Goal: Task Accomplishment & Management: Manage account settings

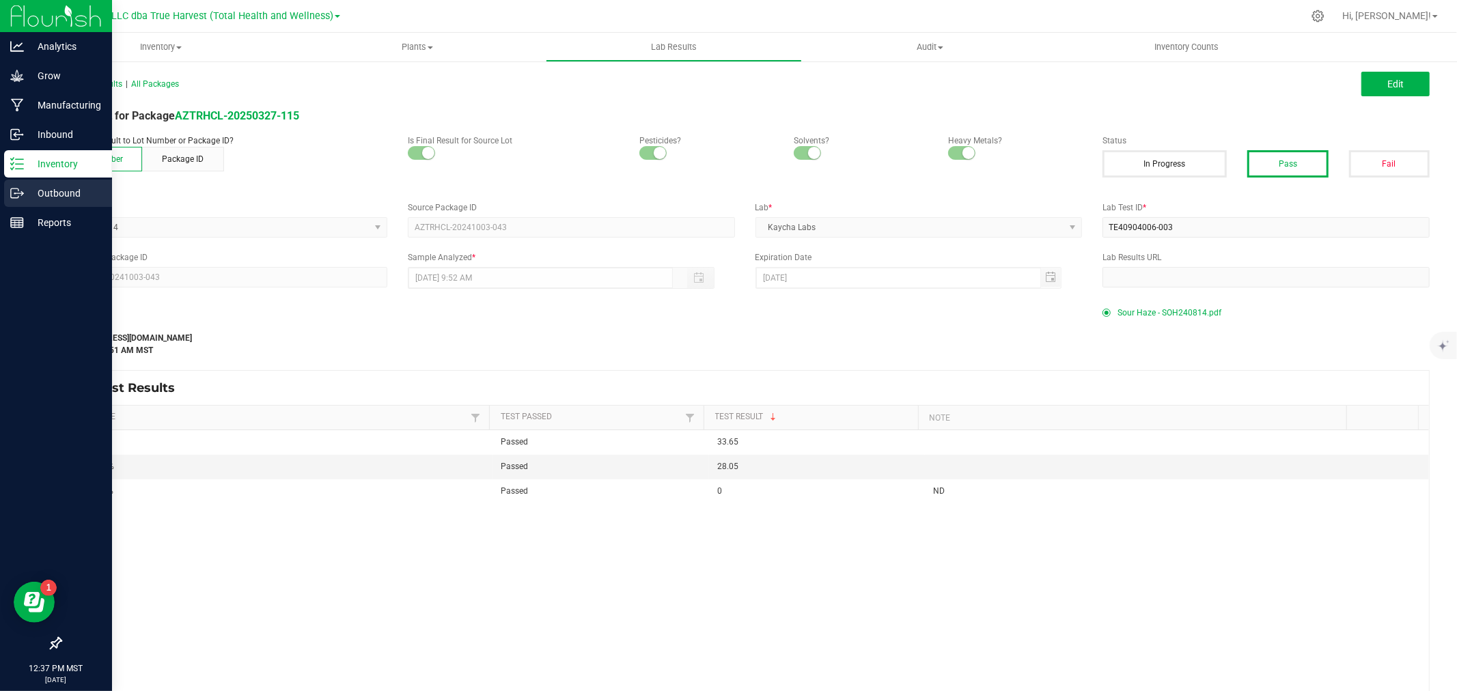
click at [41, 189] on p "Outbound" at bounding box center [65, 193] width 82 height 16
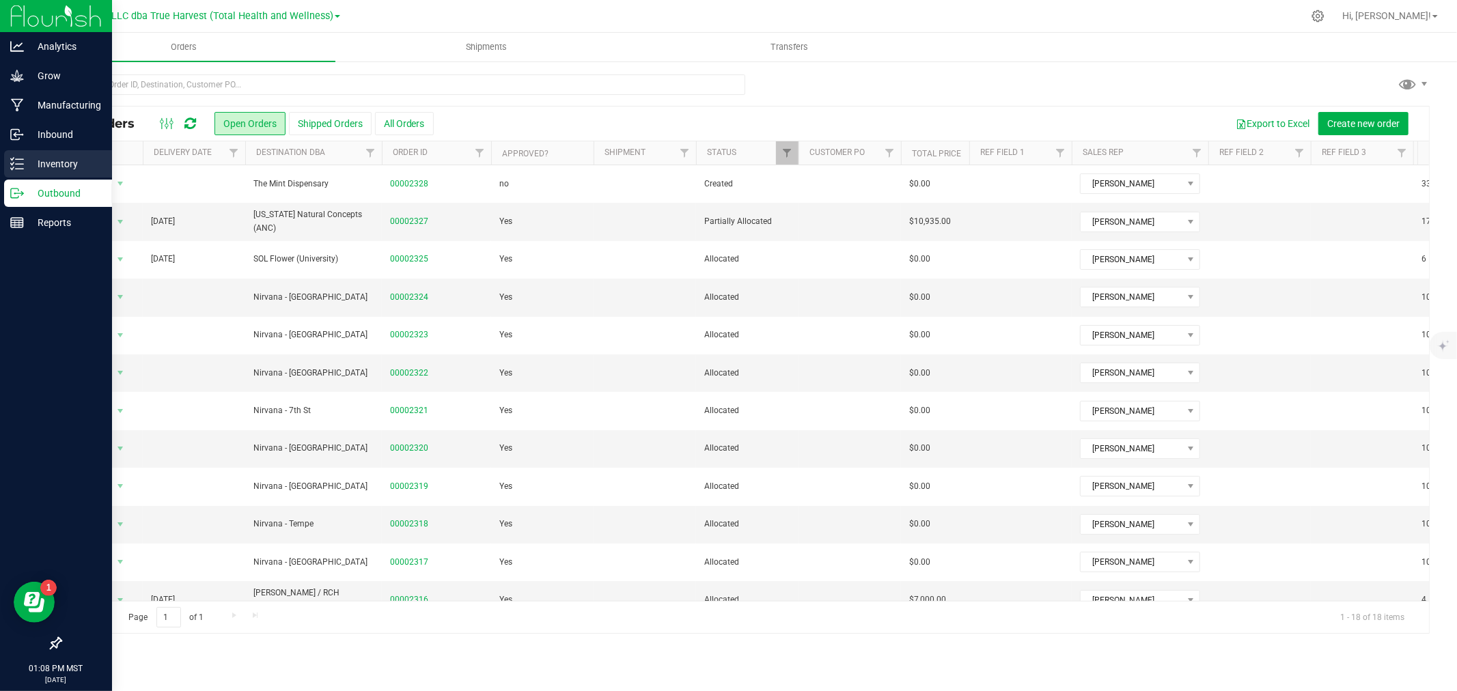
click at [18, 169] on icon at bounding box center [17, 164] width 14 height 14
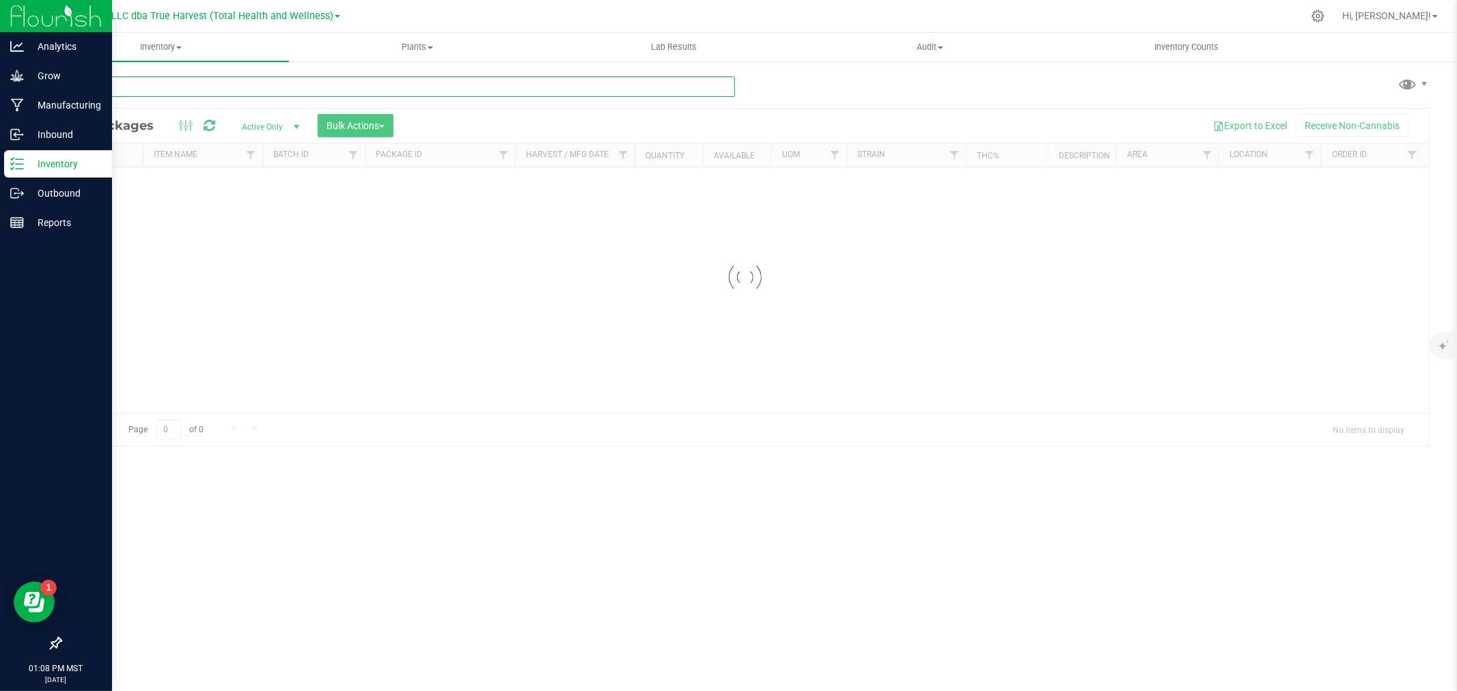
click at [205, 84] on div "Inventory All packages All inventory Waste log Create inventory Plants All plan…" at bounding box center [745, 362] width 1424 height 658
type input "purple pop"
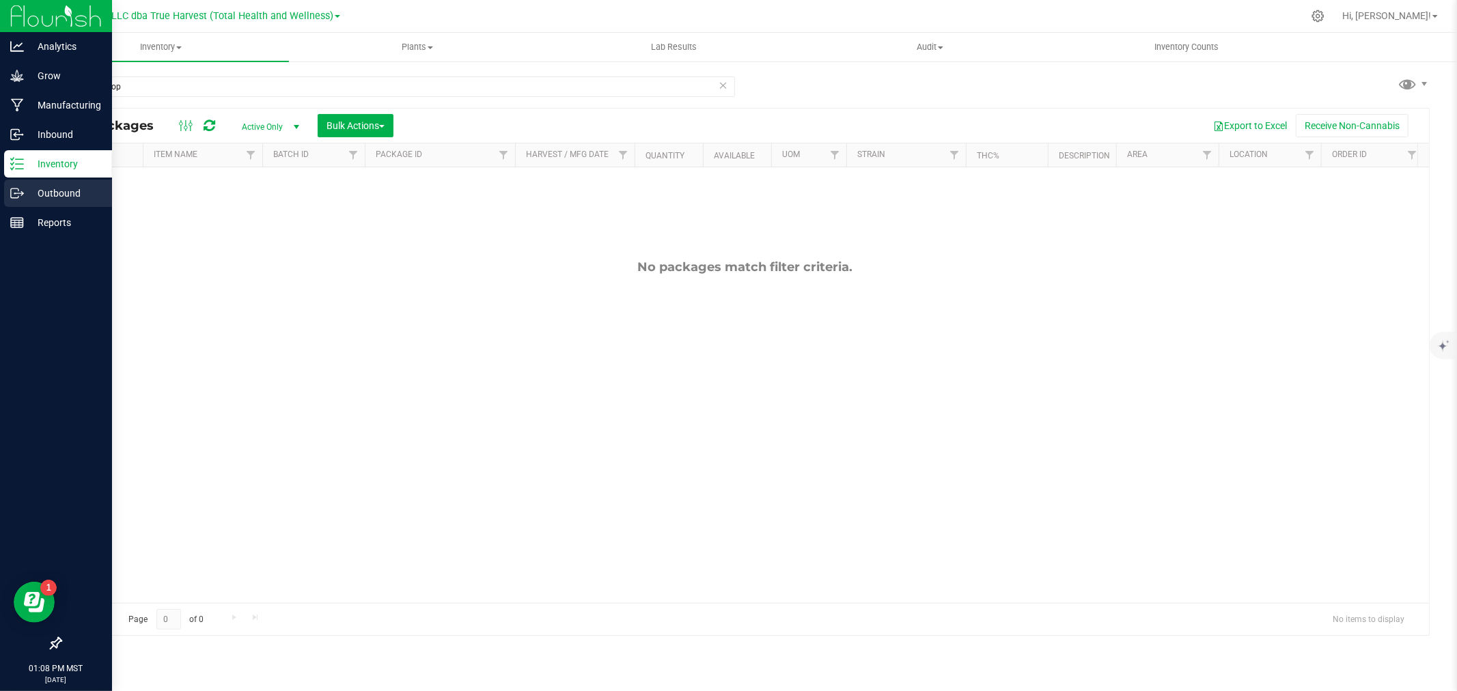
click at [25, 189] on p "Outbound" at bounding box center [65, 193] width 82 height 16
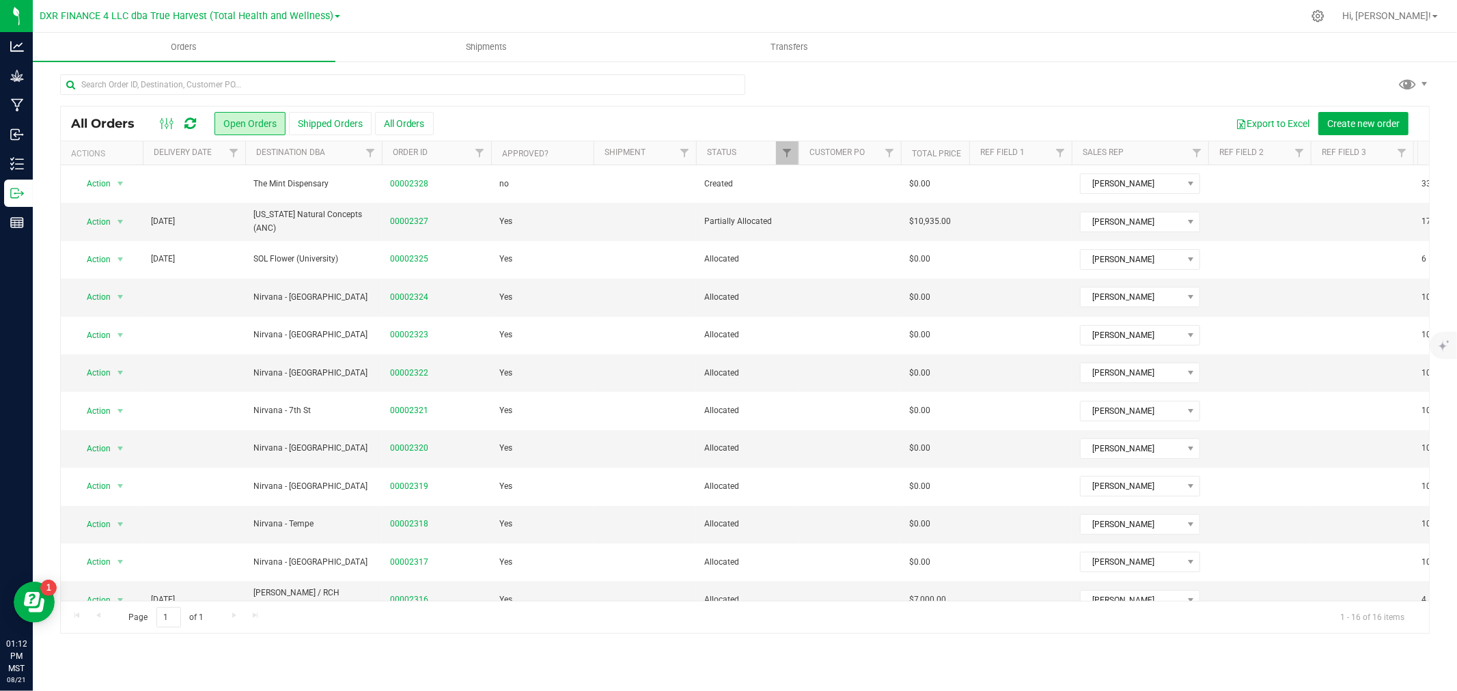
click at [33, 155] on div "All Orders Open Orders Shipped Orders All Orders Export to Excel Create new ord…" at bounding box center [745, 353] width 1424 height 587
click at [33, 163] on div "All Orders Open Orders Shipped Orders All Orders Export to Excel Create new ord…" at bounding box center [745, 353] width 1424 height 587
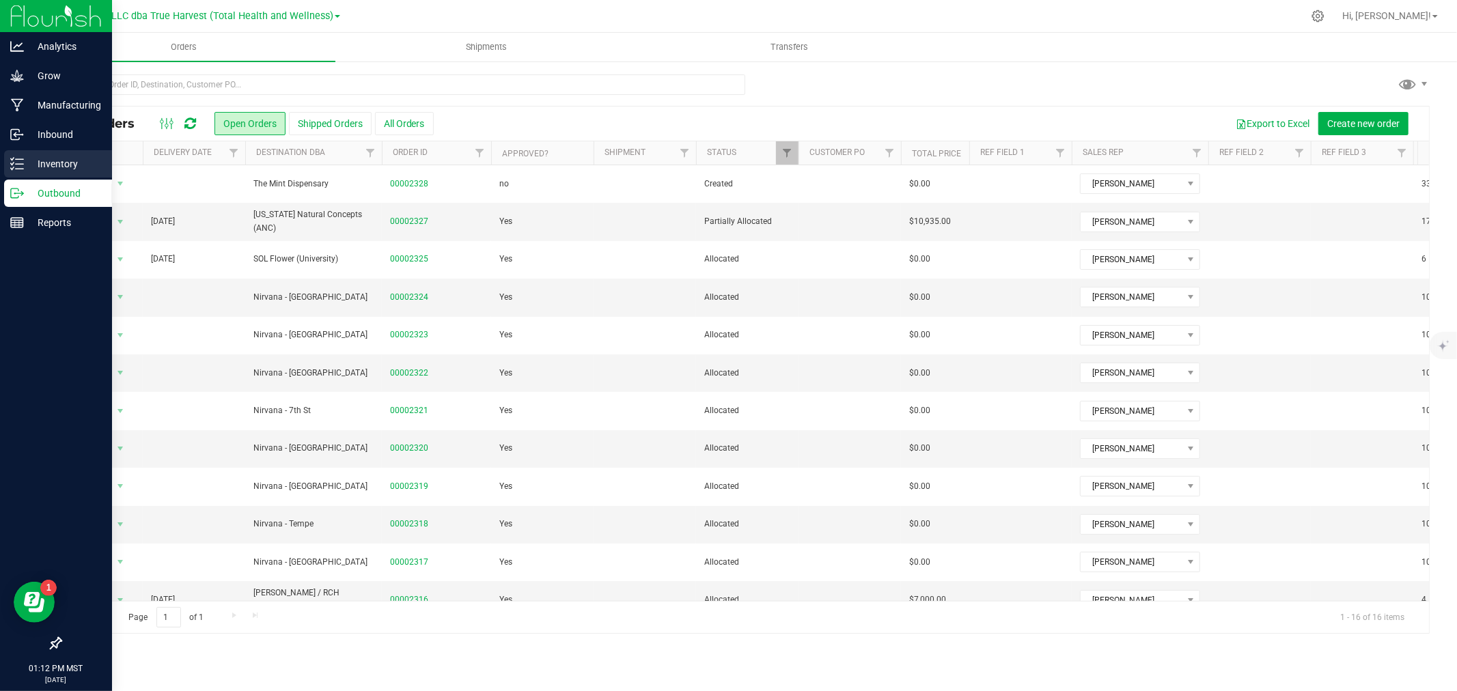
click at [27, 164] on p "Inventory" at bounding box center [65, 164] width 82 height 16
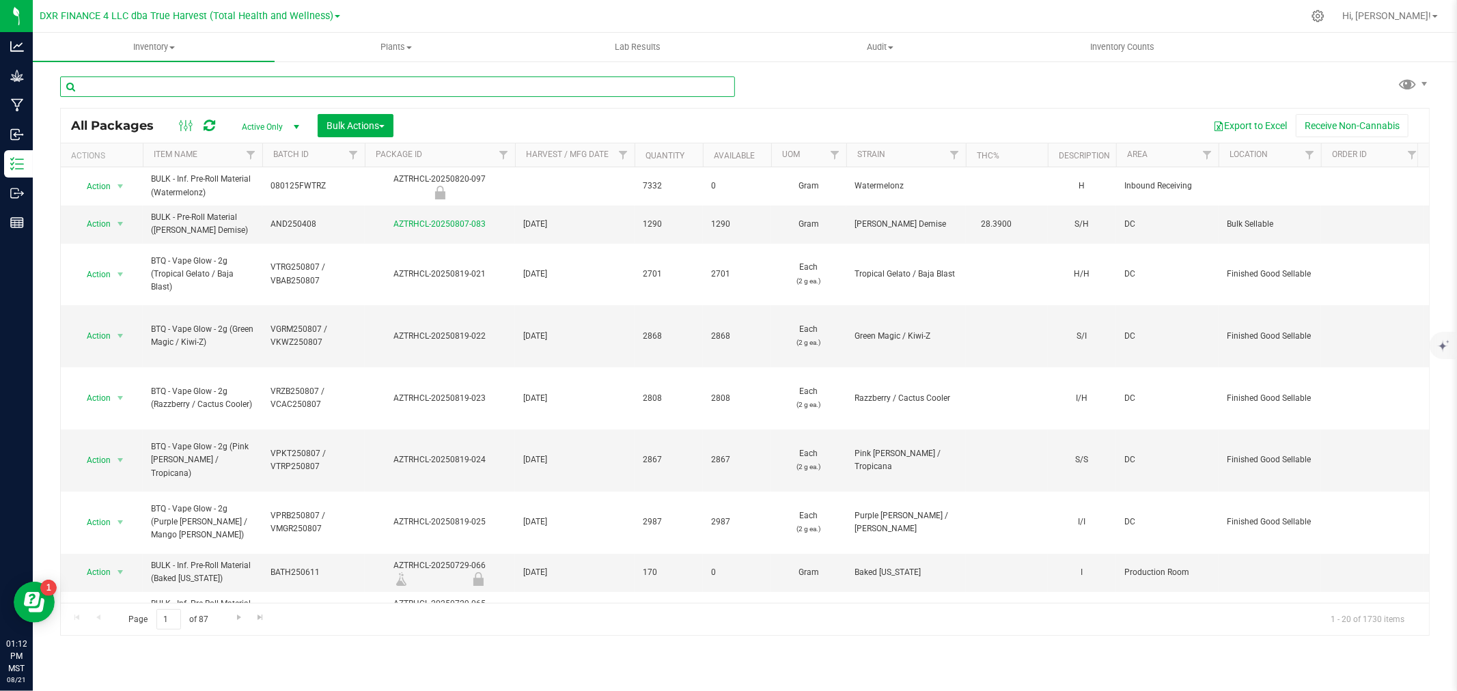
click at [117, 89] on input "text" at bounding box center [397, 86] width 675 height 20
paste input "AZTRHCL-20250812-087"
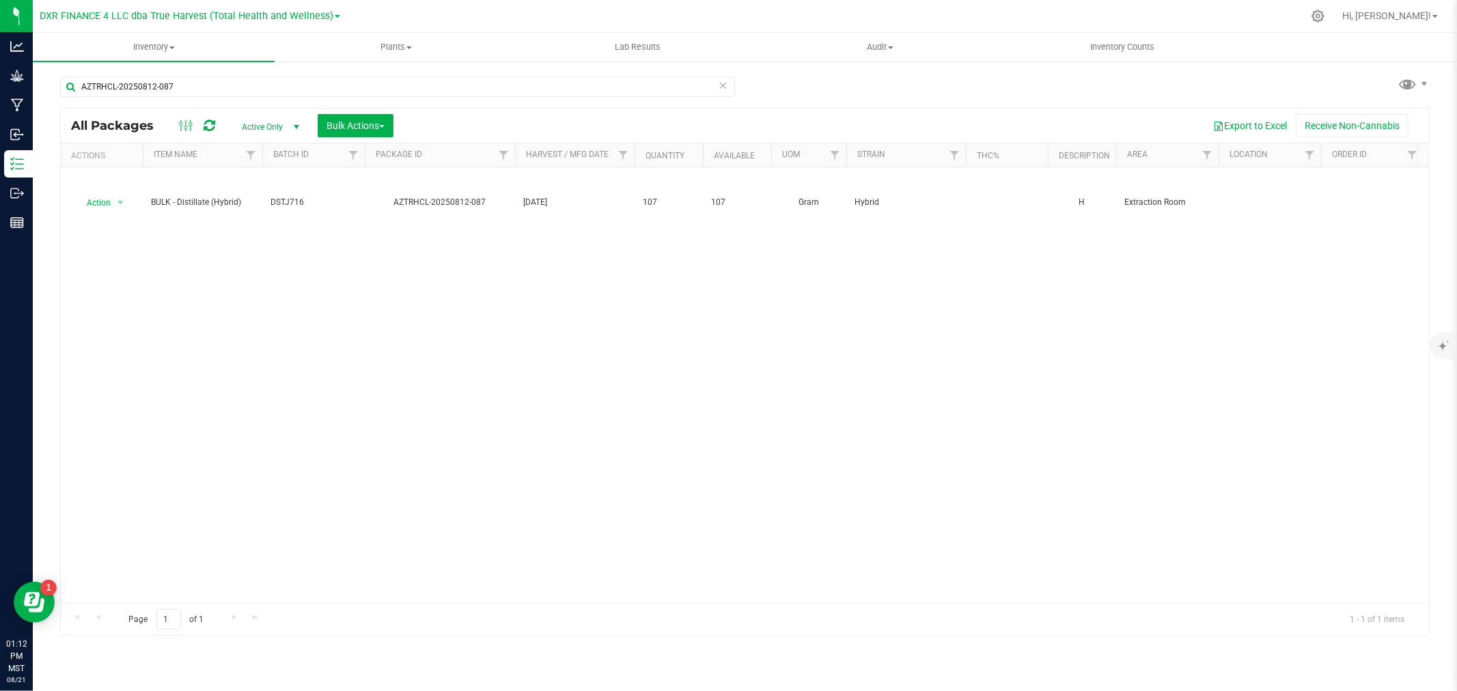
click at [46, 190] on div "AZTRHCL-20250812-087 All Packages Active Only Active Only Lab Samples Locked Al…" at bounding box center [745, 268] width 1424 height 417
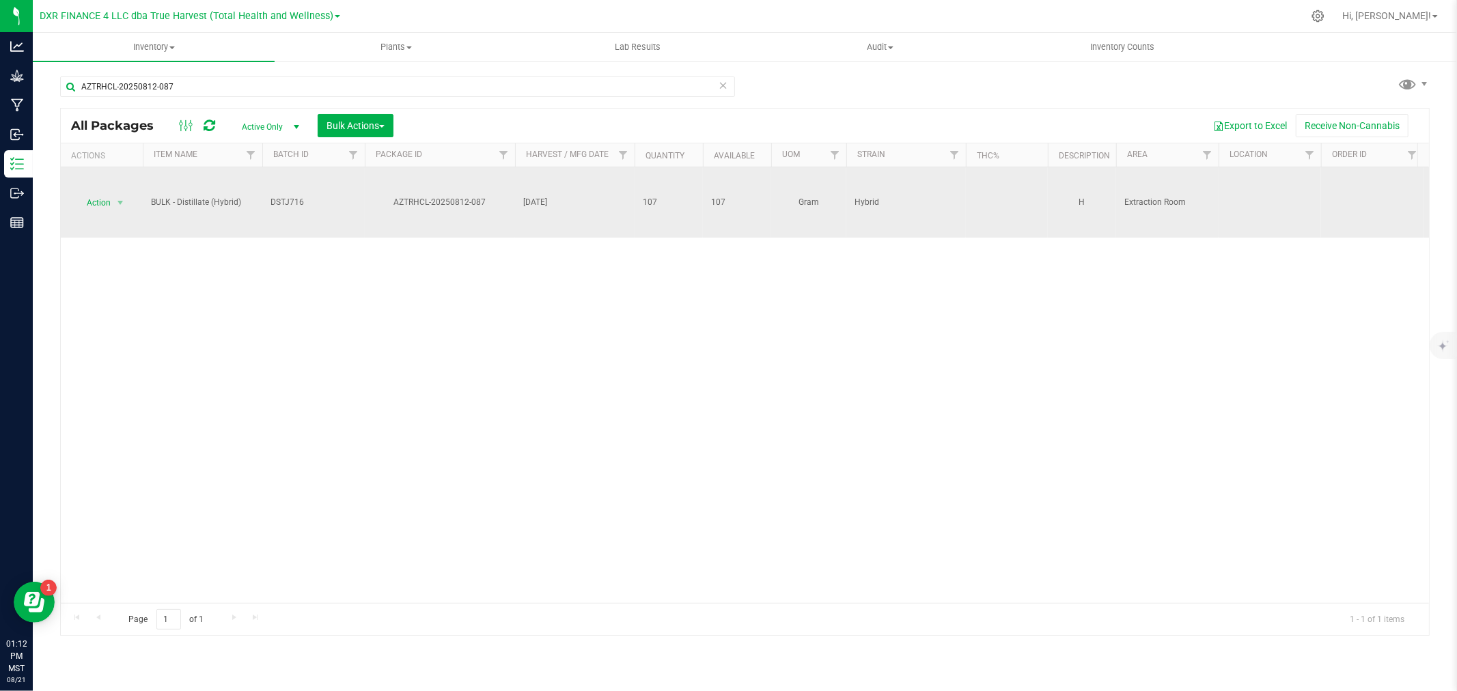
click at [92, 201] on span "Action" at bounding box center [92, 202] width 37 height 19
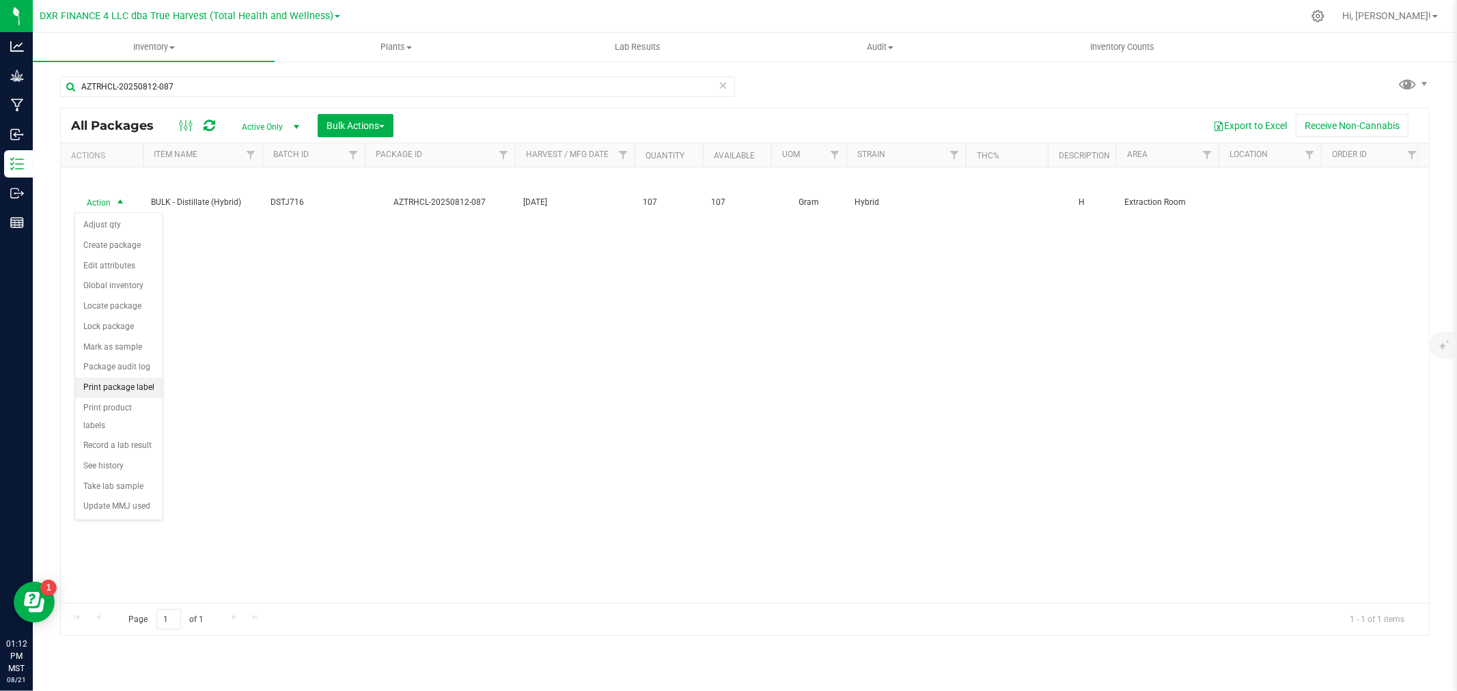
click at [114, 390] on li "Print package label" at bounding box center [118, 388] width 87 height 20
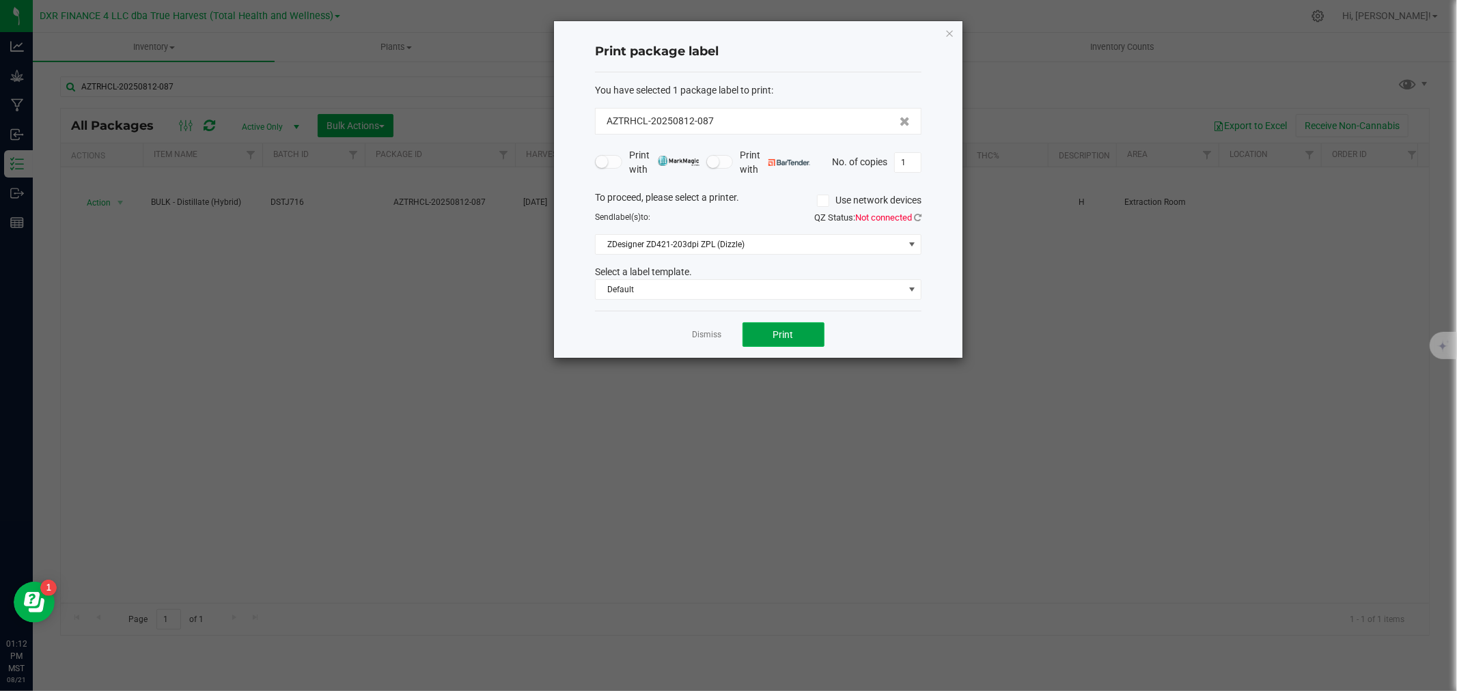
click at [809, 335] on button "Print" at bounding box center [783, 334] width 82 height 25
click at [706, 335] on link "Dismiss" at bounding box center [707, 335] width 29 height 12
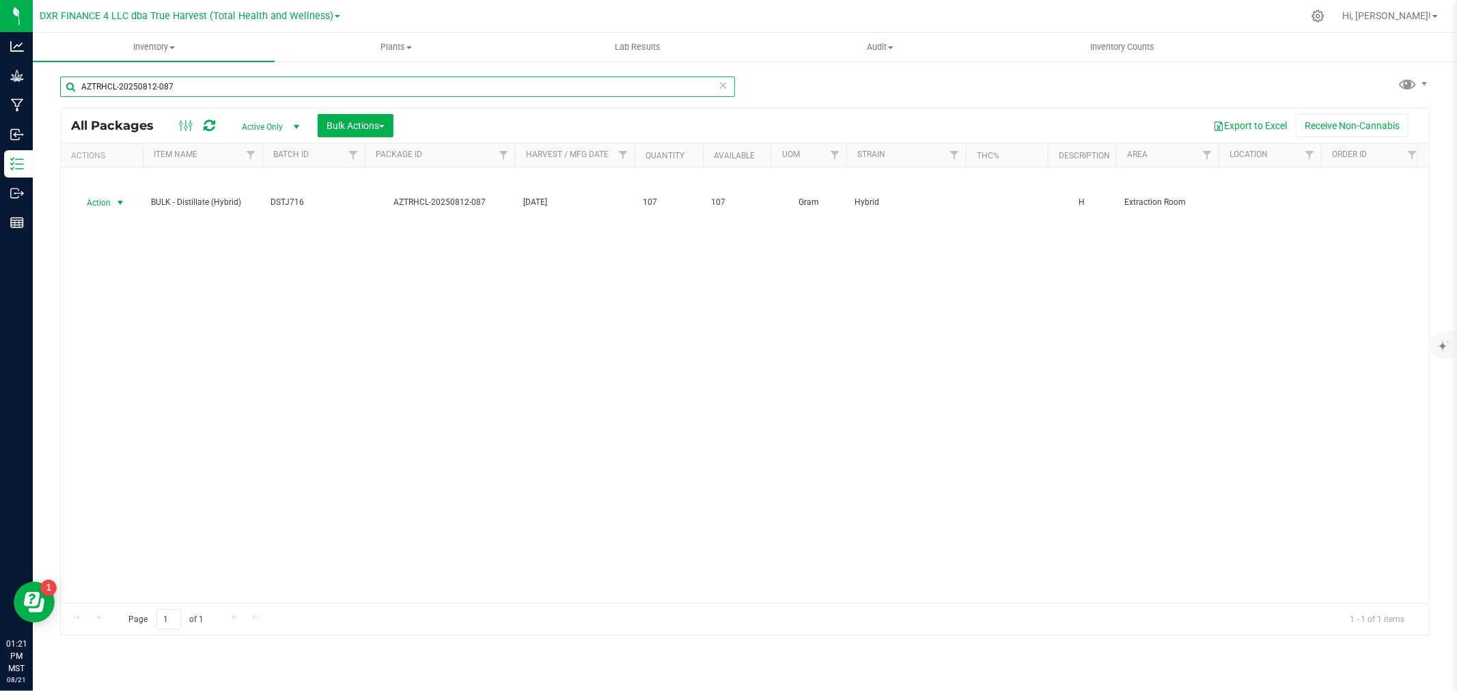
click at [133, 92] on input "AZTRHCL-20250812-087" at bounding box center [397, 86] width 675 height 20
type input "bb b"
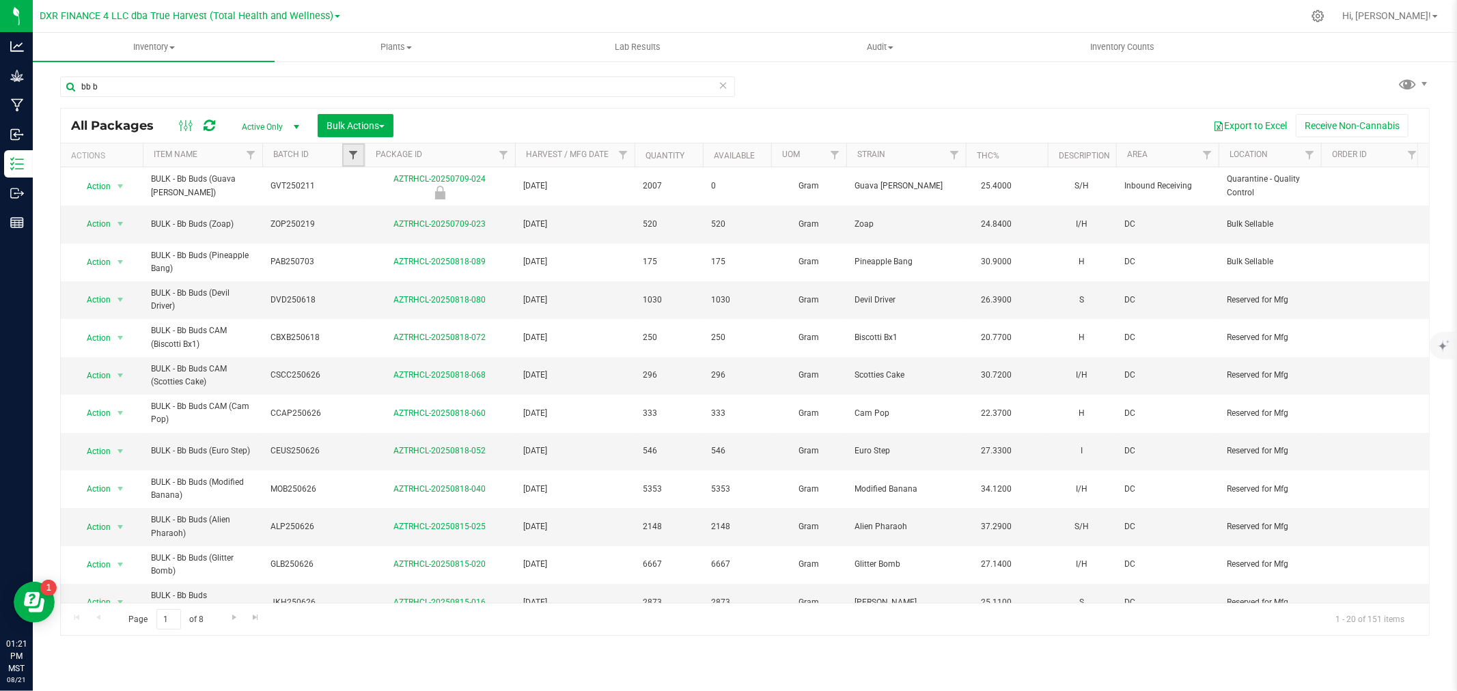
click at [353, 157] on span "Filter" at bounding box center [353, 155] width 11 height 11
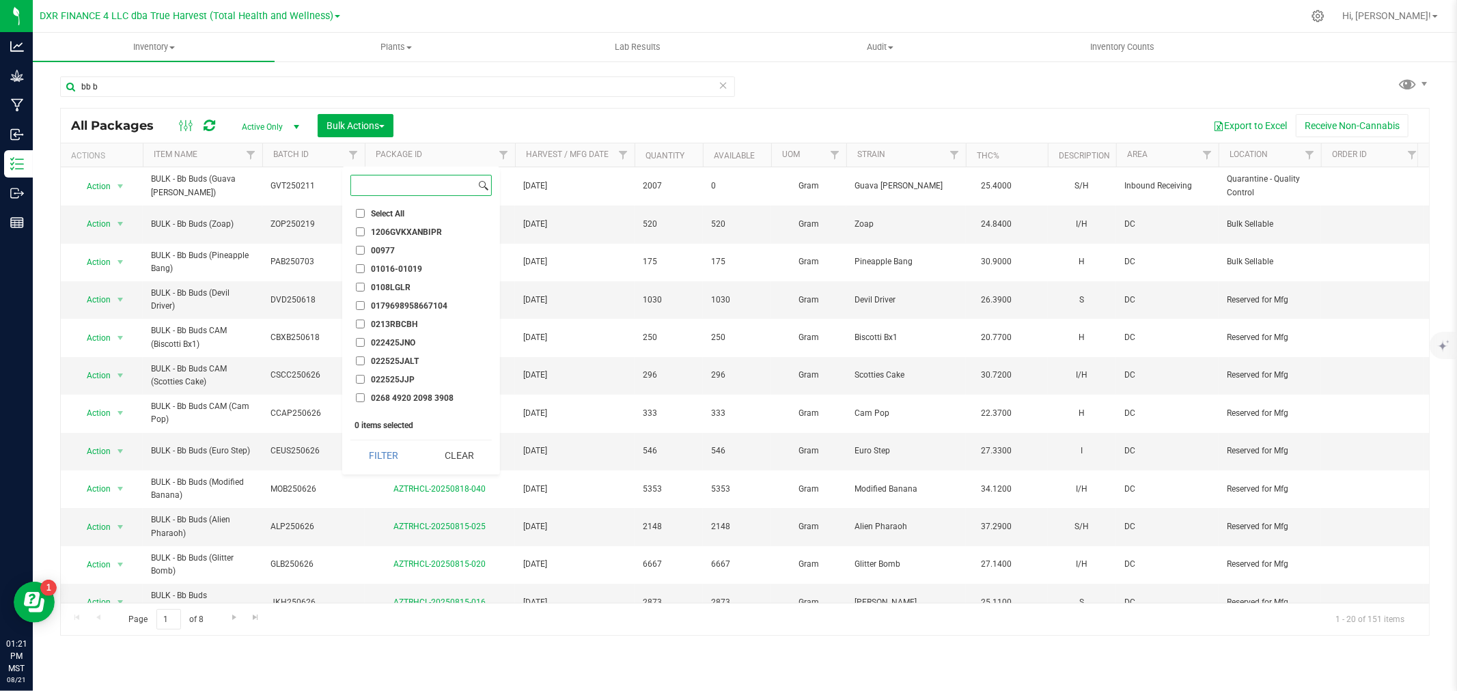
click at [371, 178] on input at bounding box center [413, 186] width 124 height 20
click at [376, 183] on input at bounding box center [413, 186] width 124 height 20
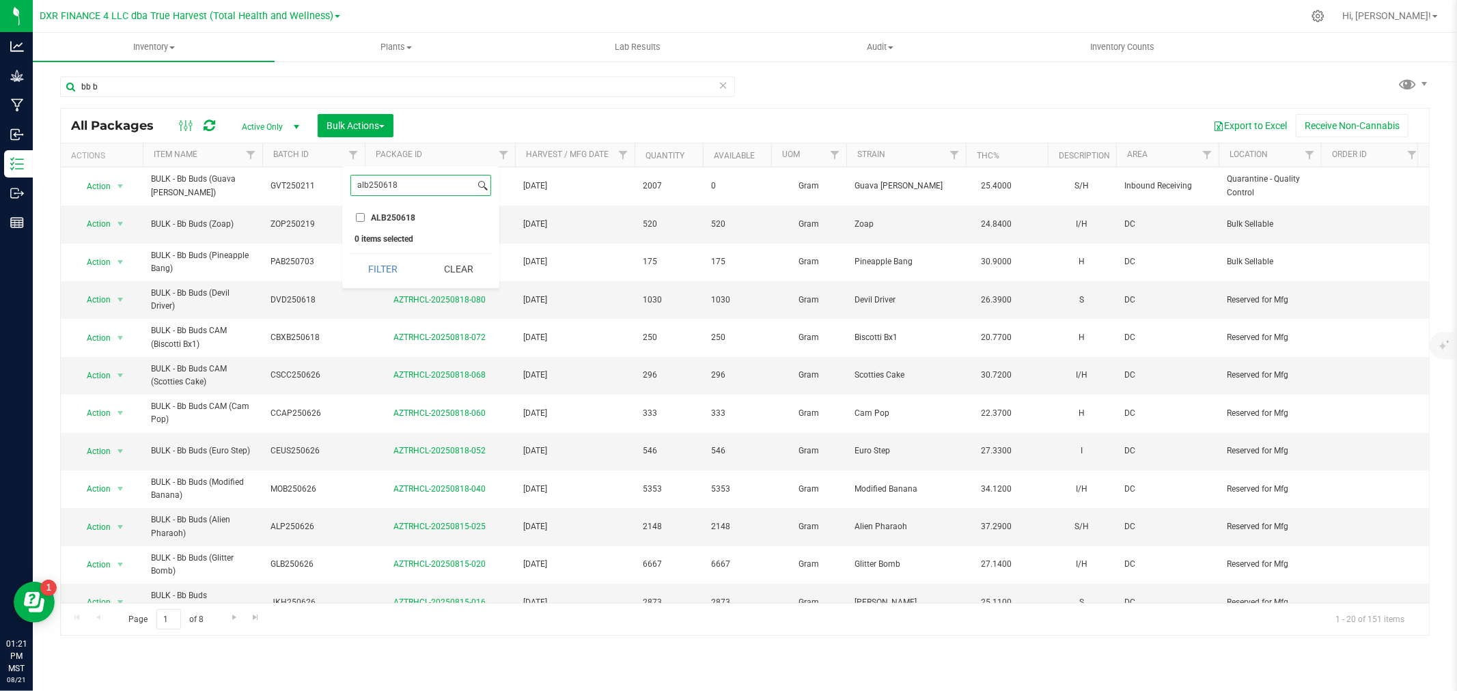
type input "alb250618"
click at [350, 254] on button "Filter" at bounding box center [383, 269] width 66 height 30
click at [352, 152] on span "Filter" at bounding box center [353, 155] width 11 height 11
click at [382, 215] on span "ALB250618" at bounding box center [393, 218] width 44 height 8
click at [365, 215] on input "ALB250618" at bounding box center [360, 217] width 9 height 9
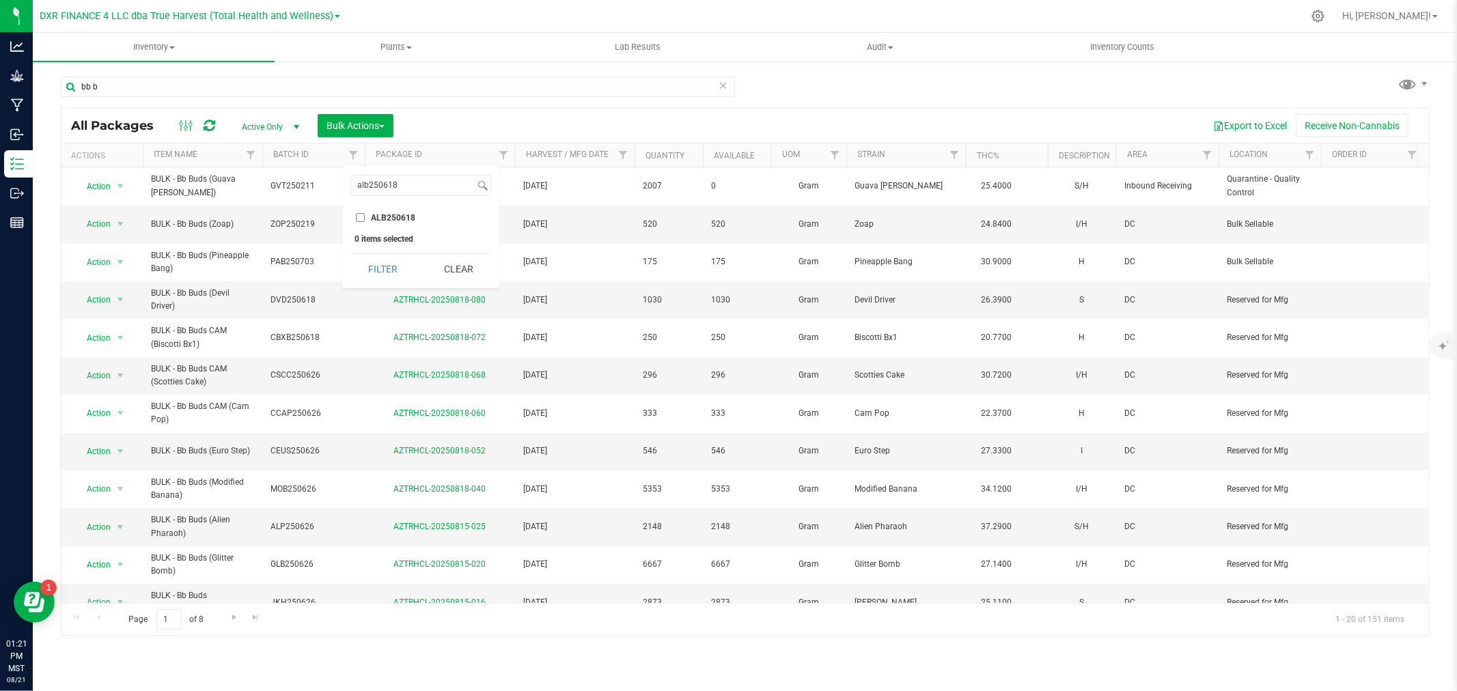
checkbox input "true"
click at [381, 266] on button "Filter" at bounding box center [383, 269] width 66 height 30
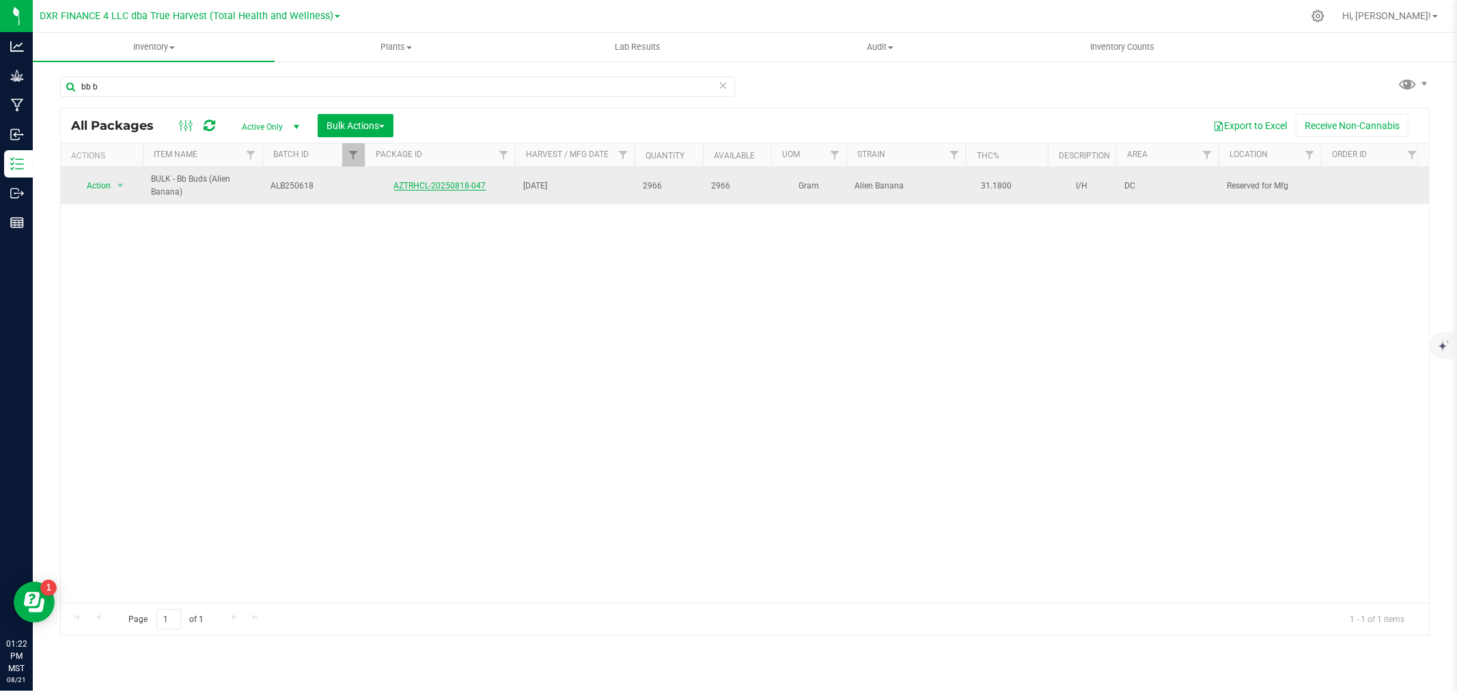
drag, startPoint x: 400, startPoint y: 189, endPoint x: 468, endPoint y: 189, distance: 68.3
click at [468, 189] on div "AZTRHCL-20250818-047" at bounding box center [440, 186] width 154 height 13
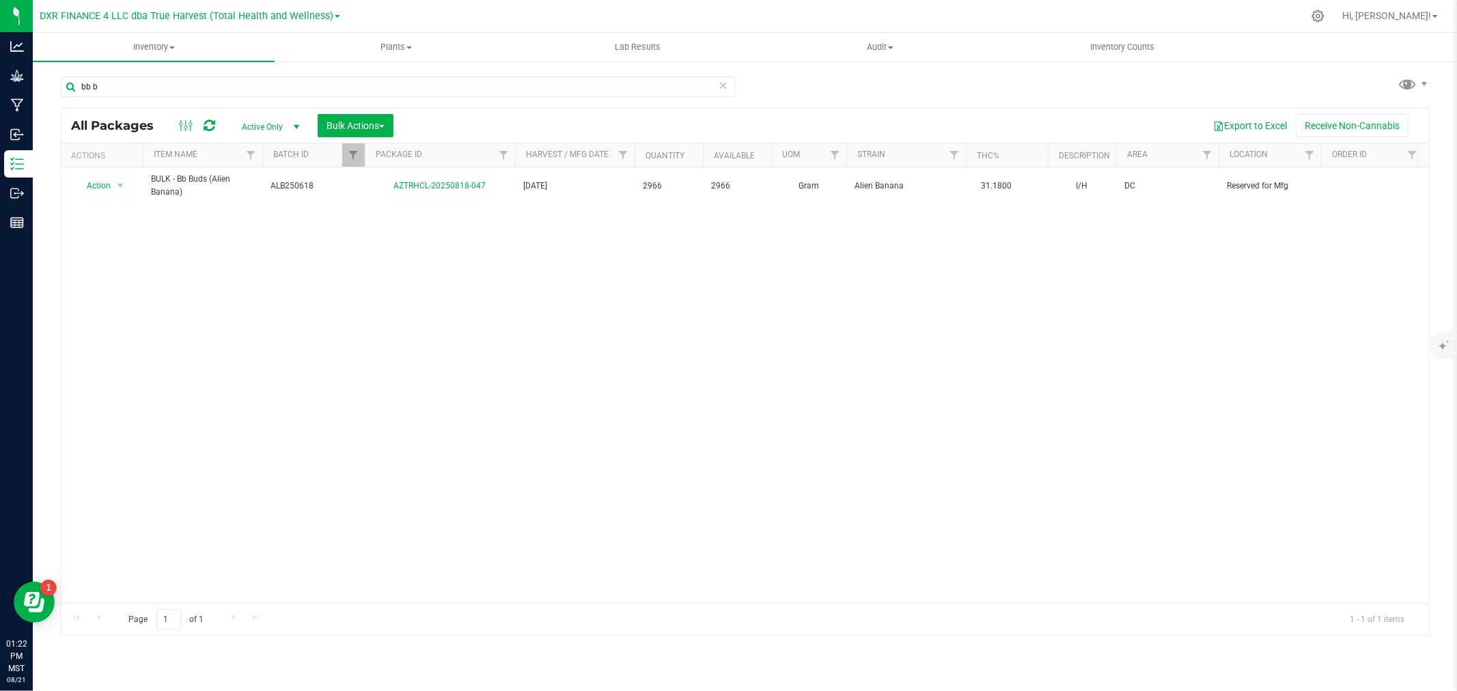
copy link "AZTRHCL-20250818-047"
click at [454, 333] on div "Action Action Adjust qty Create package Edit attributes Global inventory Locate…" at bounding box center [745, 385] width 1368 height 436
click at [112, 89] on input "bb b" at bounding box center [397, 86] width 675 height 20
click at [113, 89] on input "bb b" at bounding box center [397, 86] width 675 height 20
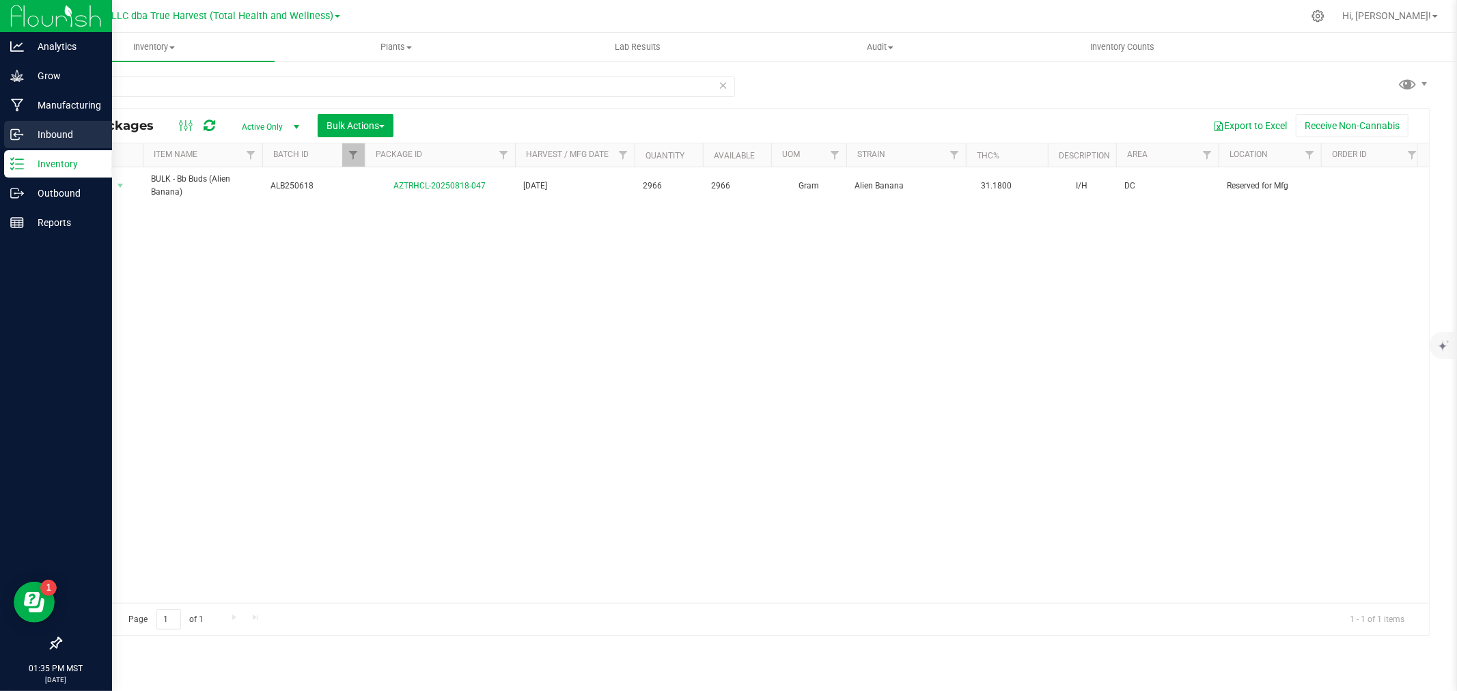
click at [18, 135] on line at bounding box center [18, 135] width 8 height 0
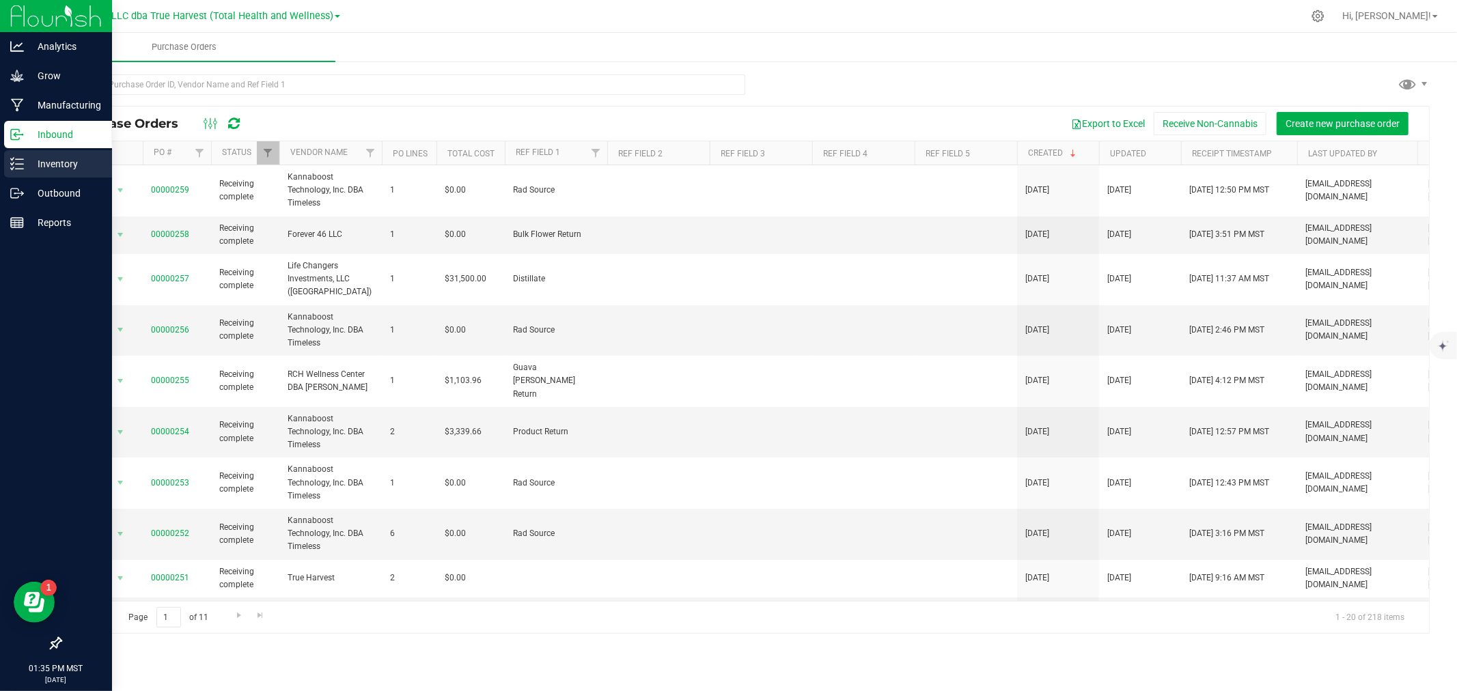
click at [33, 165] on p "Inventory" at bounding box center [65, 164] width 82 height 16
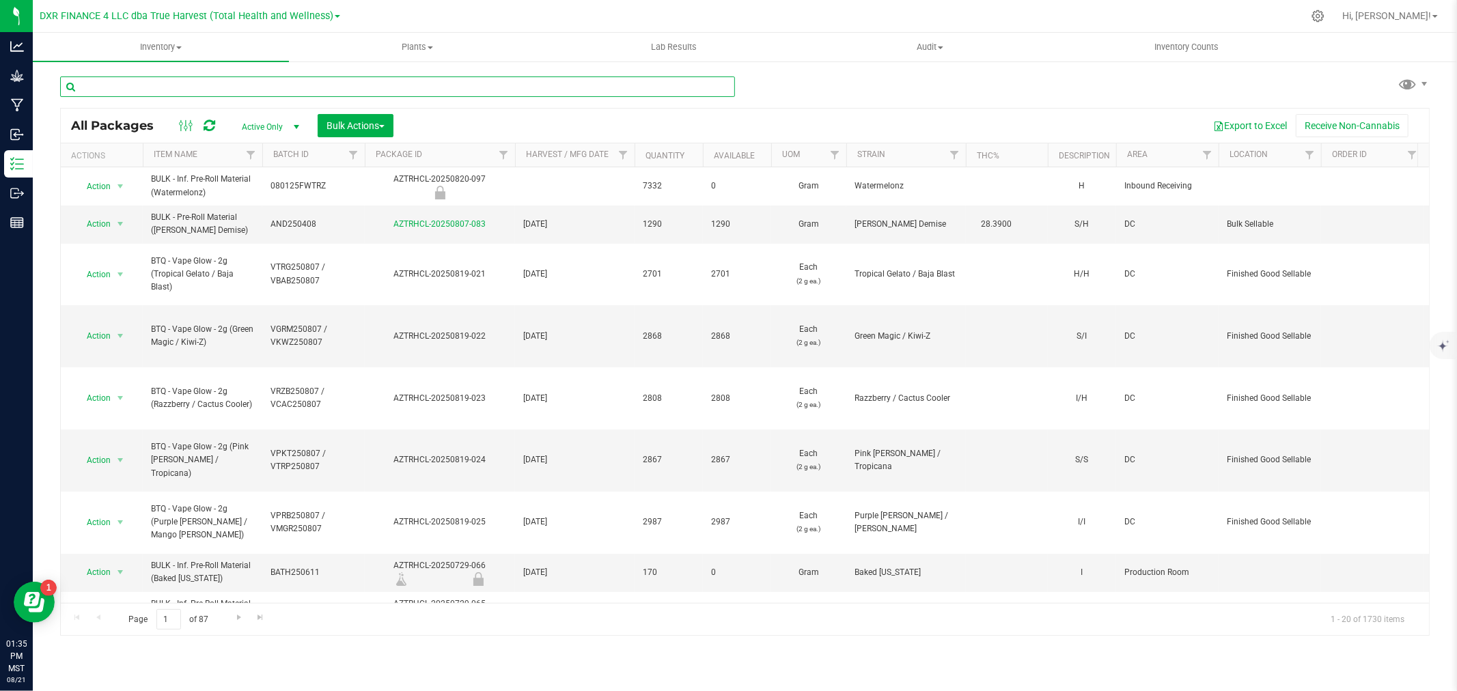
click at [139, 85] on input "text" at bounding box center [397, 86] width 675 height 20
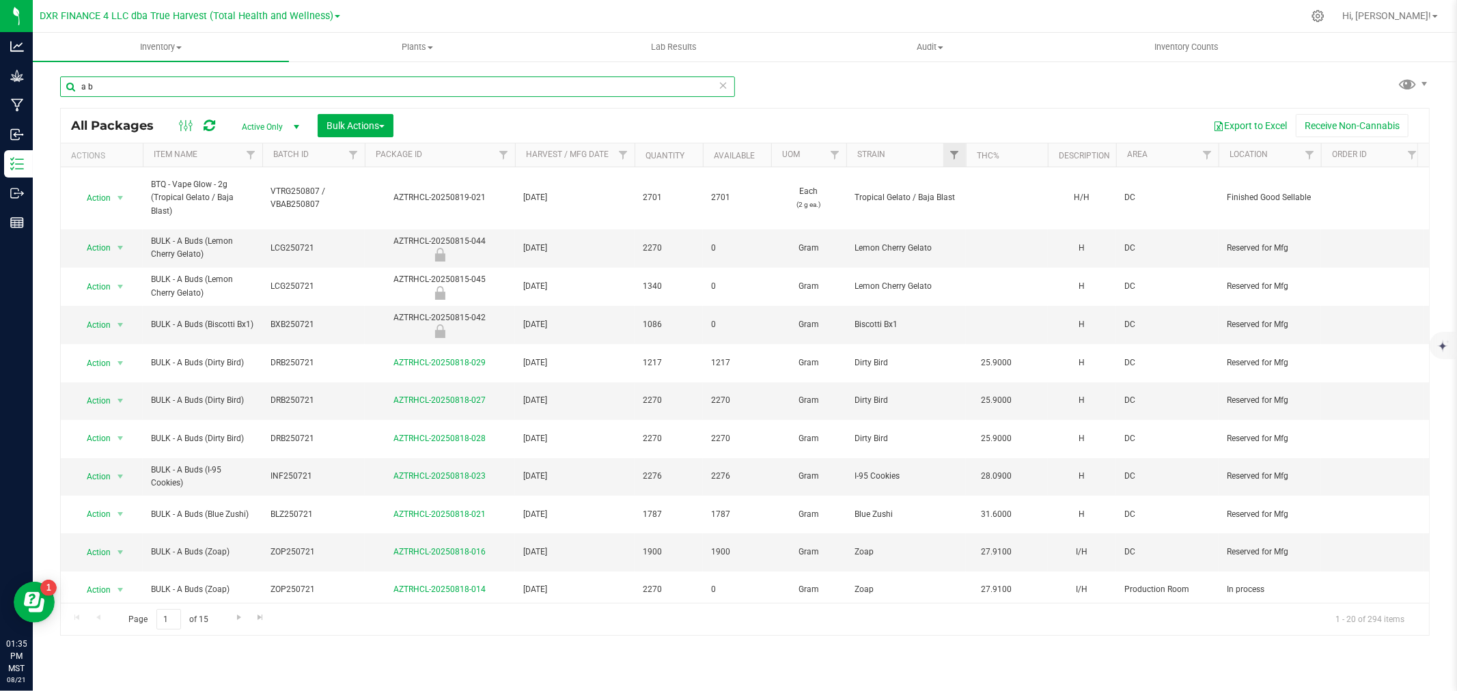
type input "a b"
click at [960, 155] on link "Filter" at bounding box center [954, 154] width 23 height 23
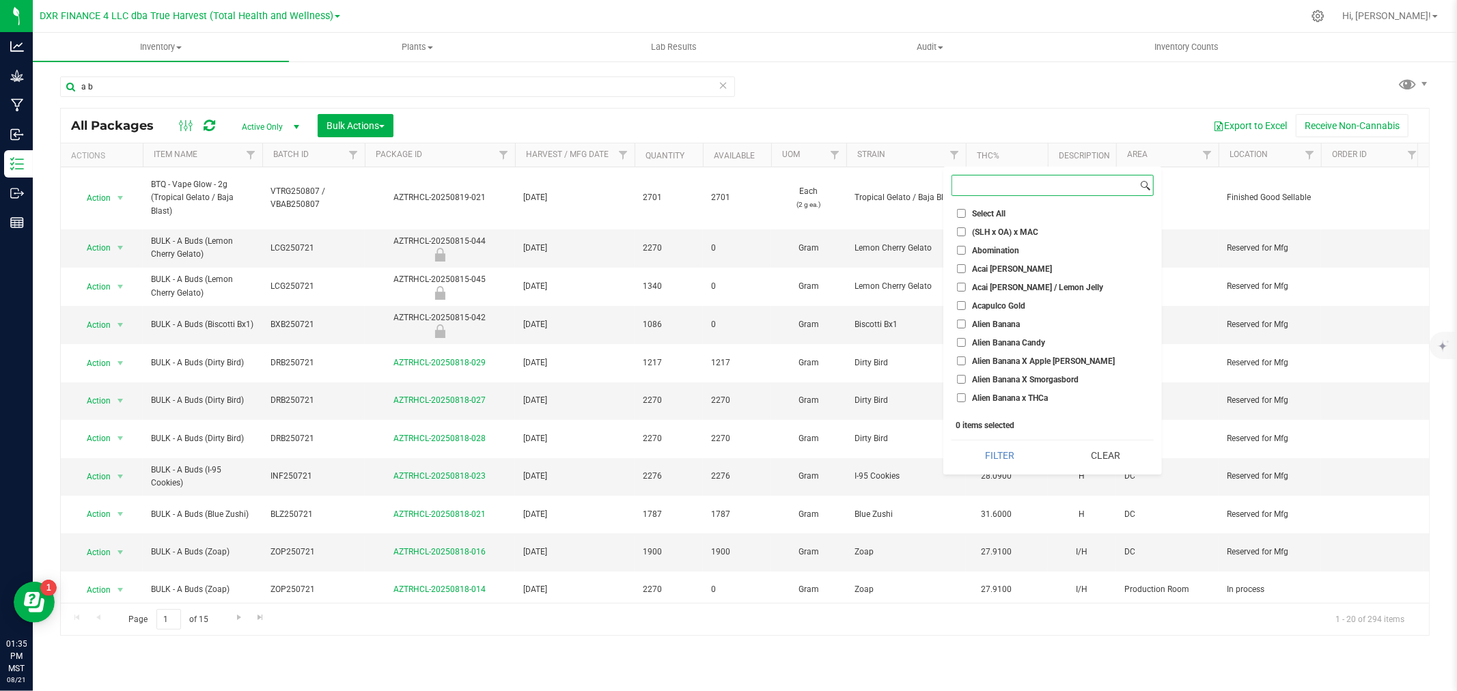
click at [961, 186] on input at bounding box center [1044, 186] width 185 height 20
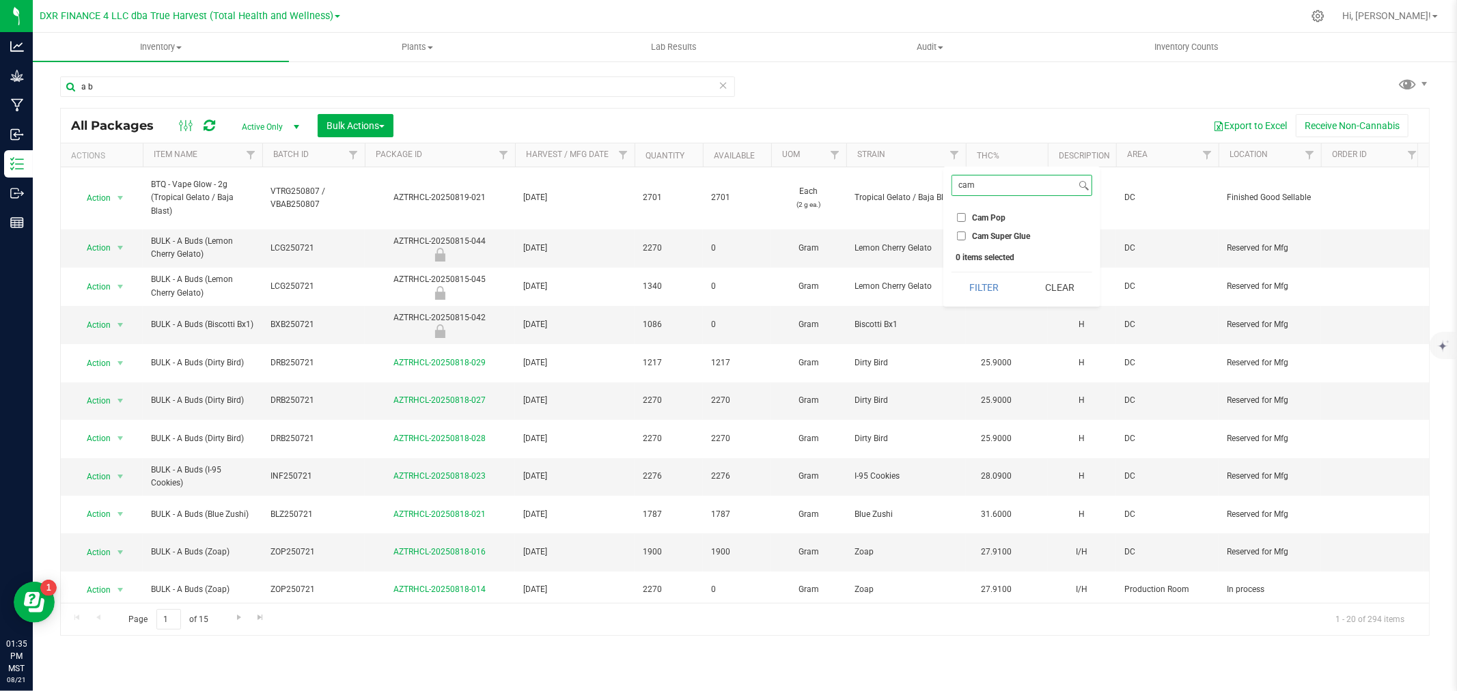
type input "cam"
click at [960, 213] on input "Cam Pop" at bounding box center [961, 217] width 9 height 9
checkbox input "true"
click at [973, 283] on button "Filter" at bounding box center [984, 288] width 66 height 30
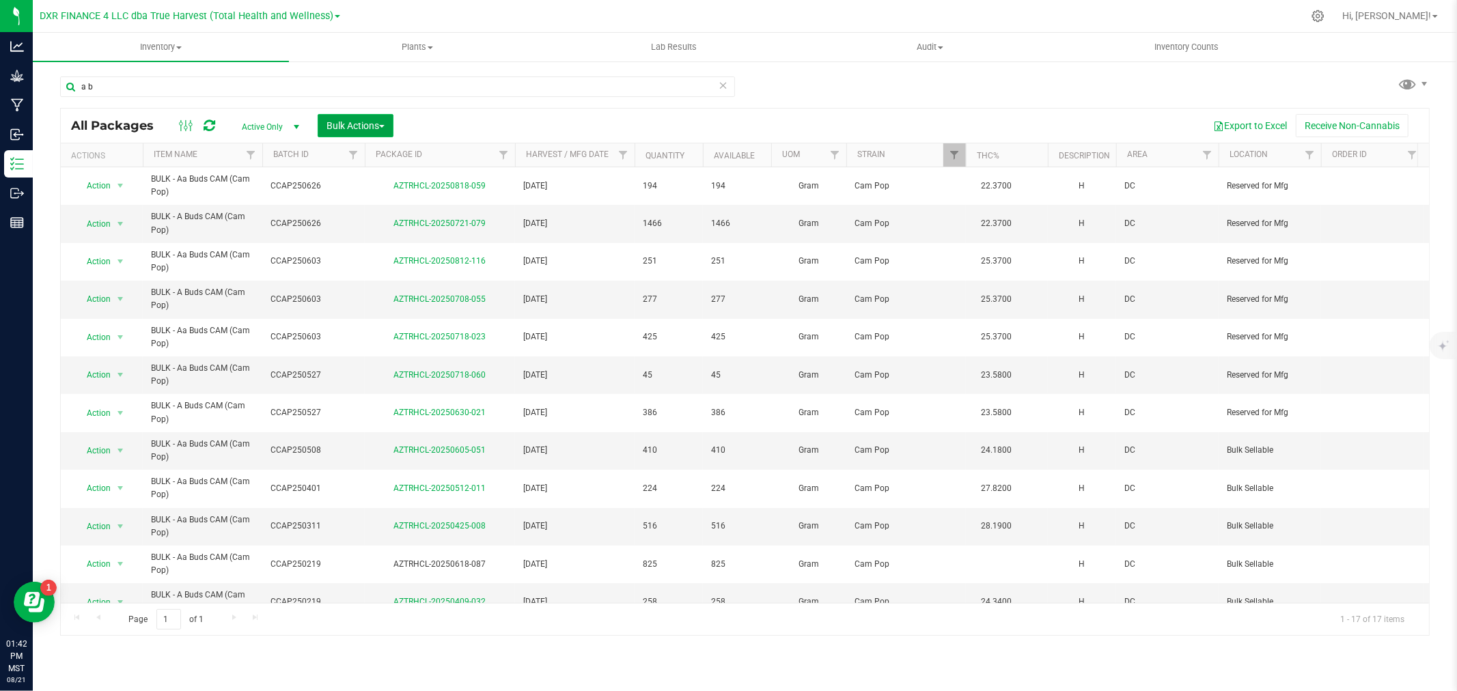
click at [337, 124] on span "Bulk Actions" at bounding box center [355, 125] width 58 height 11
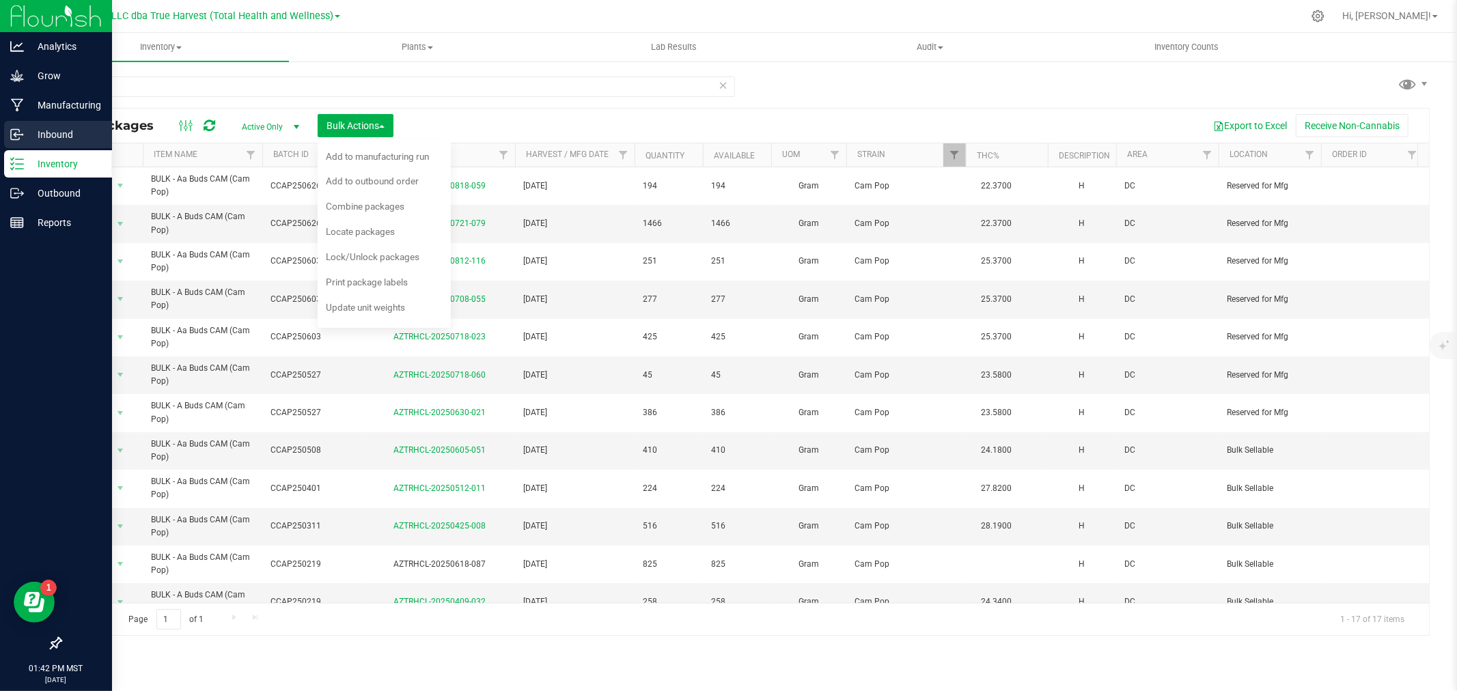
click at [24, 137] on p "Inbound" at bounding box center [65, 134] width 82 height 16
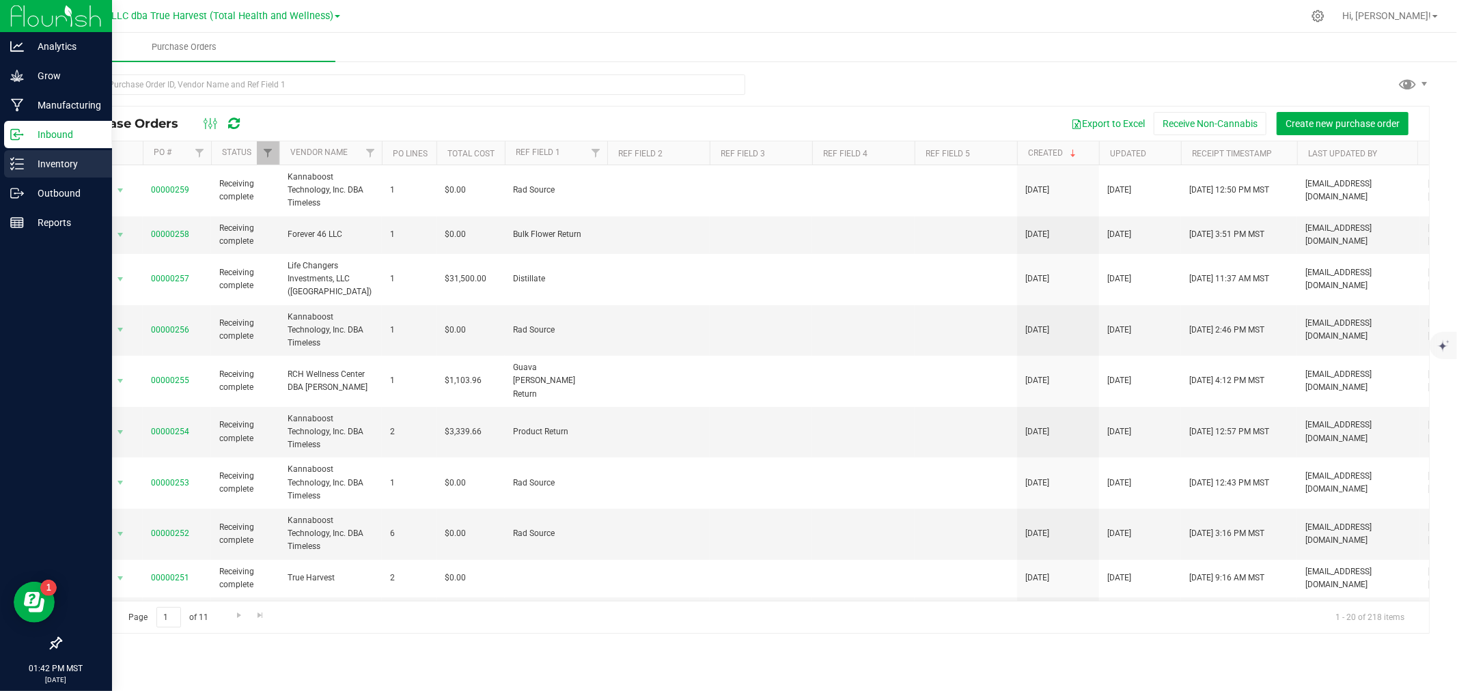
click at [35, 161] on p "Inventory" at bounding box center [65, 164] width 82 height 16
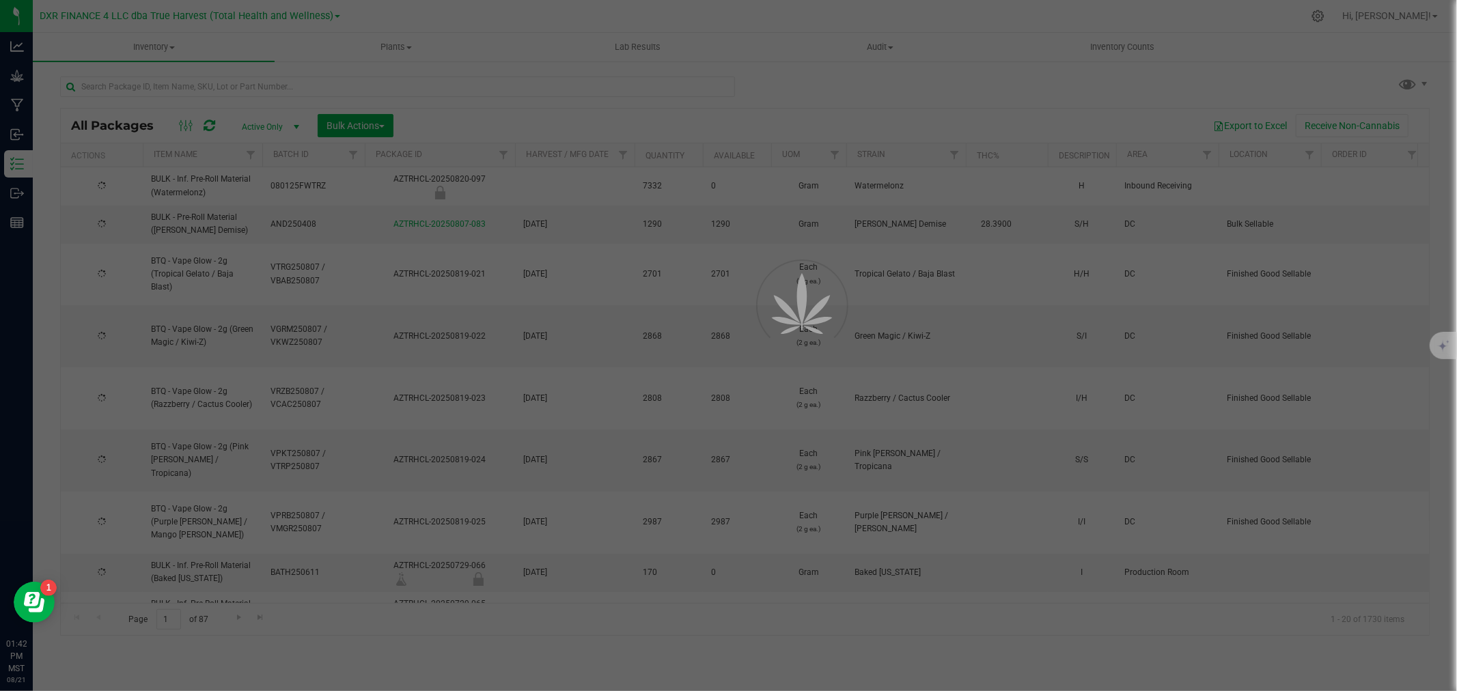
click at [331, 124] on div at bounding box center [728, 345] width 1457 height 691
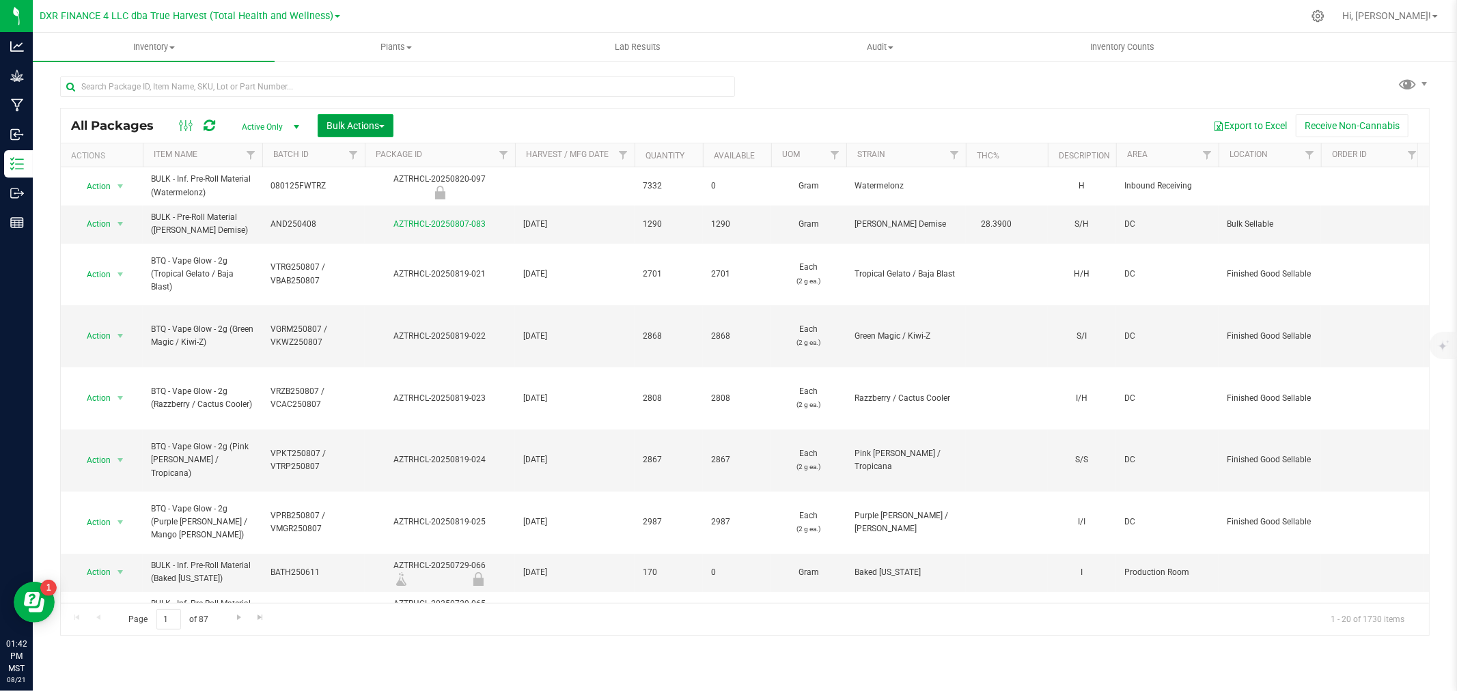
click at [341, 124] on span "Bulk Actions" at bounding box center [355, 125] width 58 height 11
click at [361, 279] on span "Print package labels" at bounding box center [367, 282] width 82 height 11
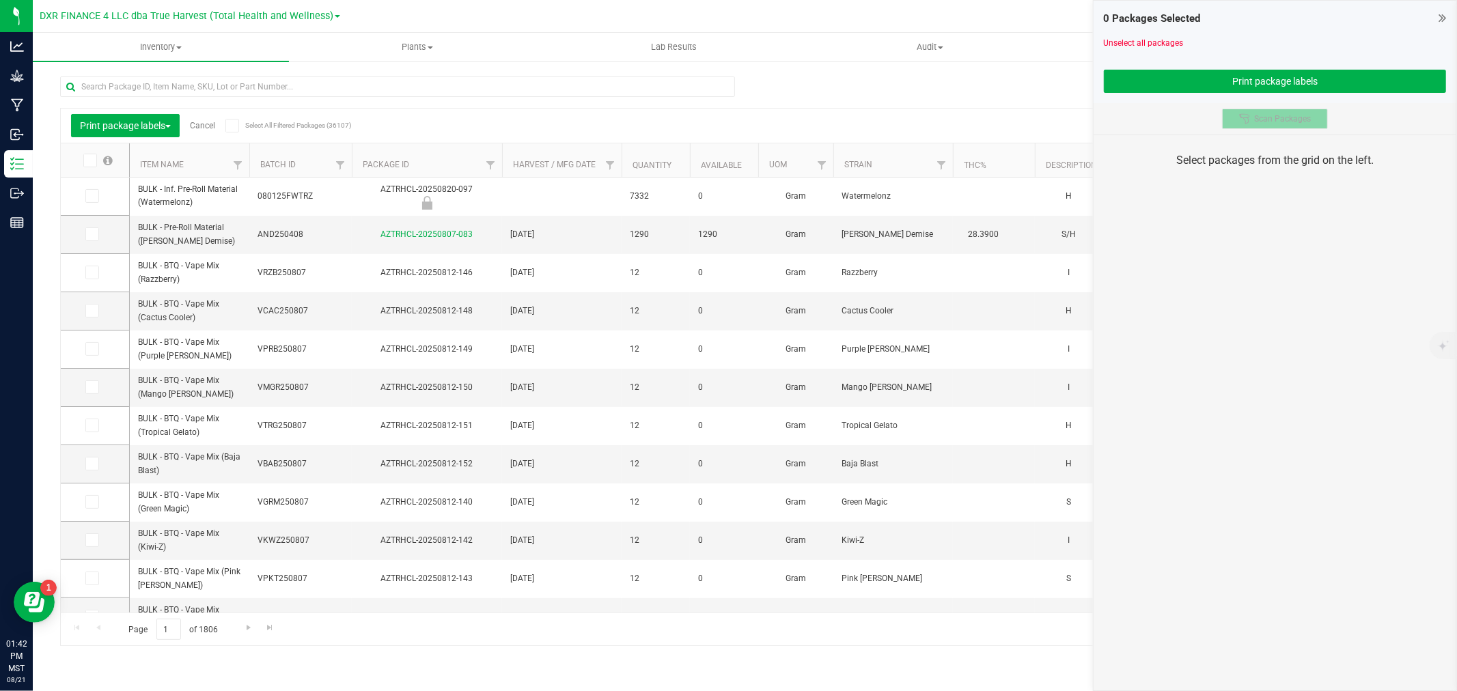
click at [1271, 119] on span "Scan Packages" at bounding box center [1282, 118] width 57 height 11
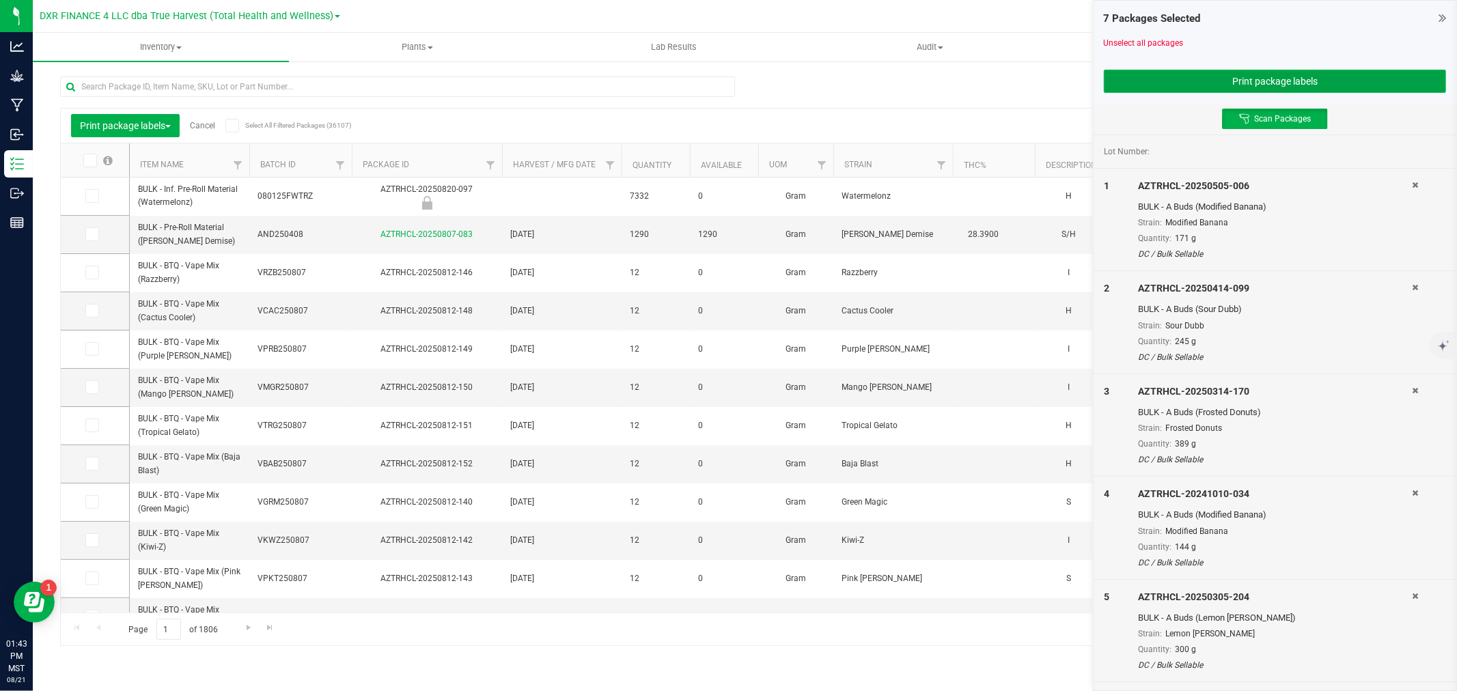
click at [1264, 75] on button "Print package labels" at bounding box center [1275, 81] width 342 height 23
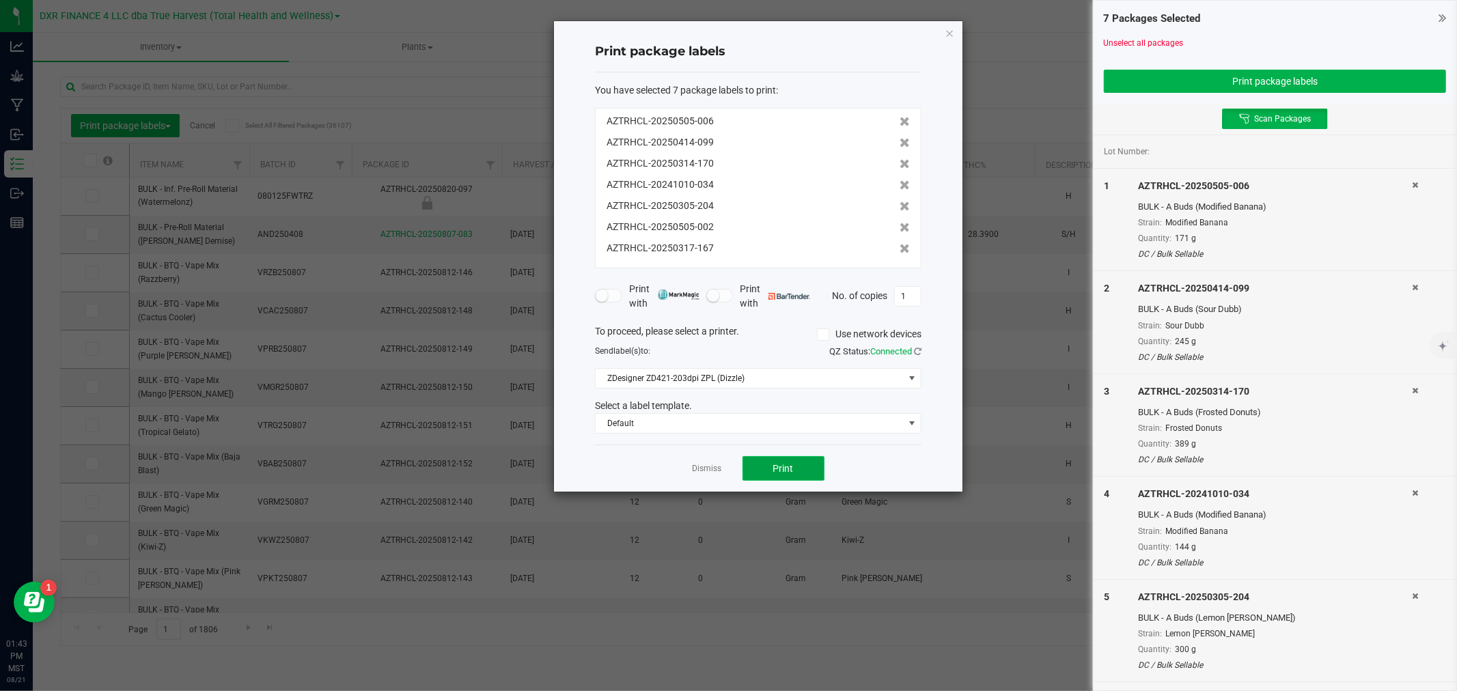
click at [792, 477] on button "Print" at bounding box center [783, 468] width 82 height 25
click at [695, 467] on link "Dismiss" at bounding box center [707, 469] width 29 height 12
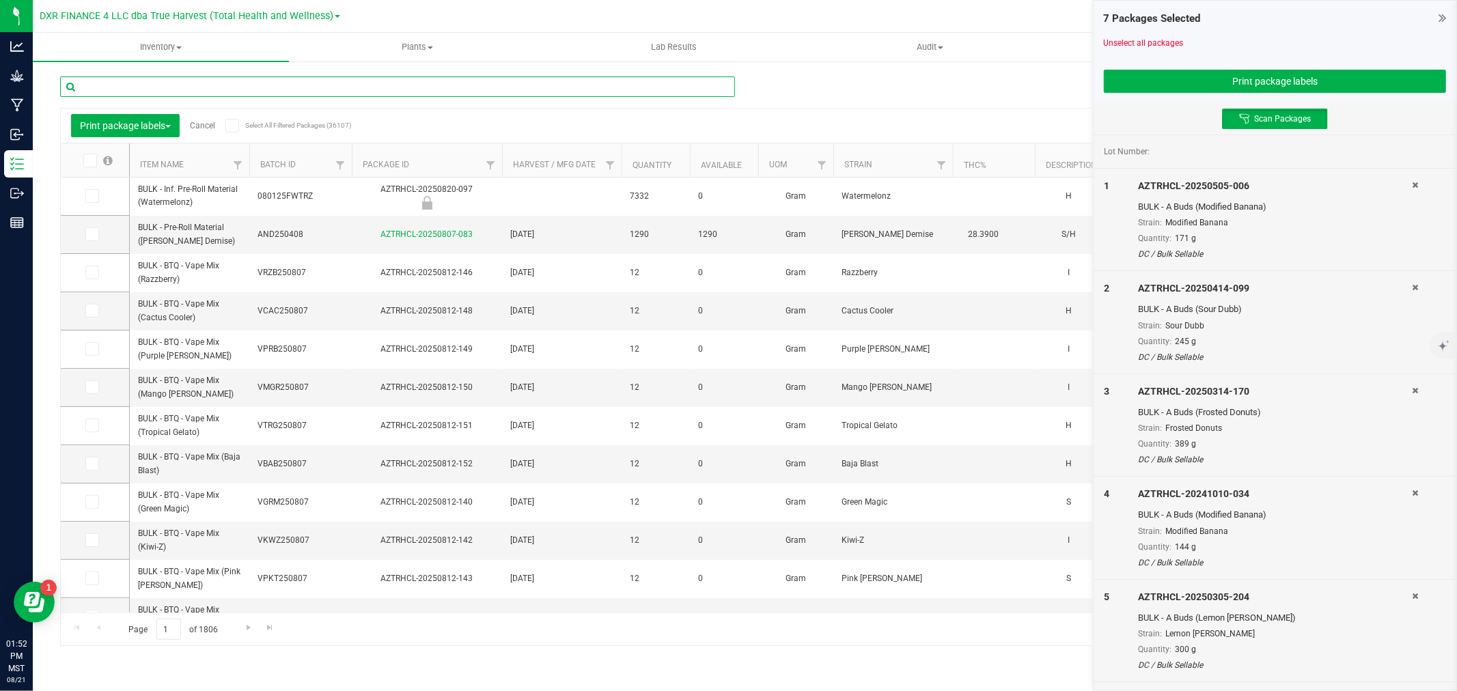
click at [126, 89] on input "text" at bounding box center [397, 86] width 675 height 20
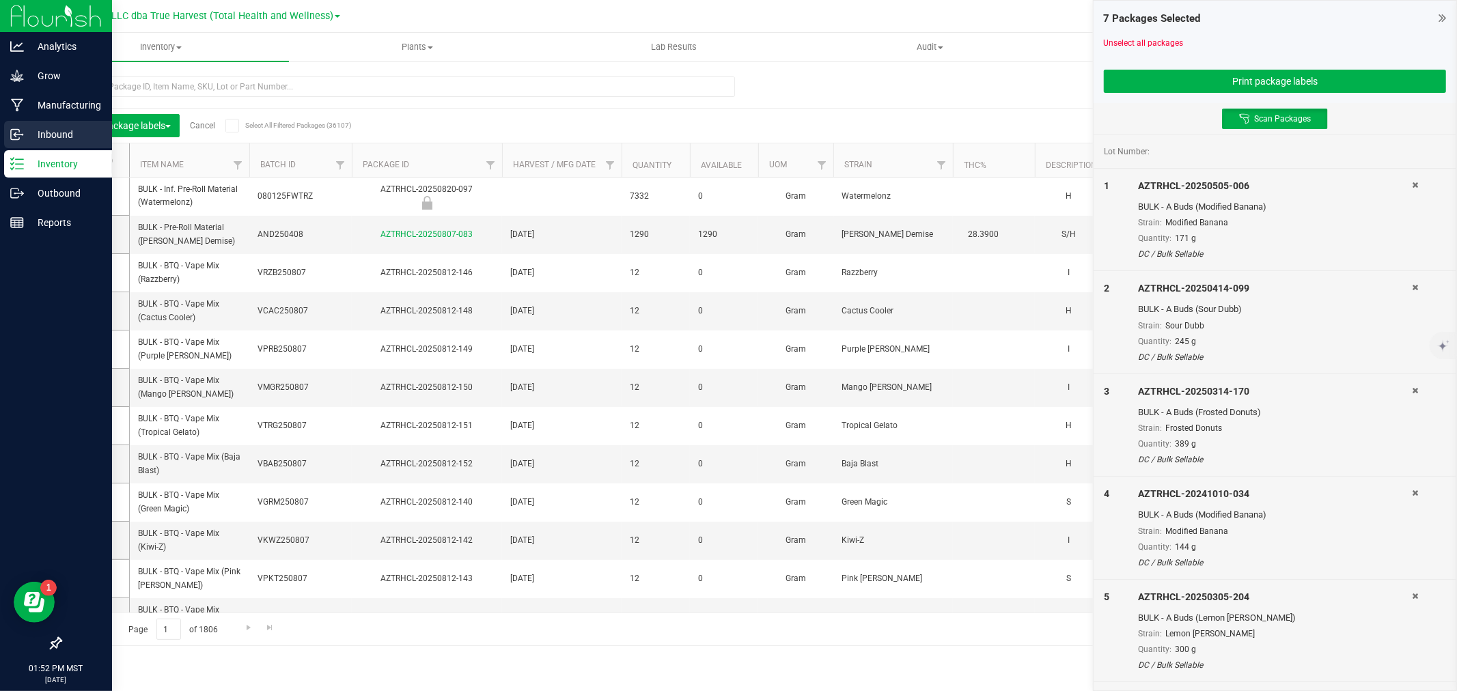
click at [28, 128] on p "Inbound" at bounding box center [65, 134] width 82 height 16
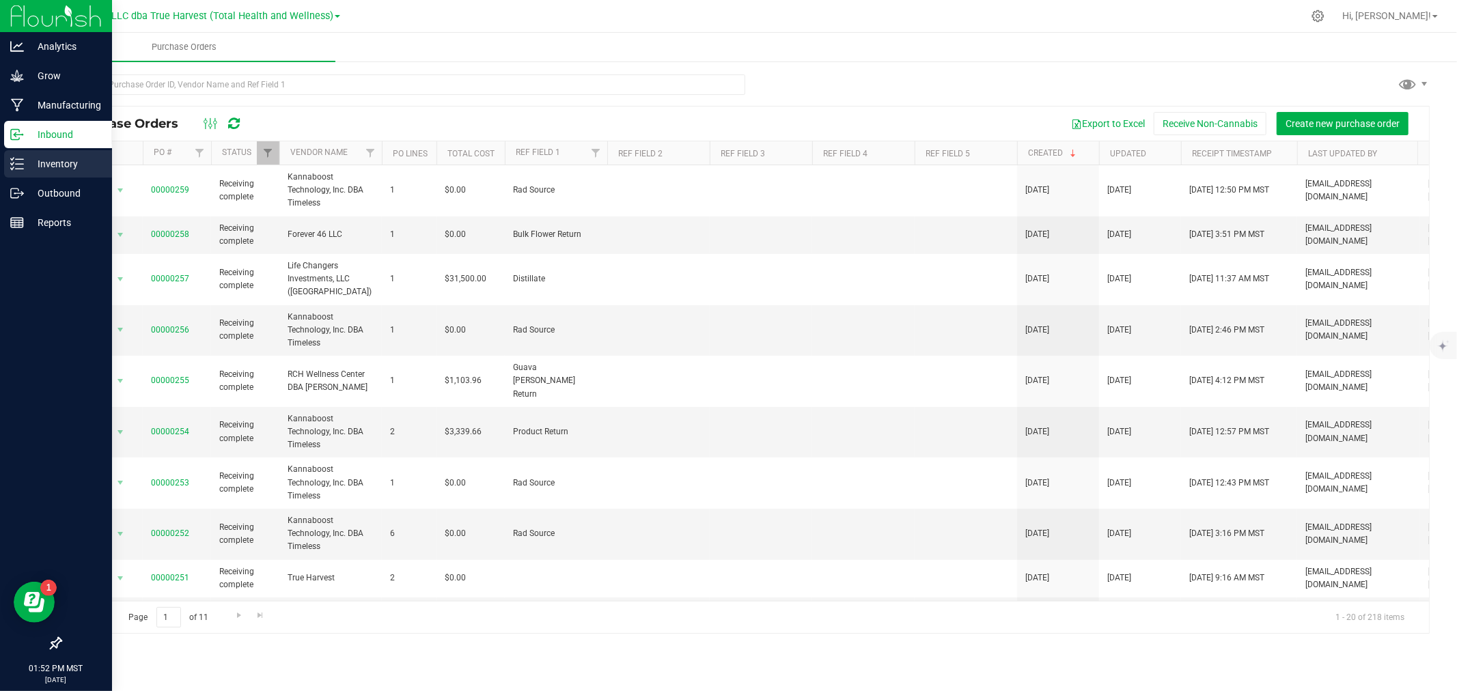
click at [44, 163] on p "Inventory" at bounding box center [65, 164] width 82 height 16
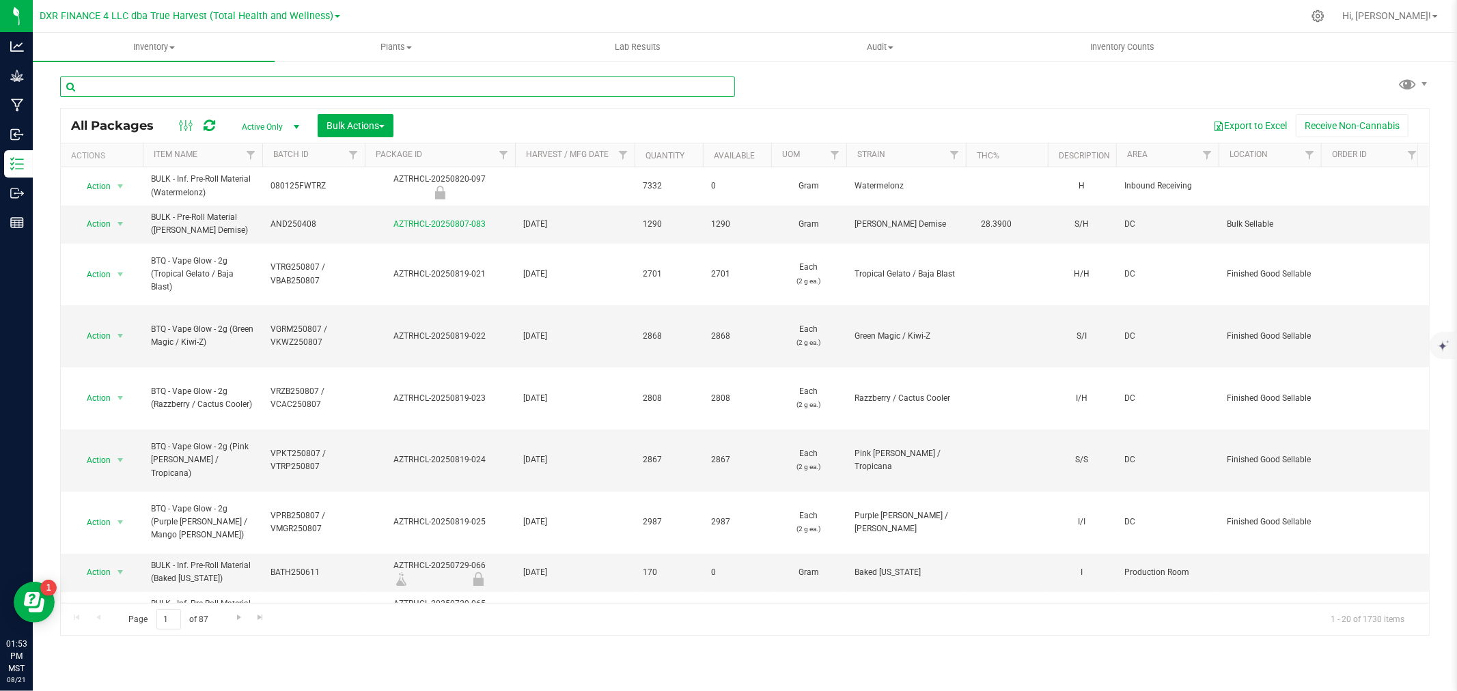
click at [126, 89] on input "text" at bounding box center [397, 86] width 675 height 20
type input "s"
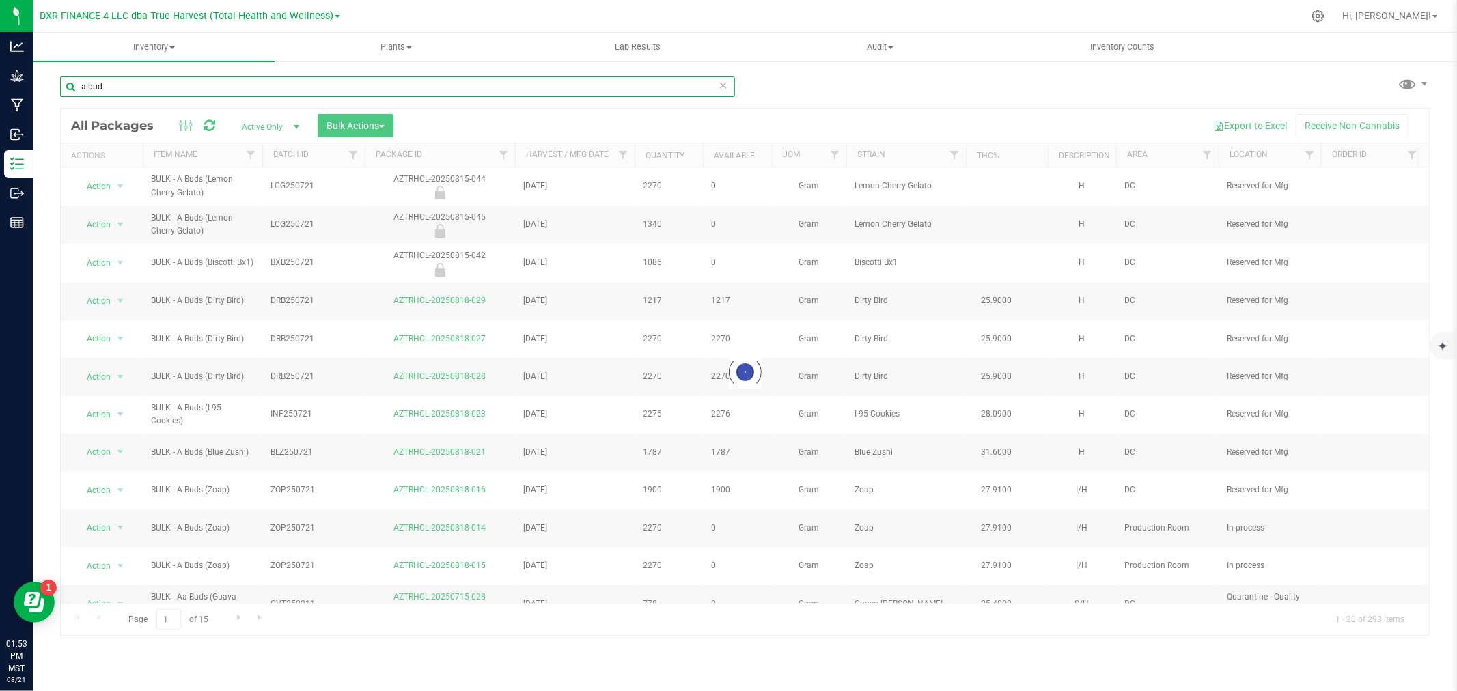
type input "a bud"
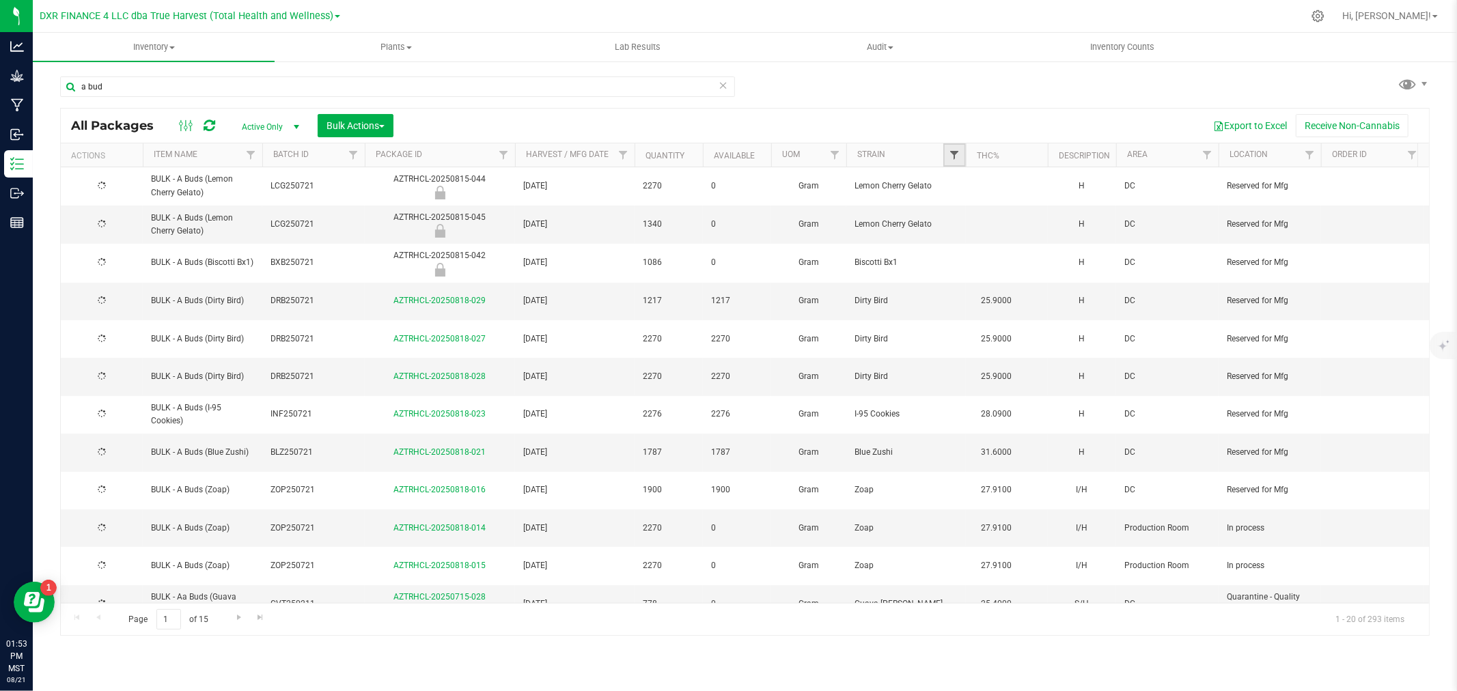
click at [951, 158] on span "Filter" at bounding box center [954, 155] width 11 height 11
type input "cam"
click at [963, 217] on input "Cam Pop" at bounding box center [961, 217] width 9 height 9
checkbox input "true"
click at [988, 296] on button "Filter" at bounding box center [984, 288] width 66 height 30
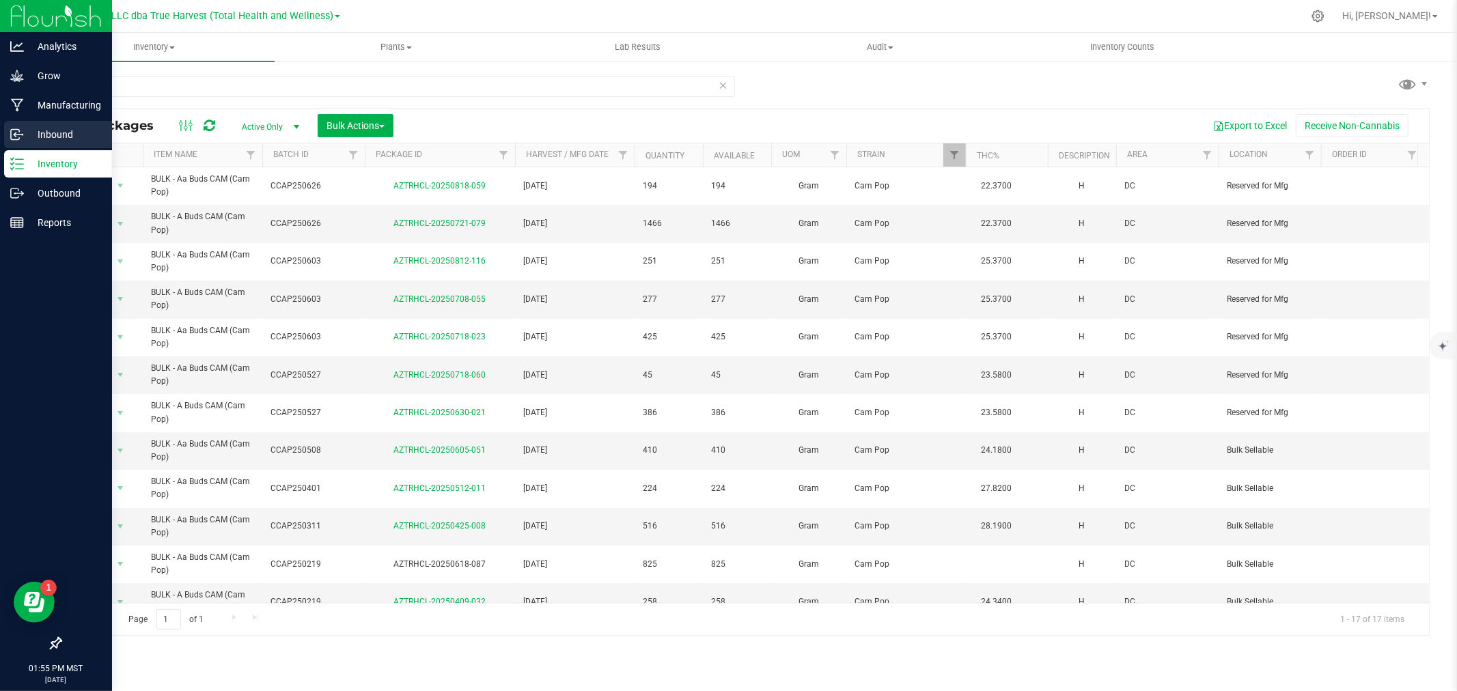
click at [27, 135] on p "Inbound" at bounding box center [65, 134] width 82 height 16
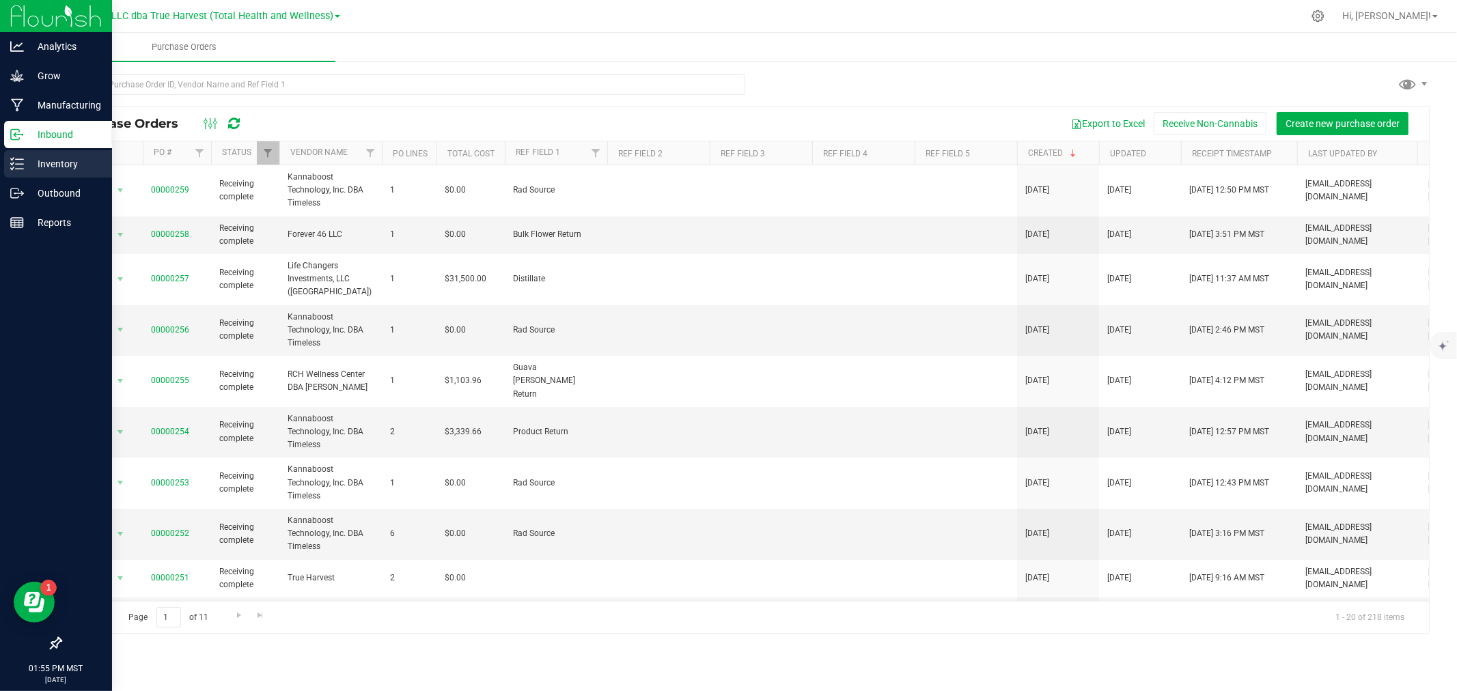
click at [18, 165] on icon at bounding box center [17, 164] width 14 height 14
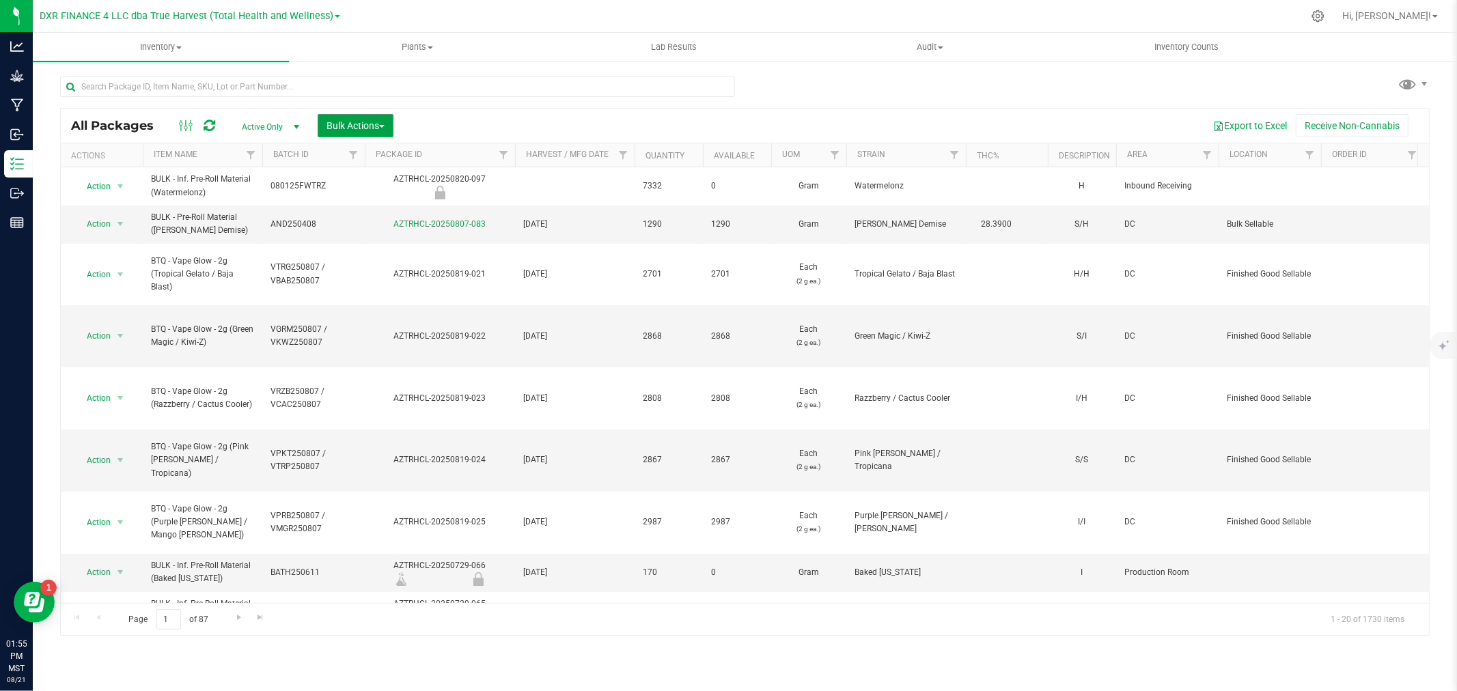
click at [353, 125] on span "Bulk Actions" at bounding box center [355, 125] width 58 height 11
click at [361, 283] on span "Print package labels" at bounding box center [367, 282] width 82 height 11
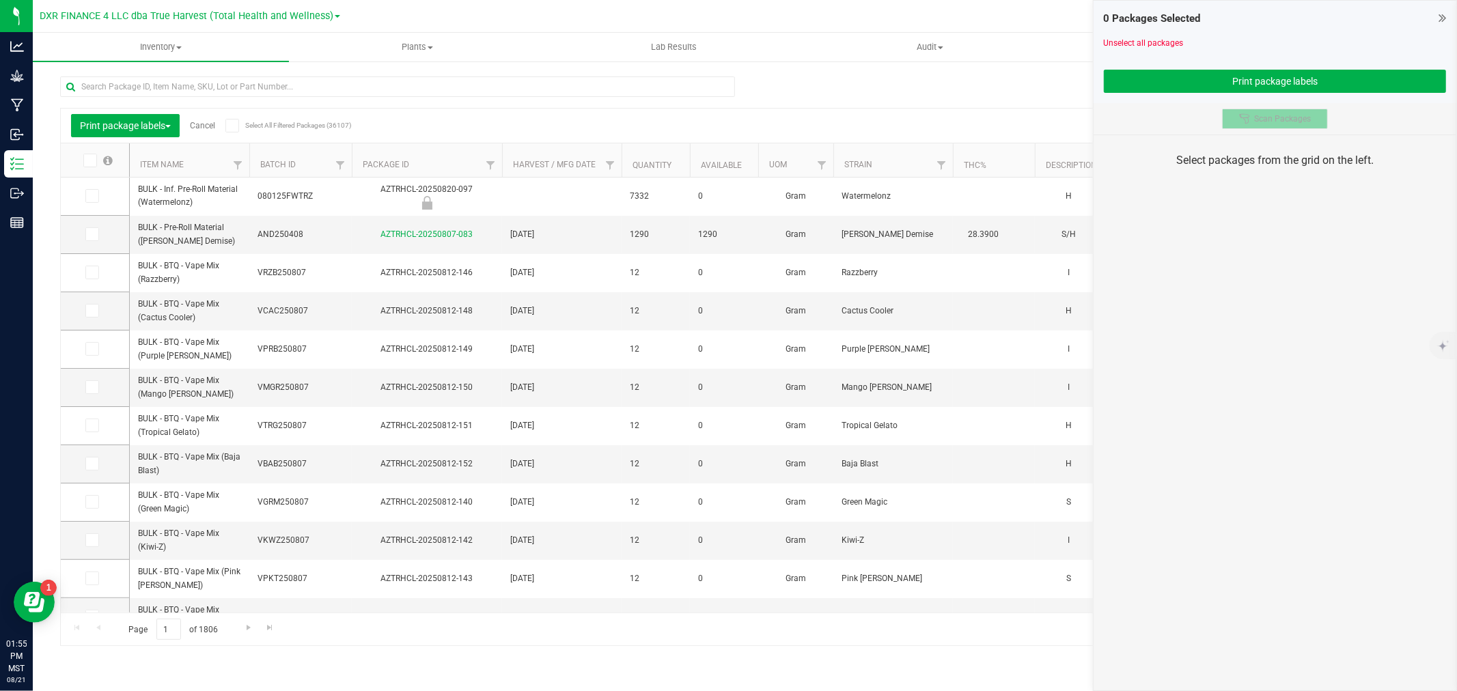
click at [1313, 121] on button "Scan Packages" at bounding box center [1275, 119] width 106 height 20
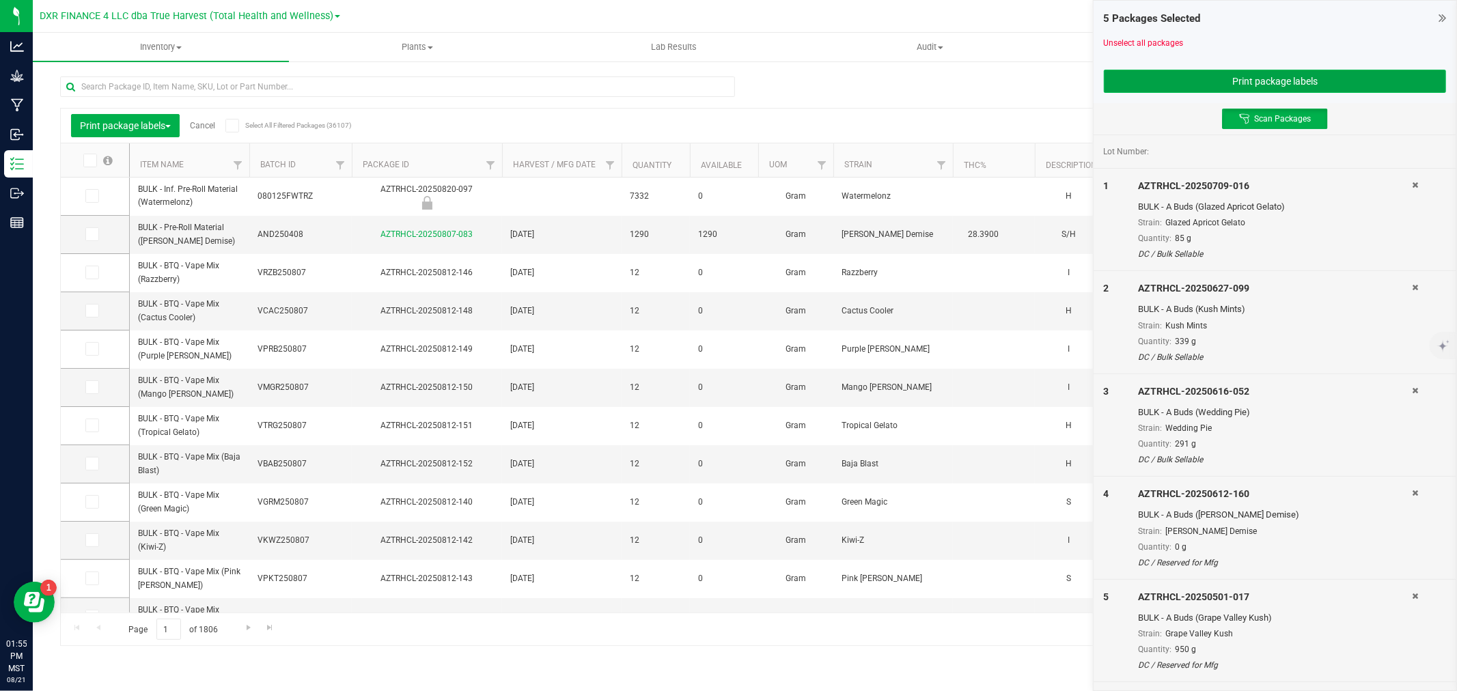
click at [1231, 81] on button "Print package labels" at bounding box center [1275, 81] width 342 height 23
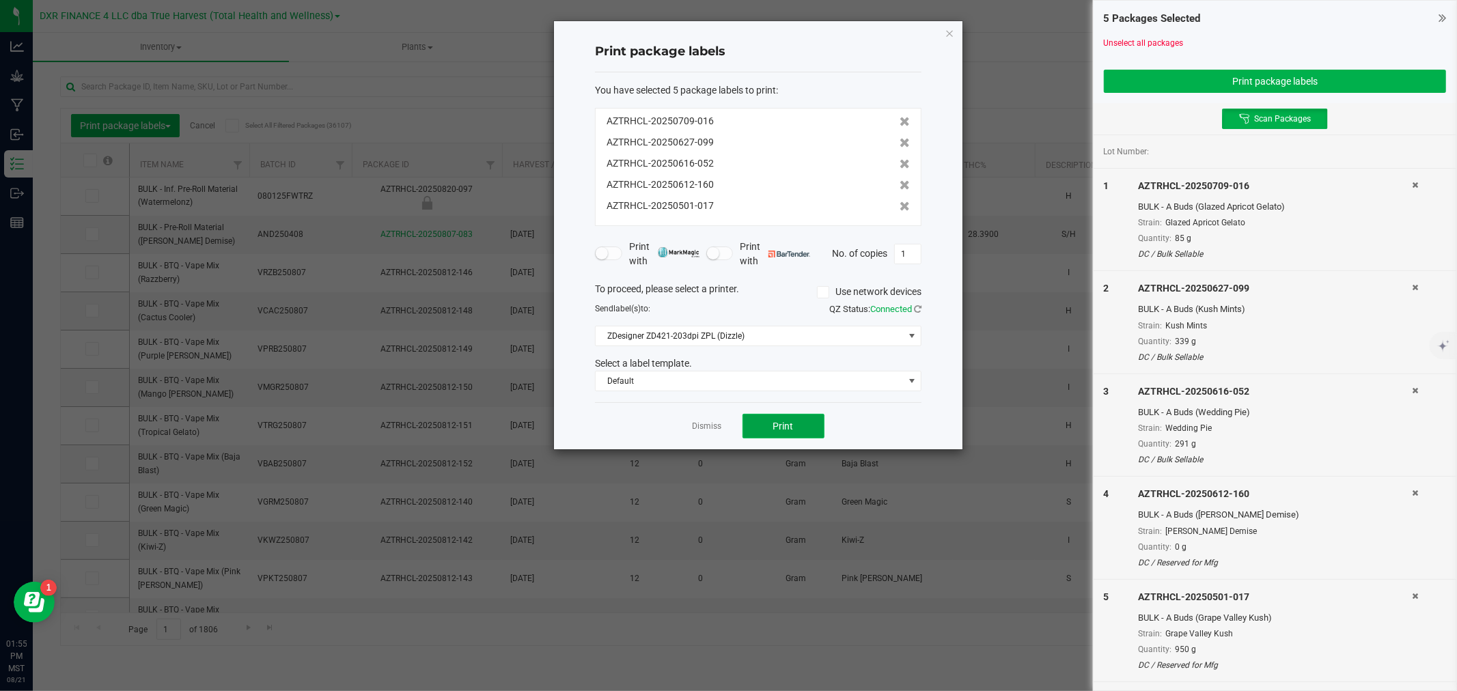
click at [786, 436] on button "Print" at bounding box center [783, 426] width 82 height 25
click at [693, 436] on div "Dismiss Print" at bounding box center [758, 425] width 326 height 47
click at [695, 432] on app-cancel-button "Dismiss" at bounding box center [707, 426] width 29 height 14
click at [697, 430] on link "Dismiss" at bounding box center [707, 427] width 29 height 12
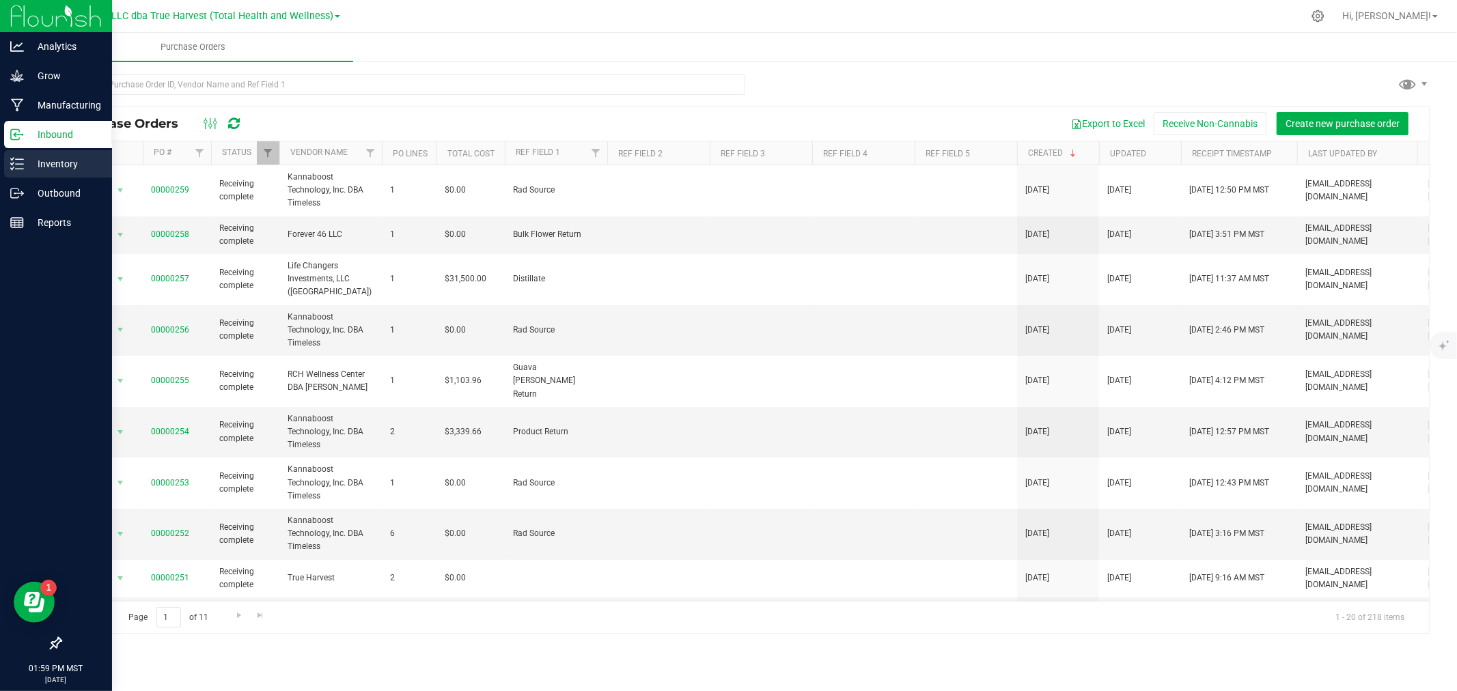
click at [16, 158] on icon at bounding box center [17, 164] width 14 height 14
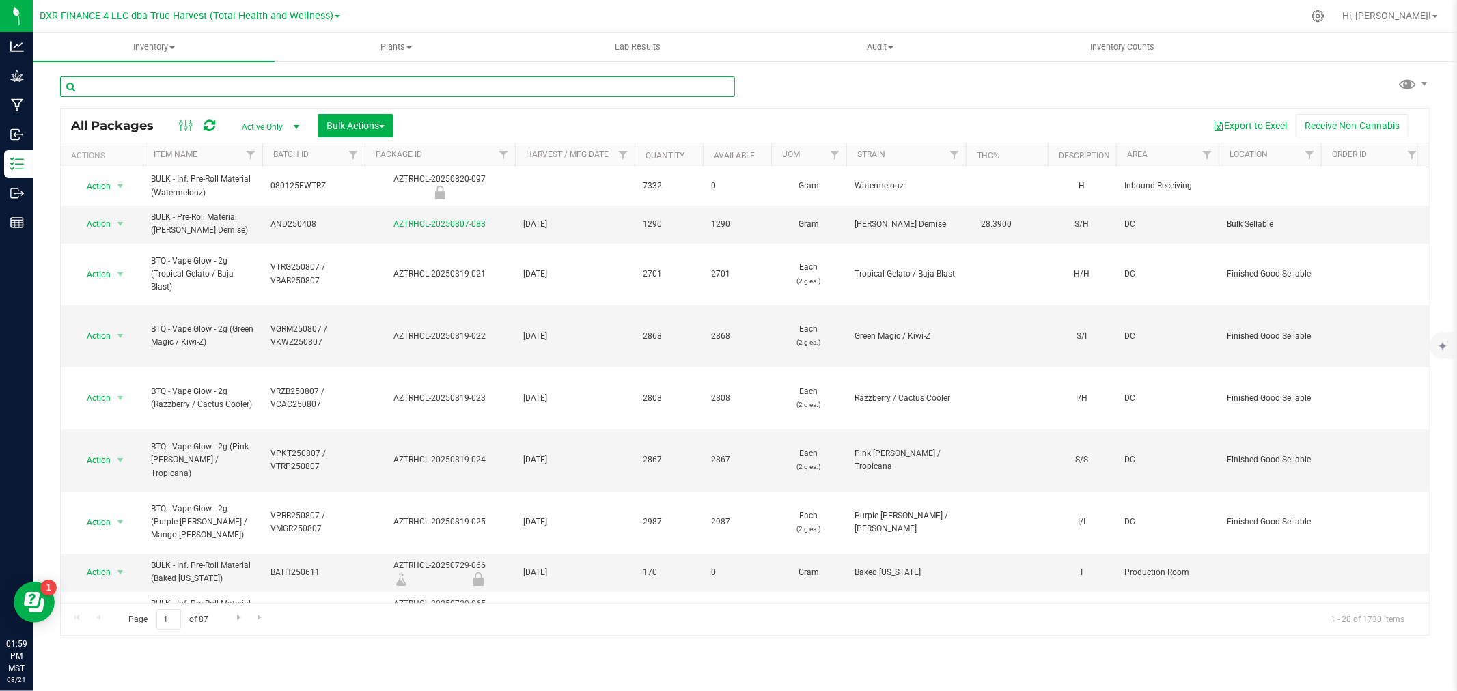
click at [270, 90] on input "text" at bounding box center [397, 86] width 675 height 20
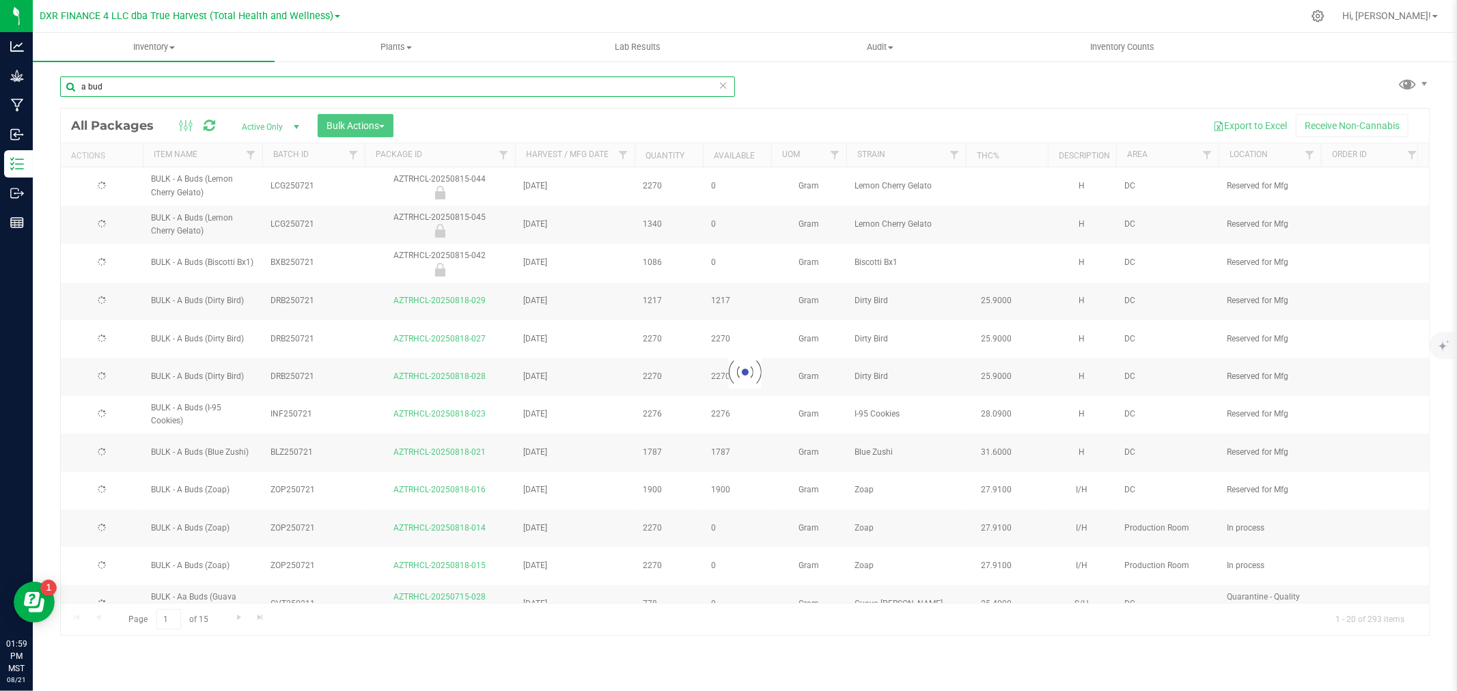
type input "a bud"
click at [953, 154] on div at bounding box center [745, 372] width 1368 height 527
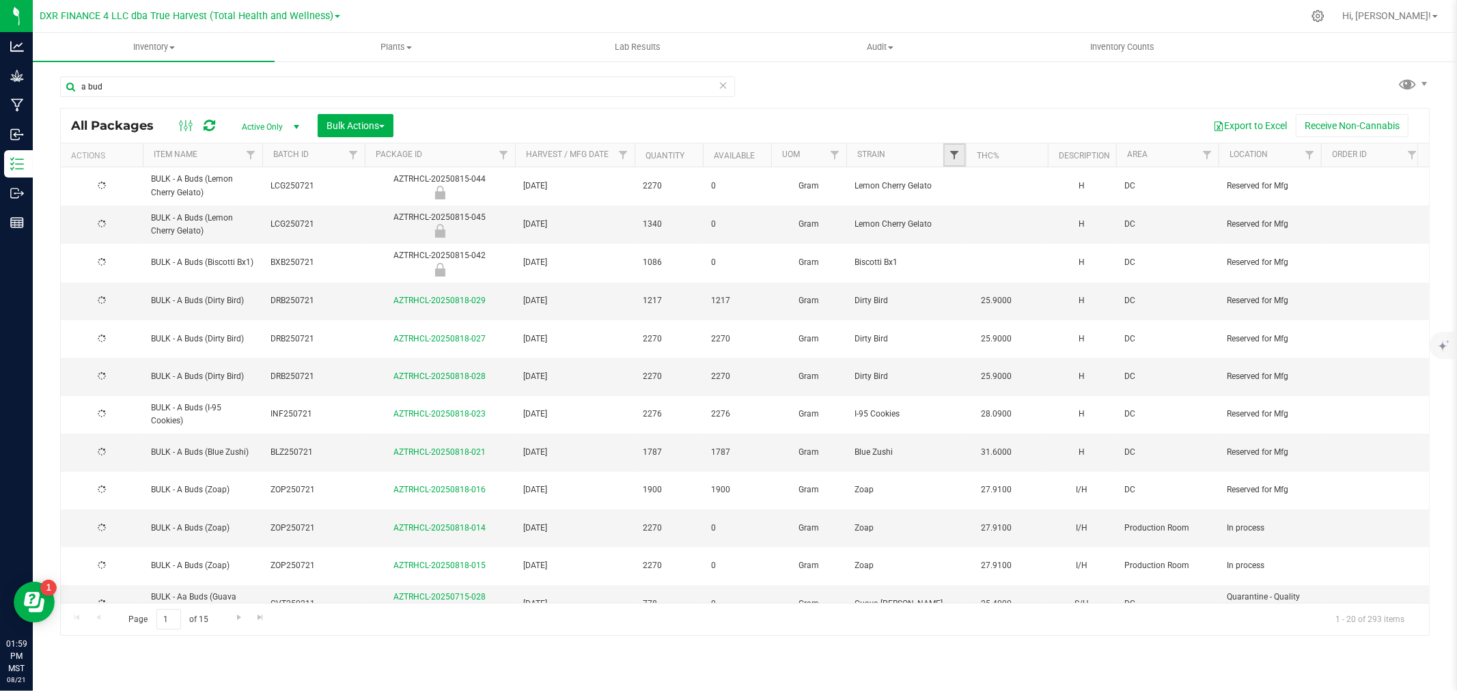
click at [954, 154] on span "Filter" at bounding box center [954, 155] width 11 height 11
type input "cam"
click at [962, 221] on input "Cam Pop" at bounding box center [961, 217] width 9 height 9
checkbox input "true"
click at [990, 284] on button "Filter" at bounding box center [984, 288] width 66 height 30
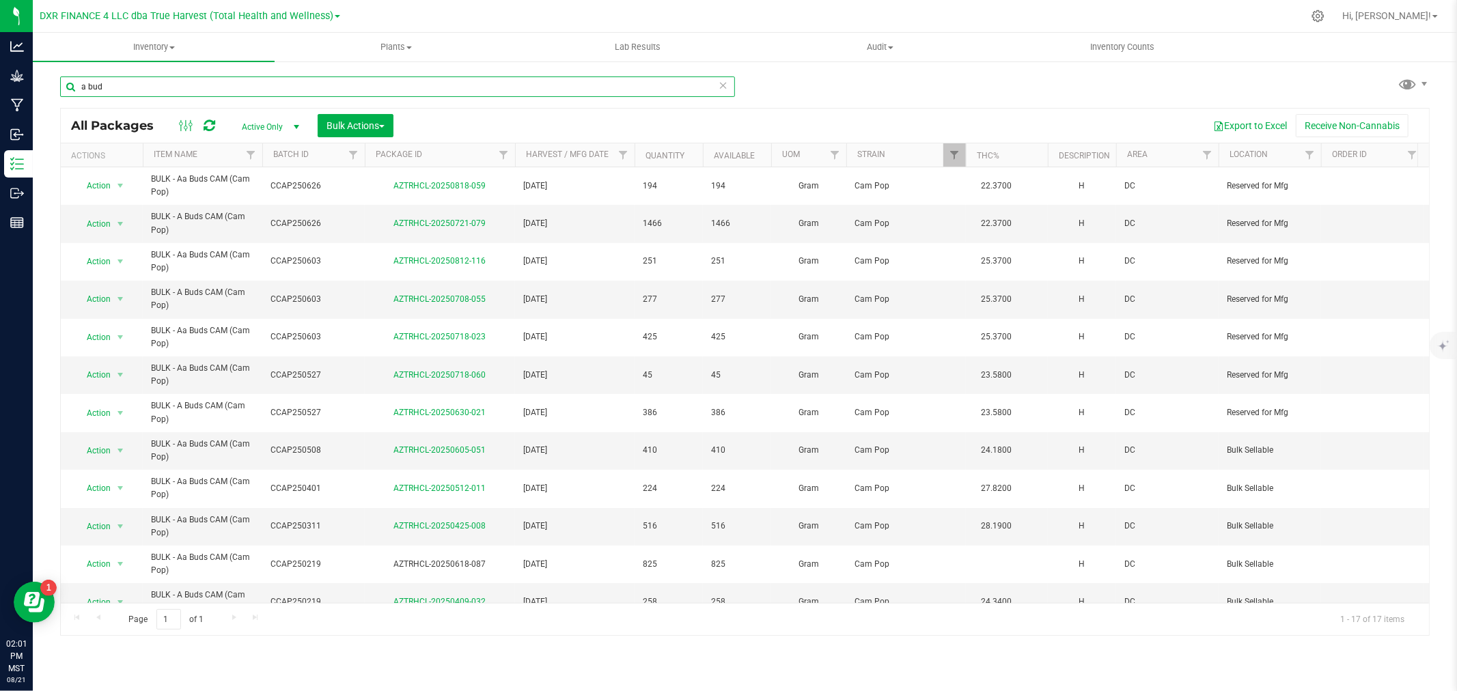
click at [227, 87] on input "a bud" at bounding box center [397, 86] width 675 height 20
click at [147, 79] on input "a bud" at bounding box center [397, 86] width 675 height 20
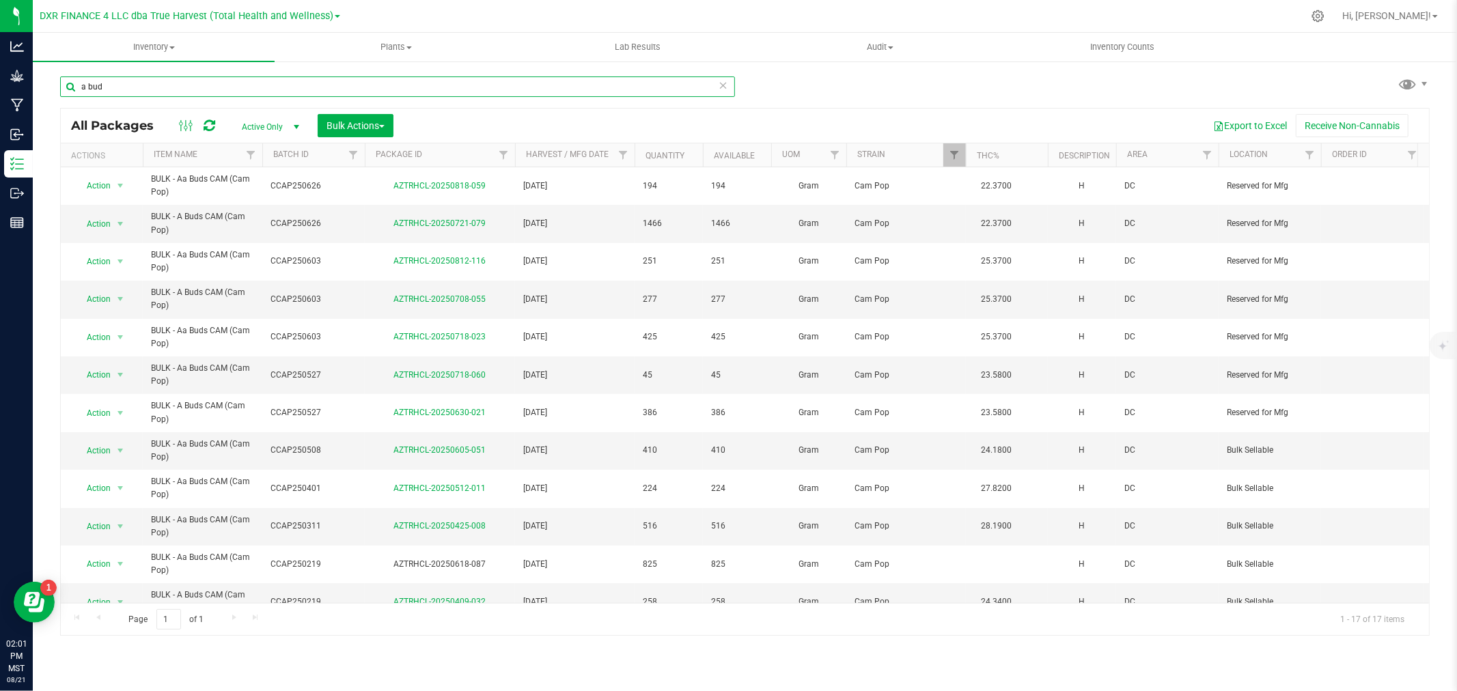
click at [147, 79] on input "a bud" at bounding box center [397, 86] width 675 height 20
type input "frd250626"
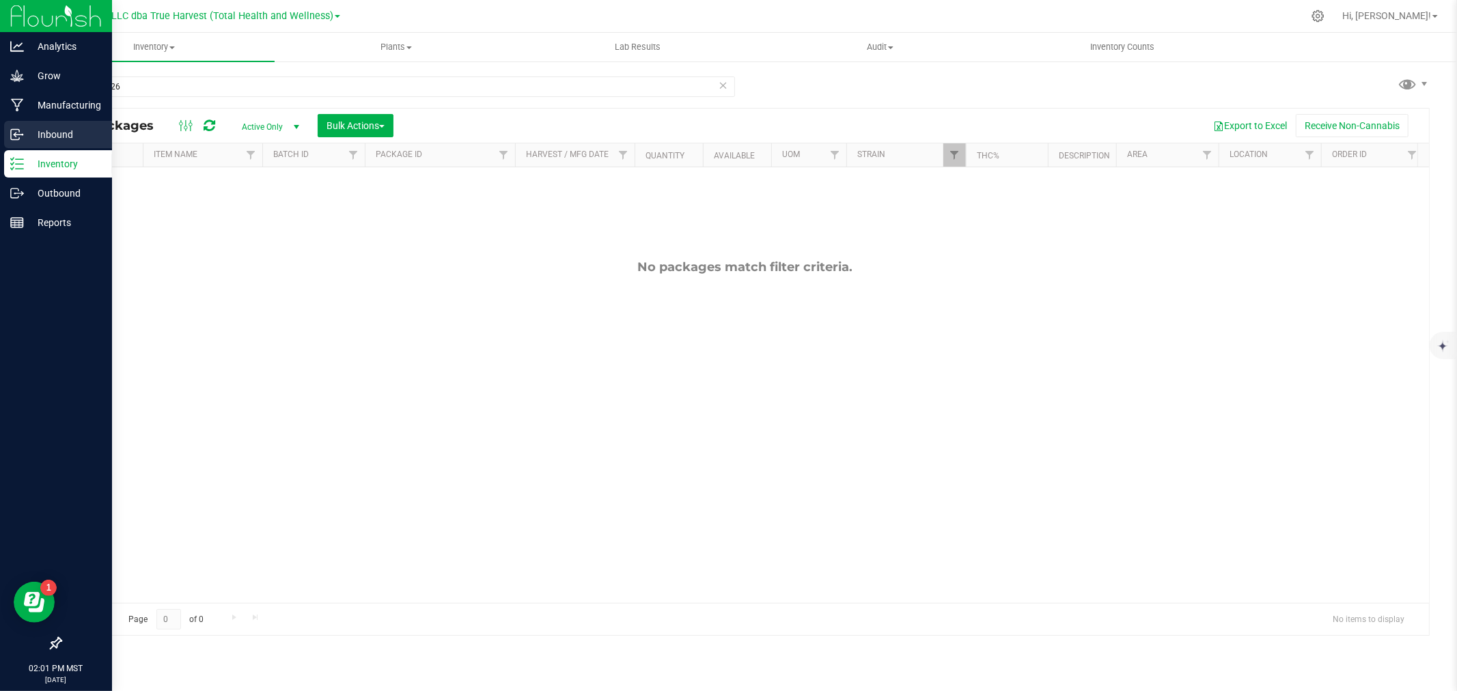
click at [25, 132] on p "Inbound" at bounding box center [65, 134] width 82 height 16
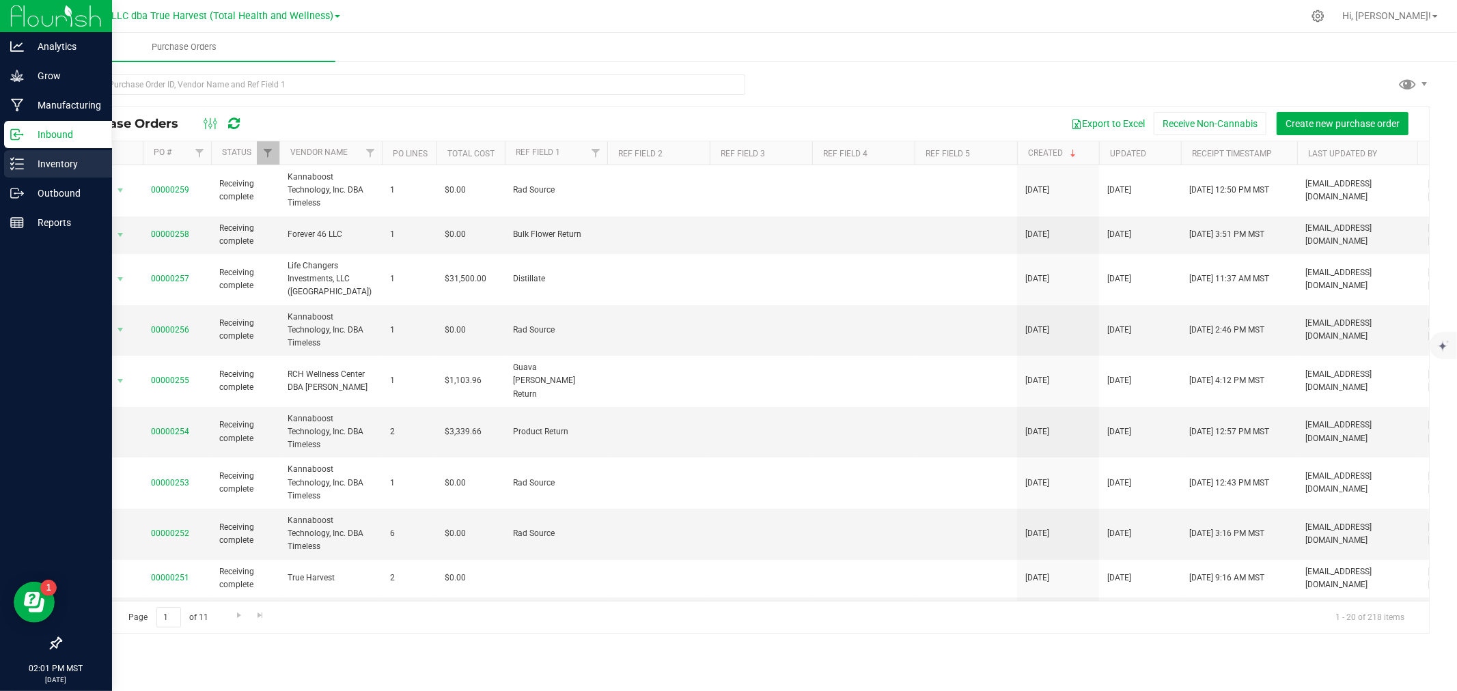
click at [36, 162] on p "Inventory" at bounding box center [65, 164] width 82 height 16
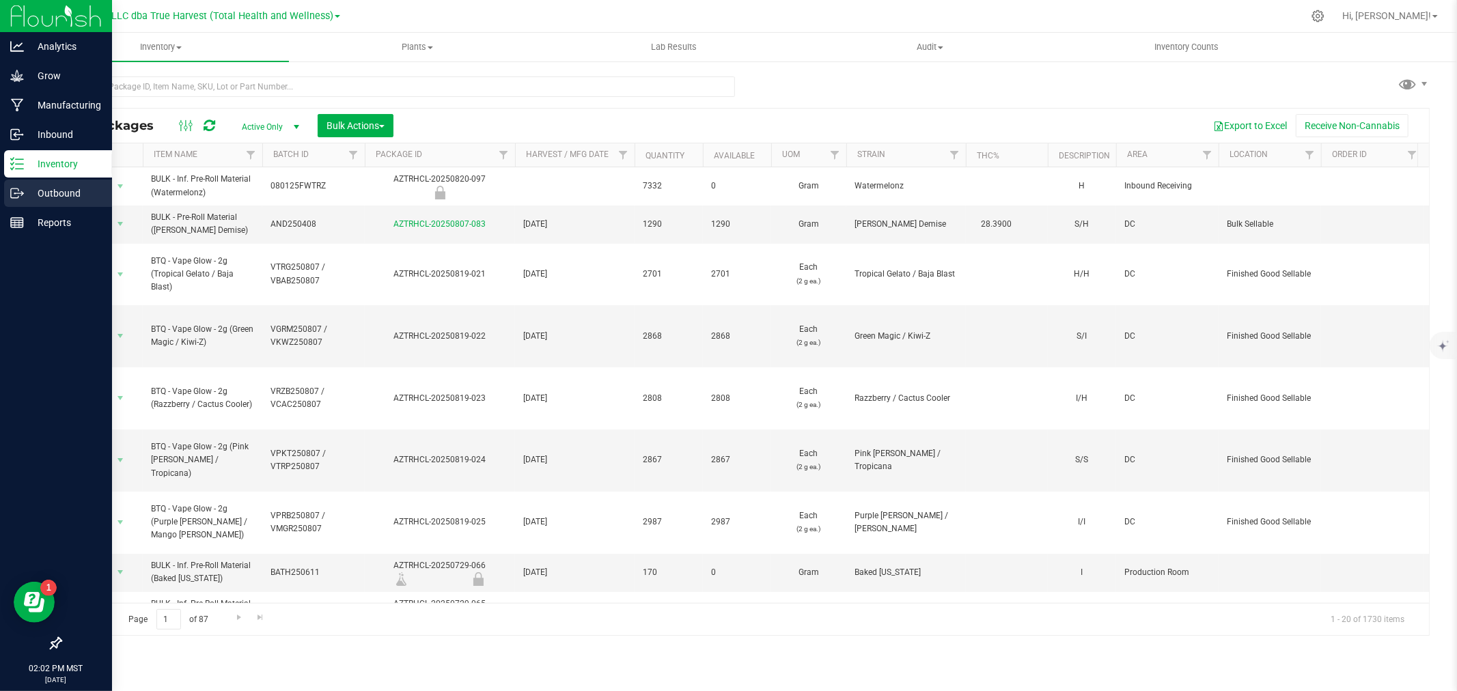
click at [42, 198] on p "Outbound" at bounding box center [65, 193] width 82 height 16
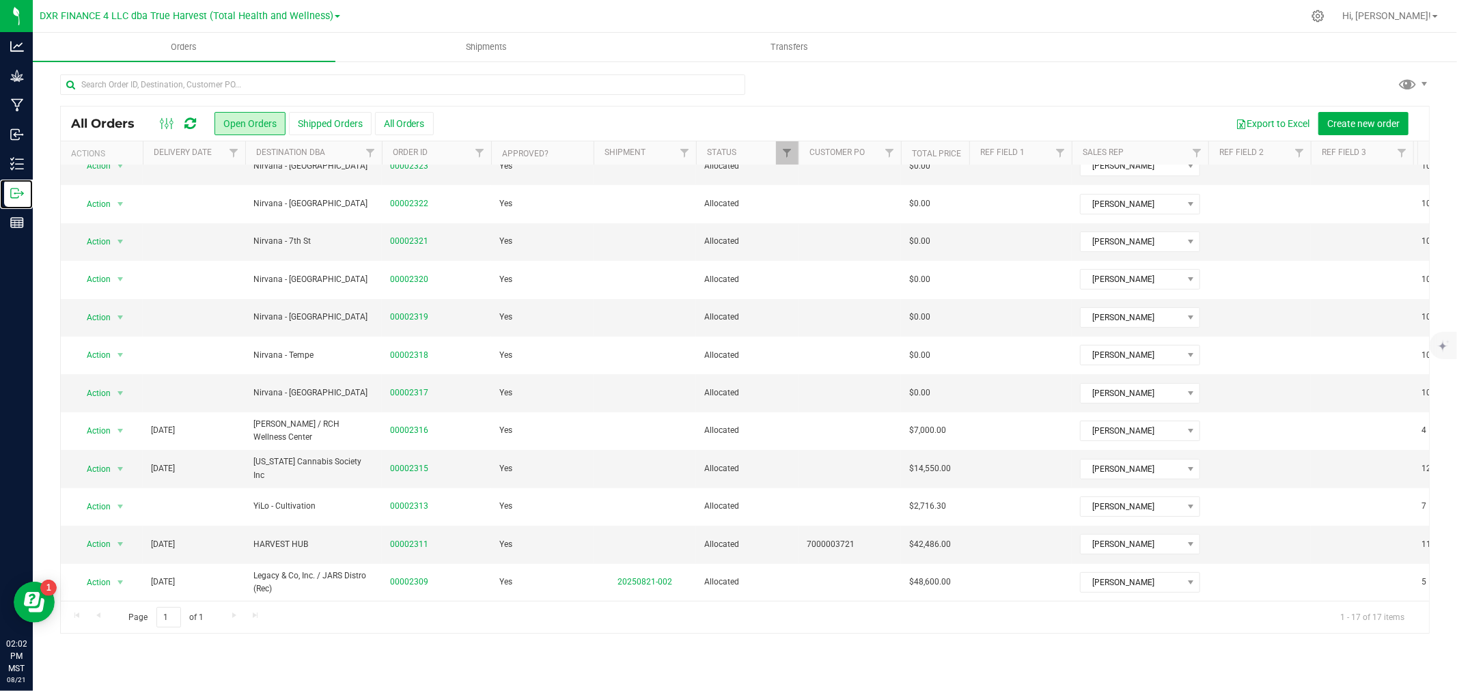
scroll to position [219, 0]
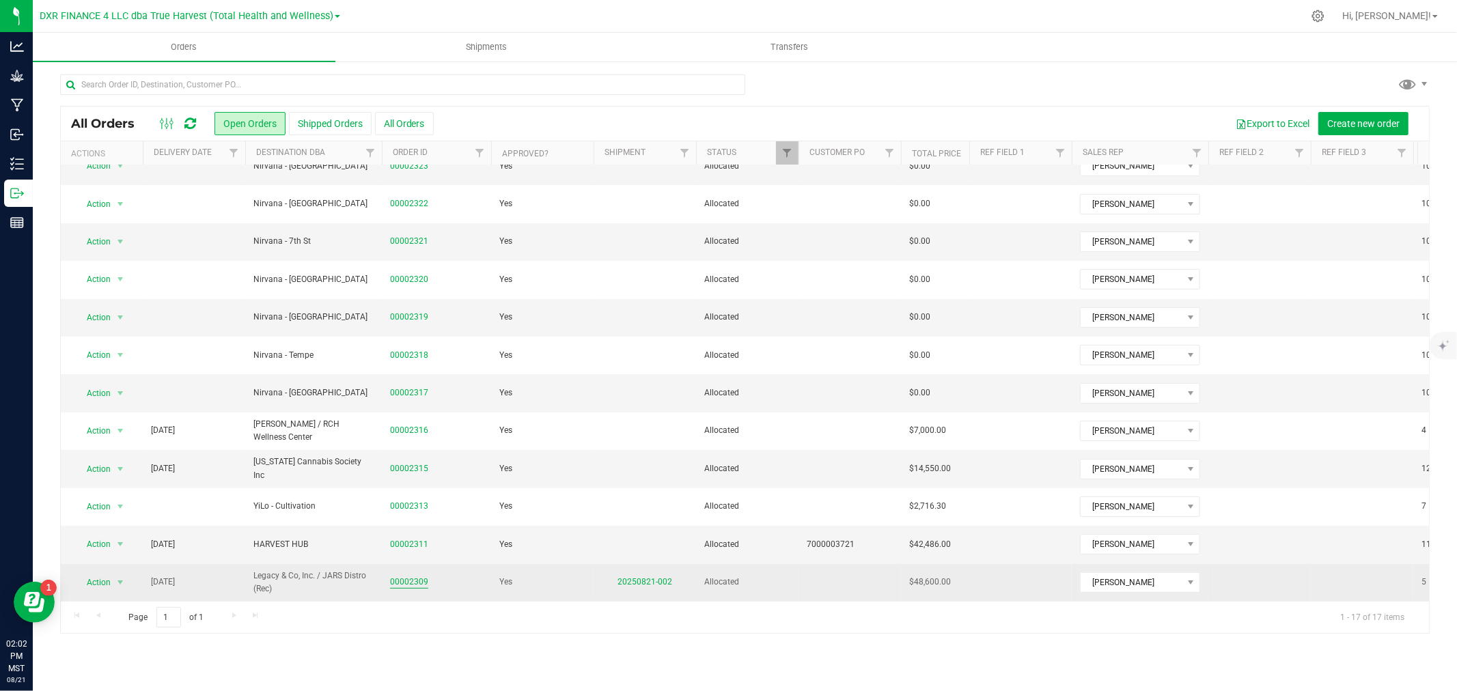
click at [403, 576] on link "00002309" at bounding box center [409, 582] width 38 height 13
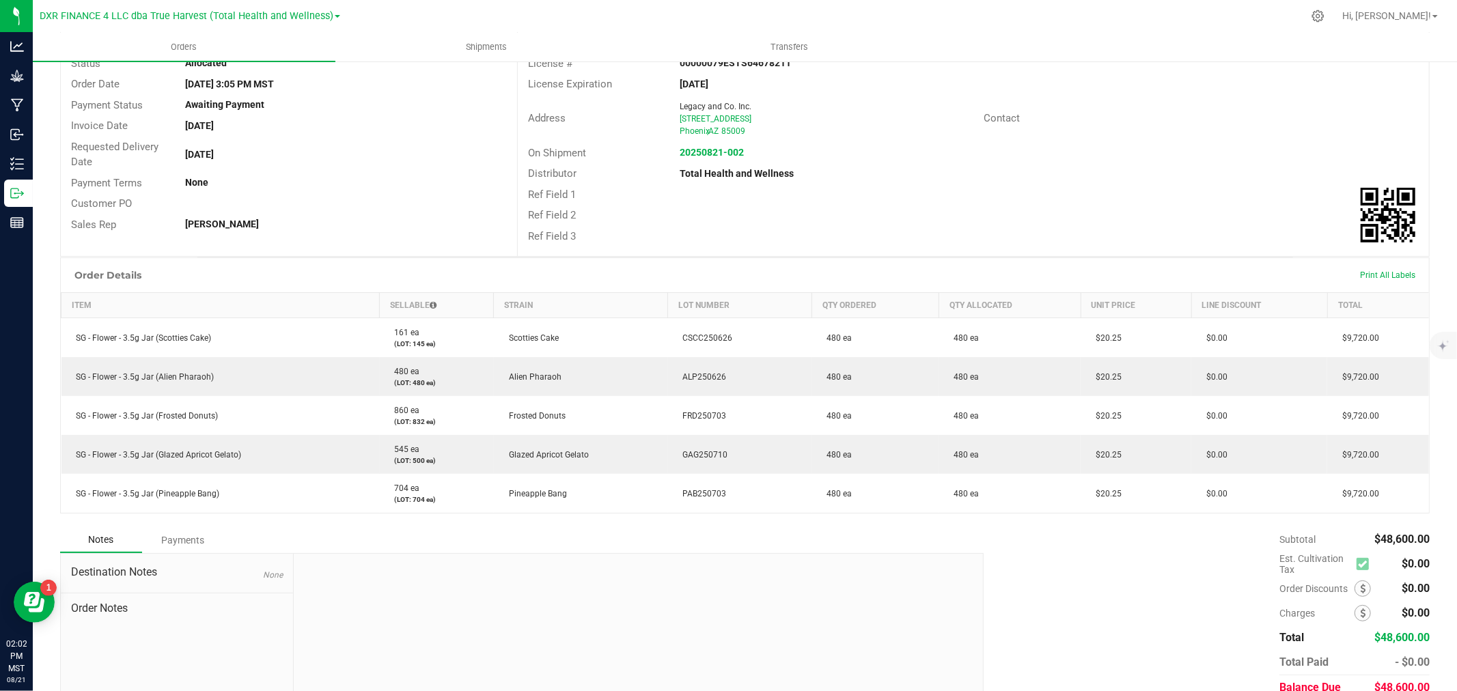
scroll to position [152, 0]
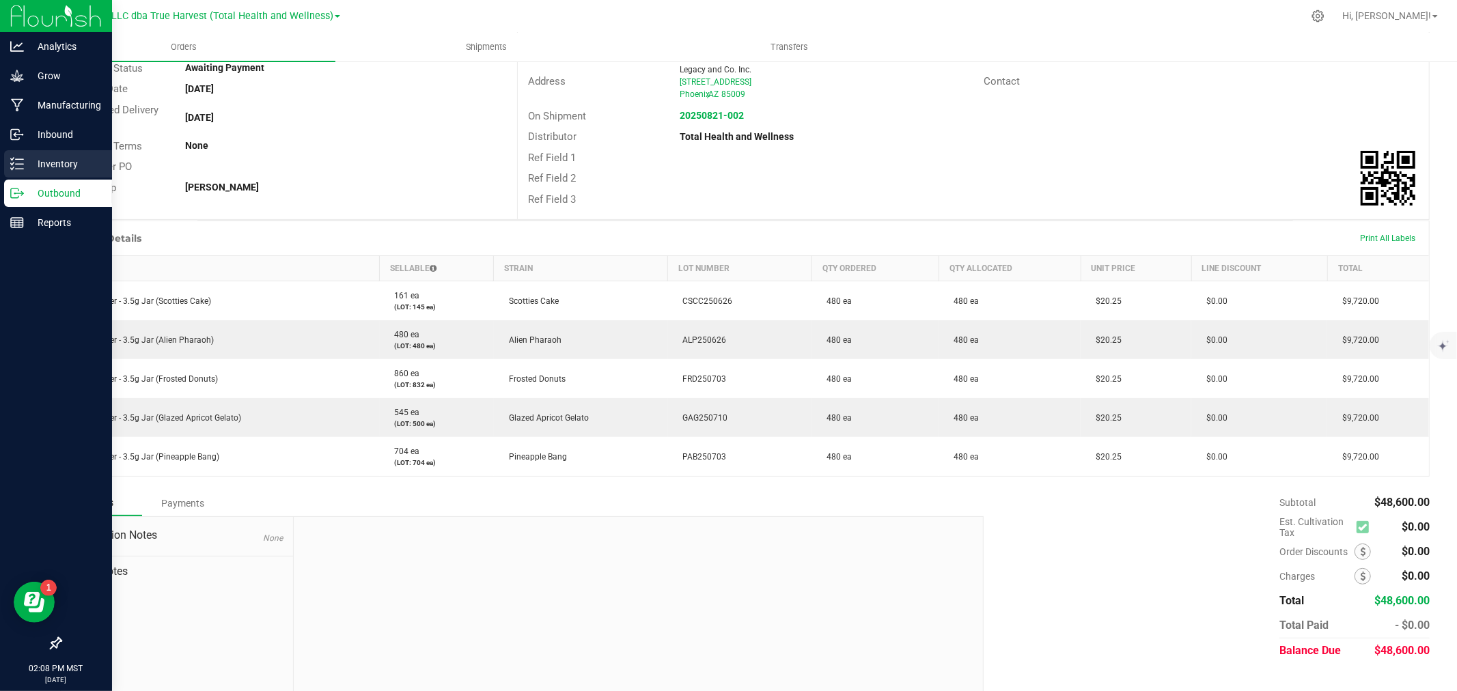
click at [23, 169] on line at bounding box center [20, 169] width 8 height 0
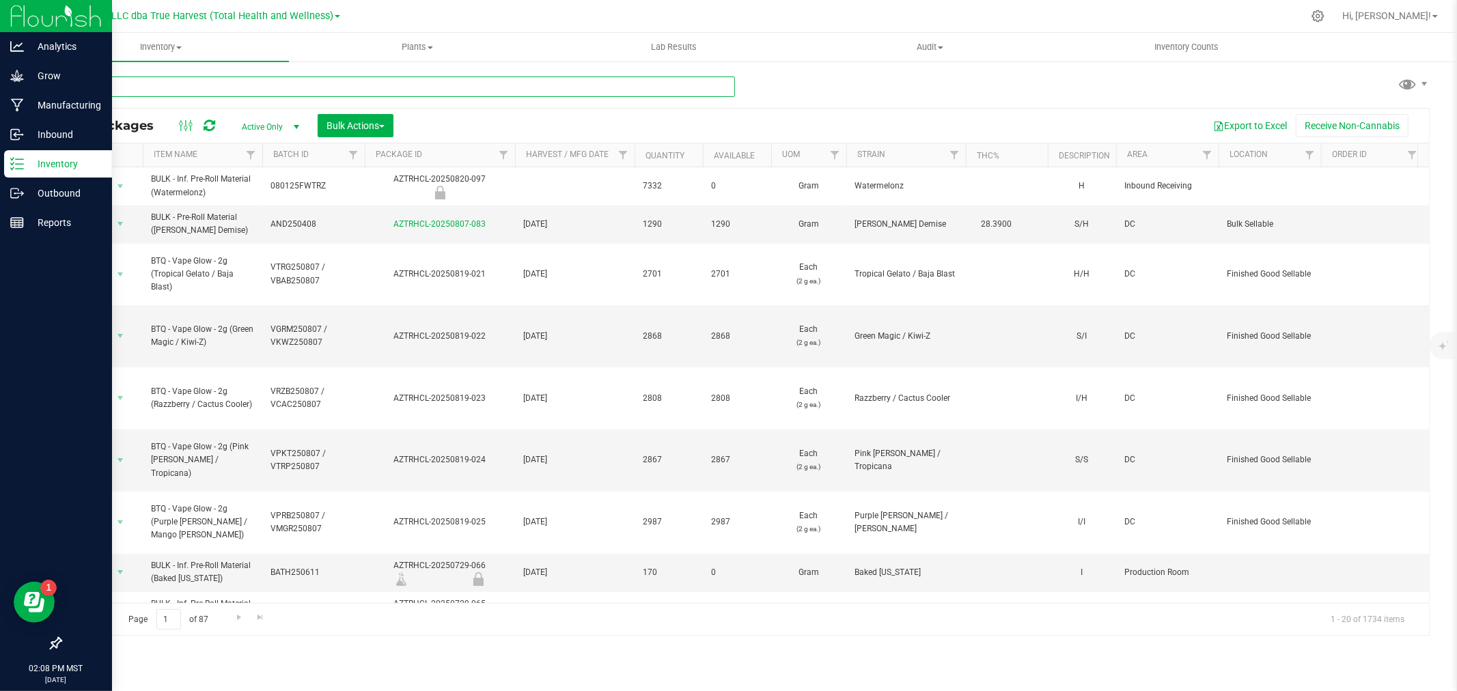
click at [184, 85] on input "text" at bounding box center [397, 86] width 675 height 20
type input "frd250703"
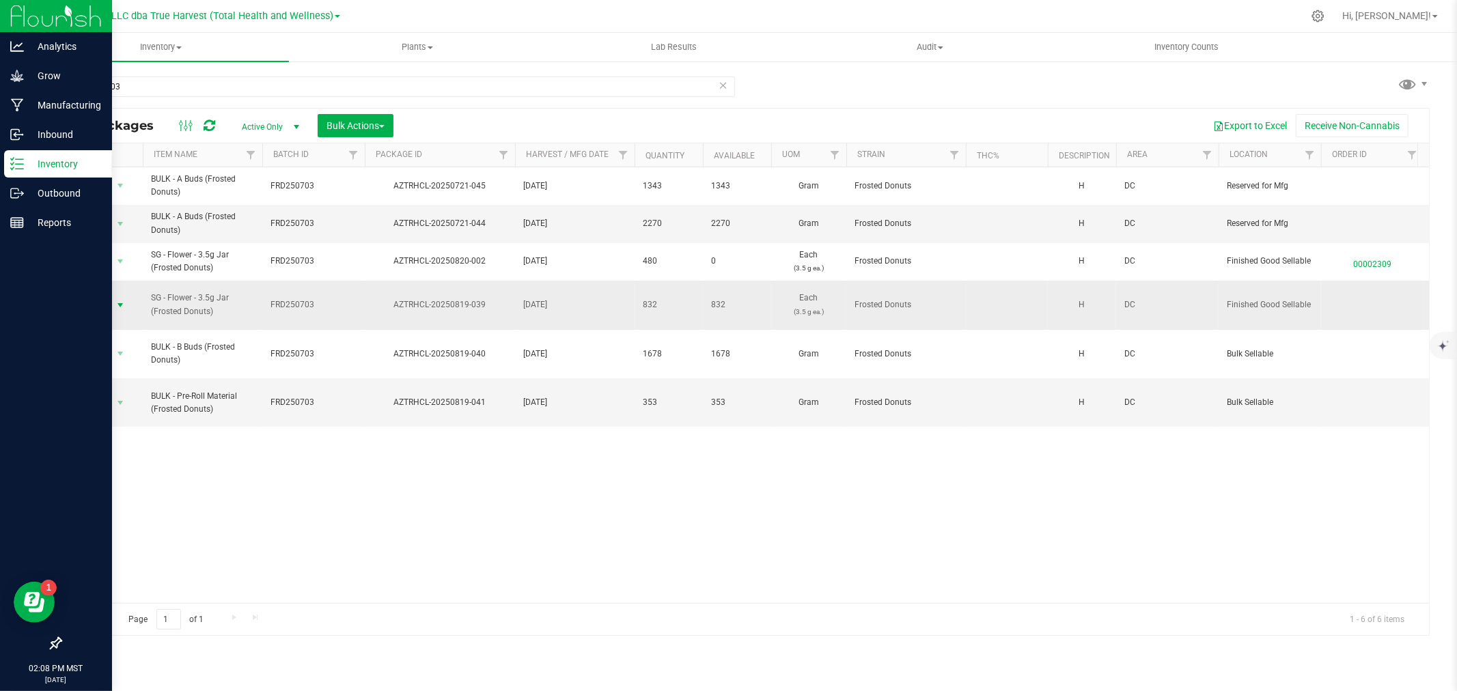
click at [106, 303] on span "Action" at bounding box center [92, 305] width 37 height 19
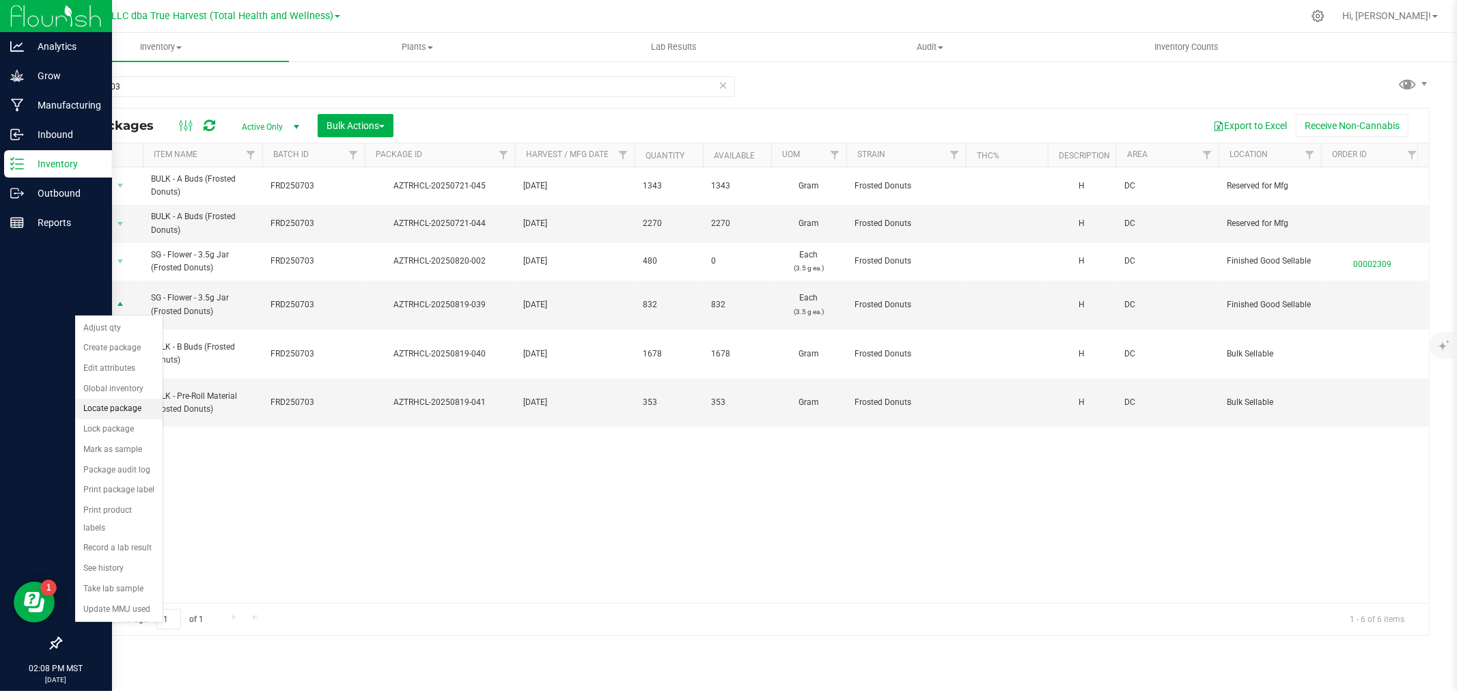
click at [117, 408] on li "Locate package" at bounding box center [118, 409] width 87 height 20
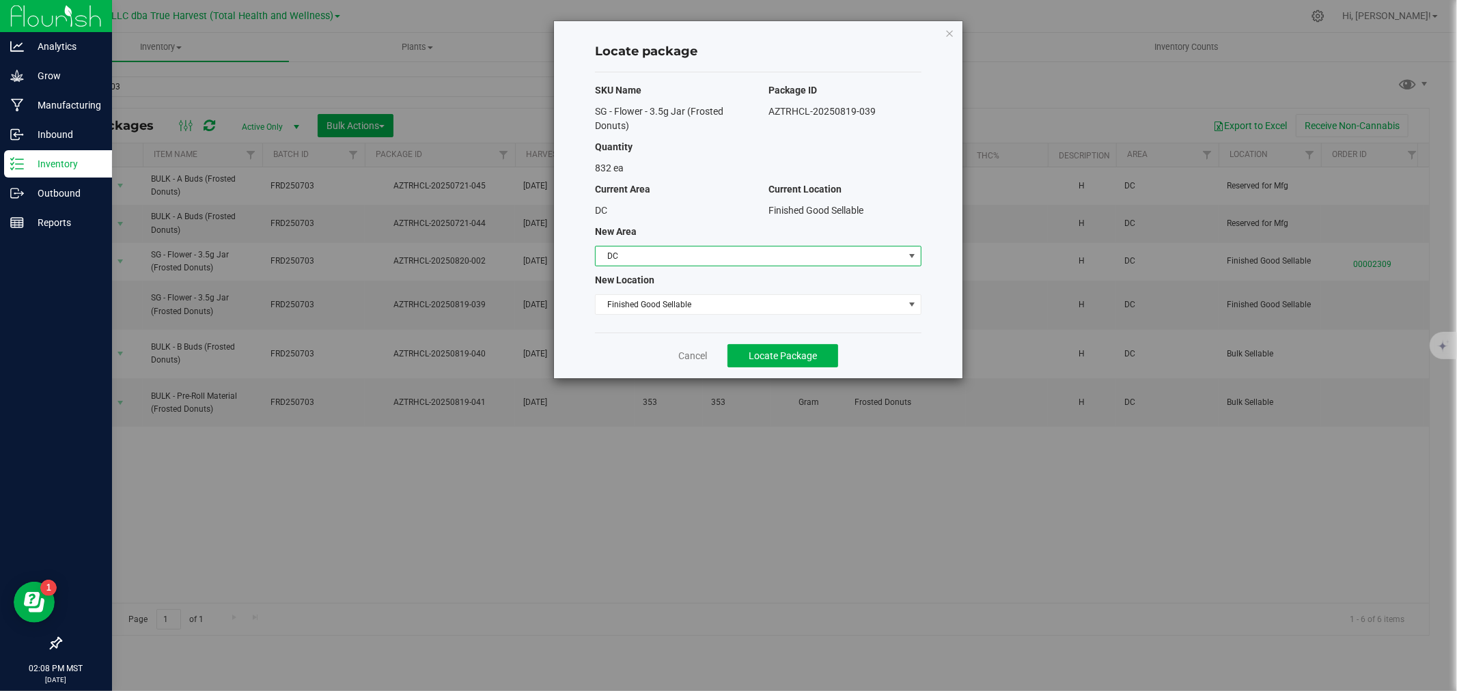
click at [694, 251] on span "DC" at bounding box center [750, 256] width 308 height 19
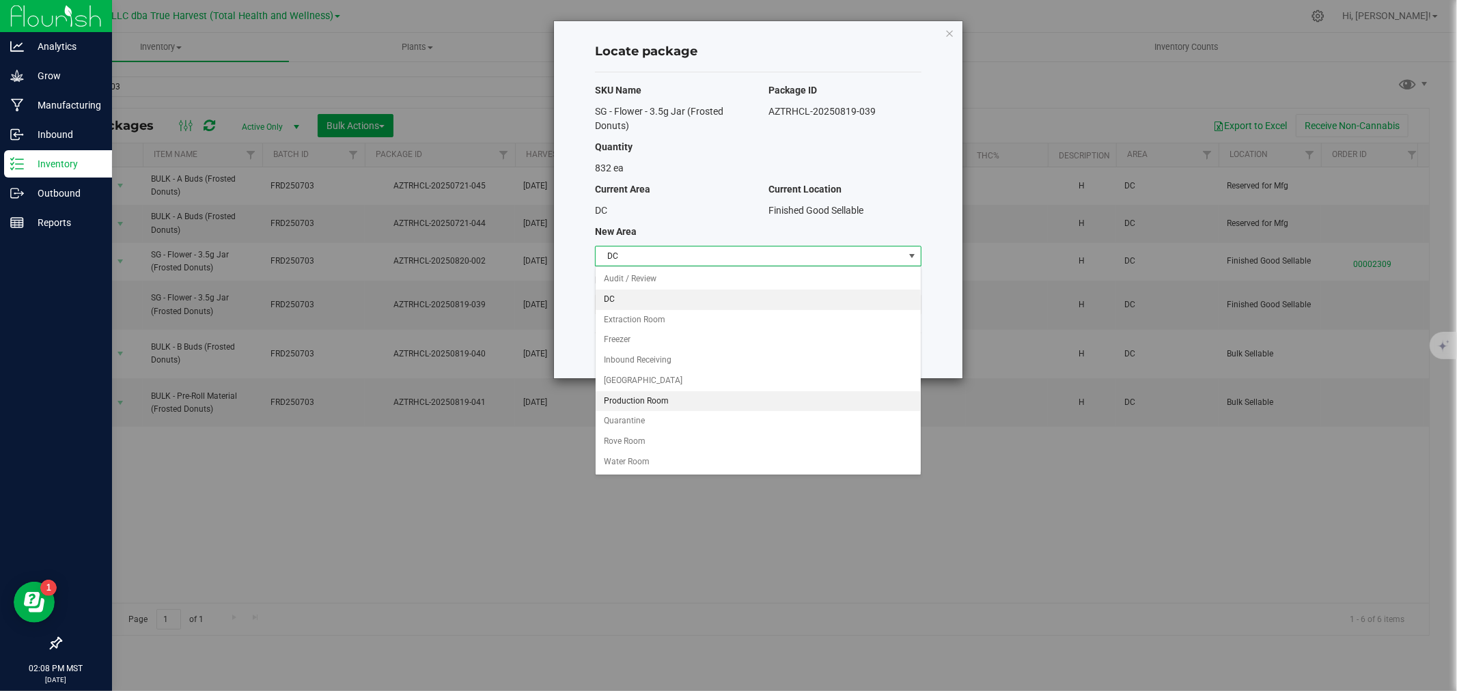
click at [653, 399] on li "Production Room" at bounding box center [758, 401] width 325 height 20
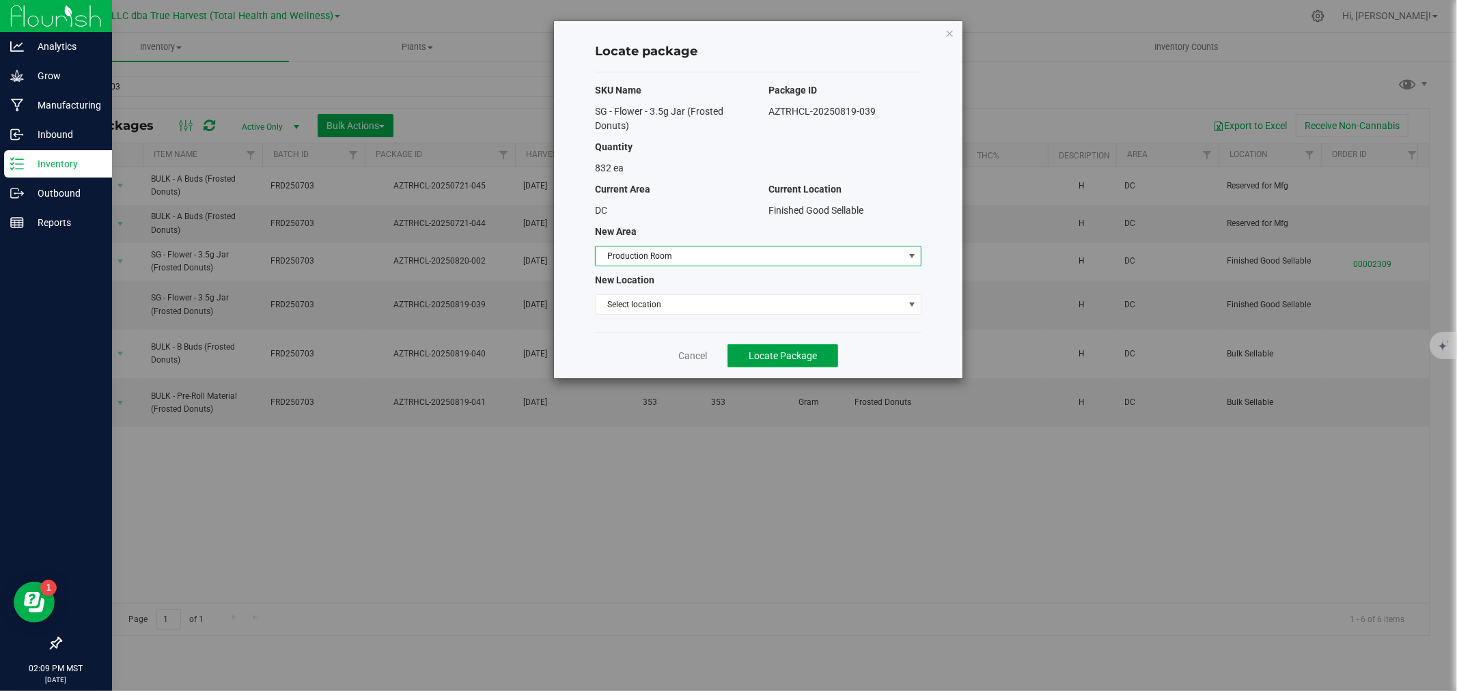
click at [742, 354] on button "Locate Package" at bounding box center [782, 355] width 111 height 23
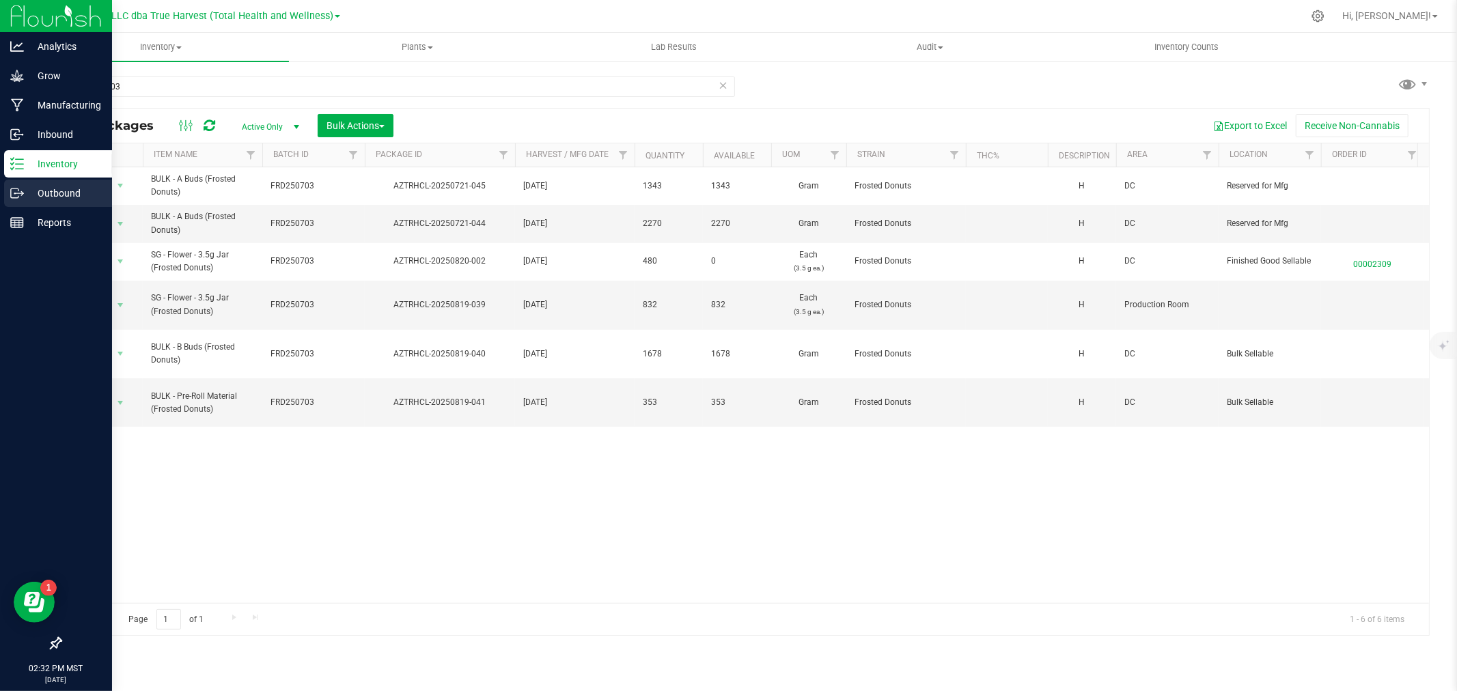
click at [38, 195] on p "Outbound" at bounding box center [65, 193] width 82 height 16
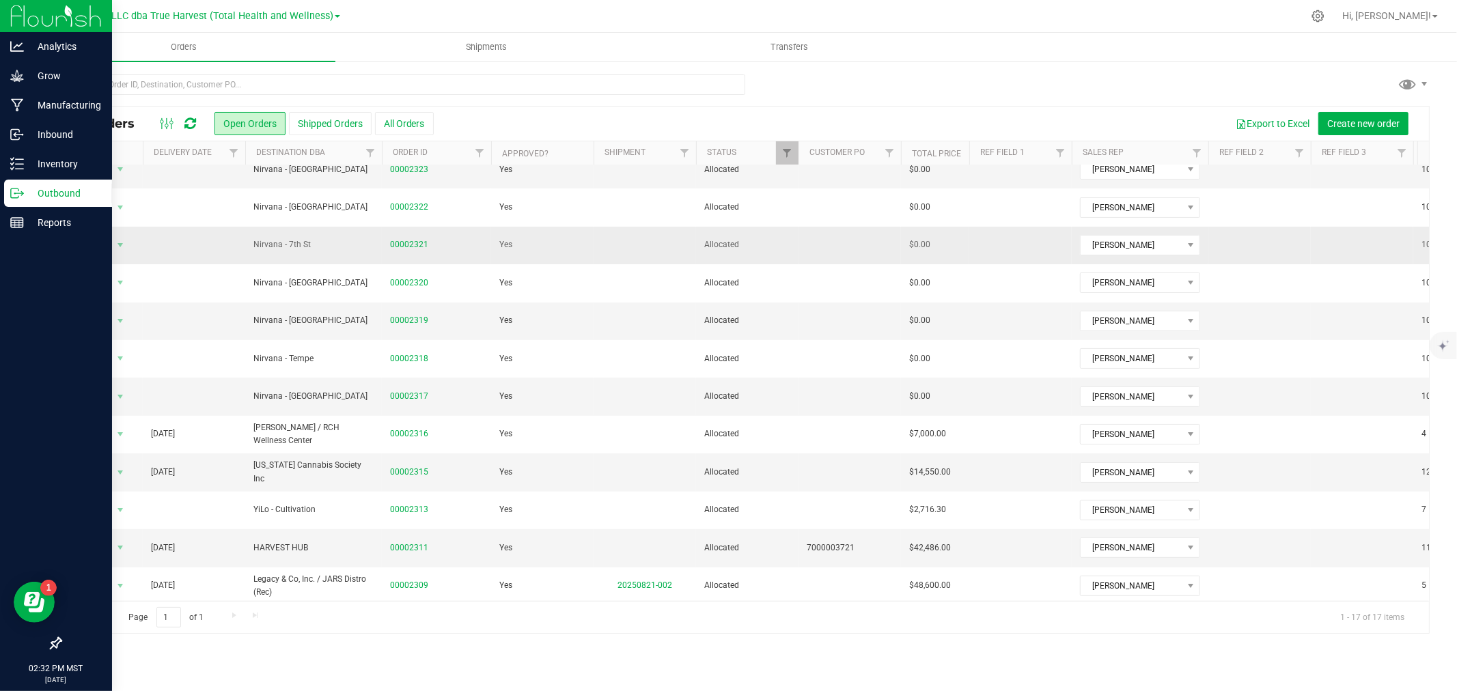
scroll to position [219, 0]
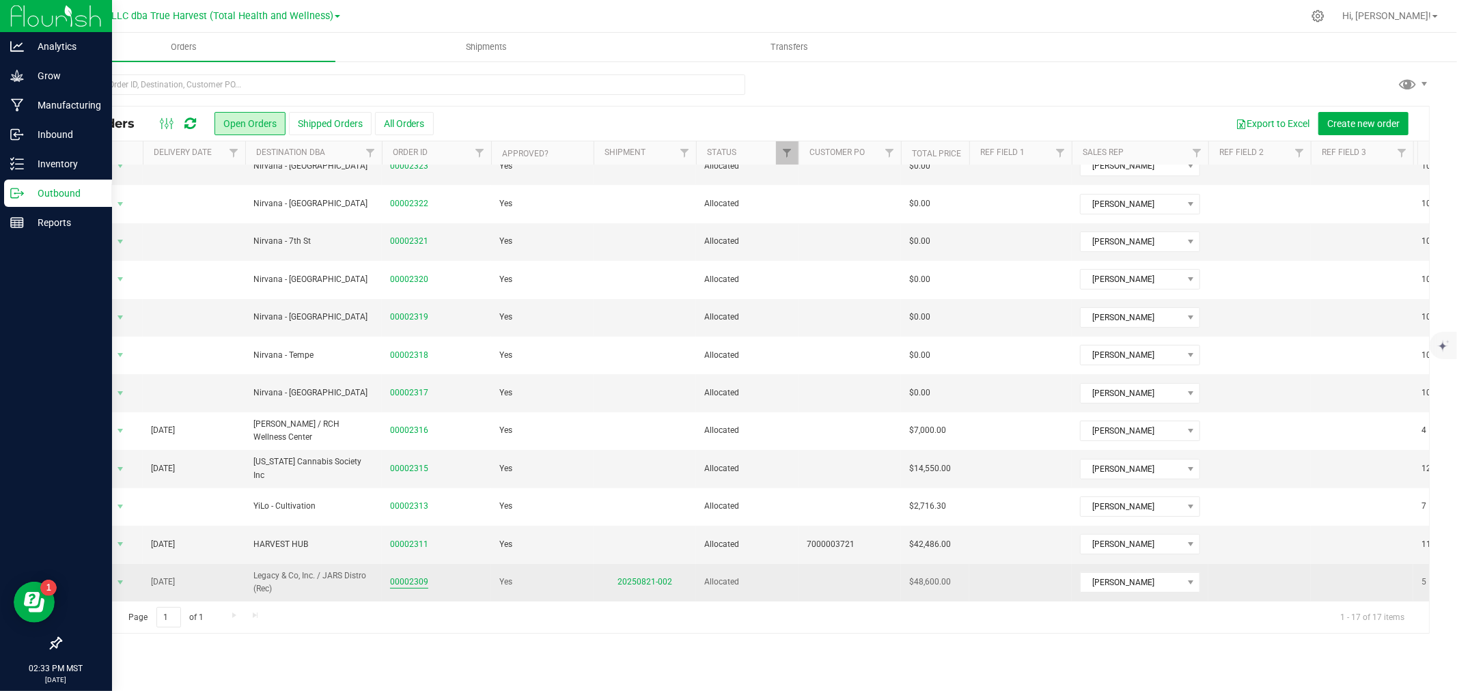
click at [408, 576] on link "00002309" at bounding box center [409, 582] width 38 height 13
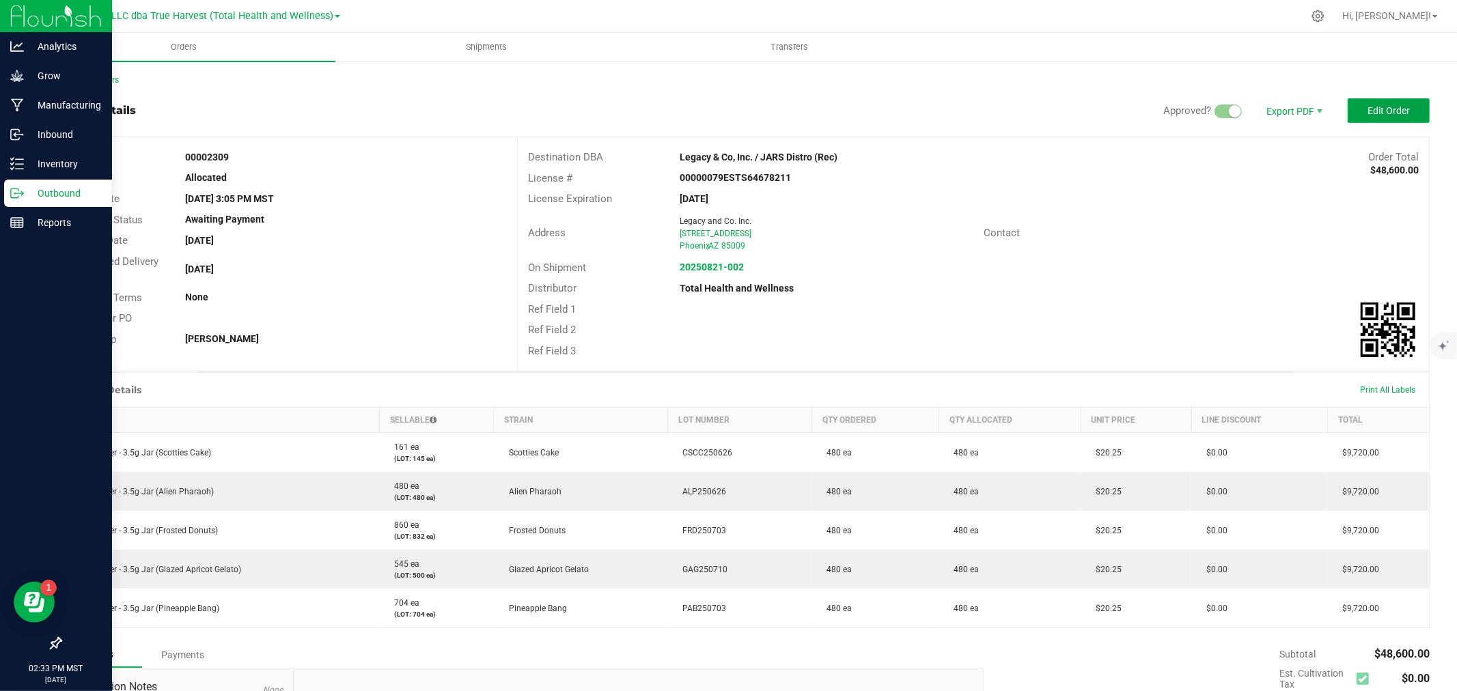
click at [1390, 100] on button "Edit Order" at bounding box center [1389, 110] width 82 height 25
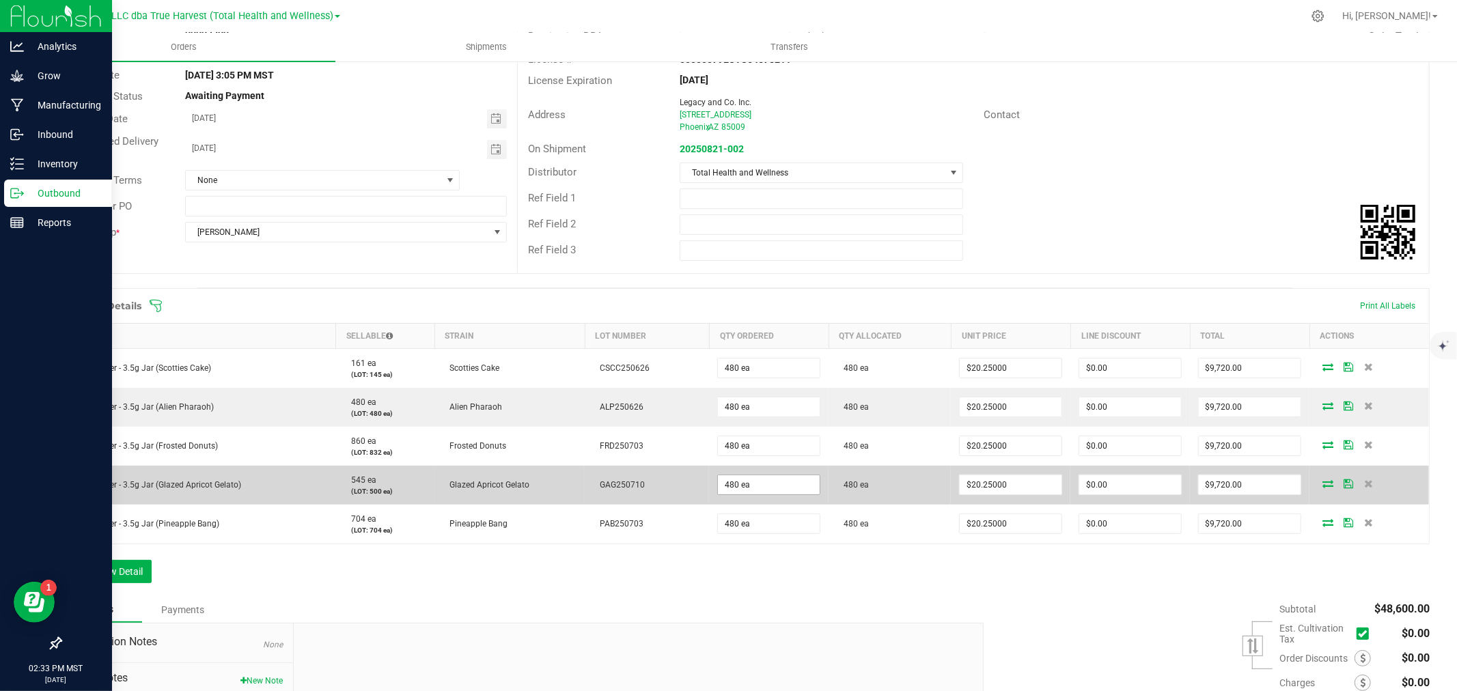
scroll to position [152, 0]
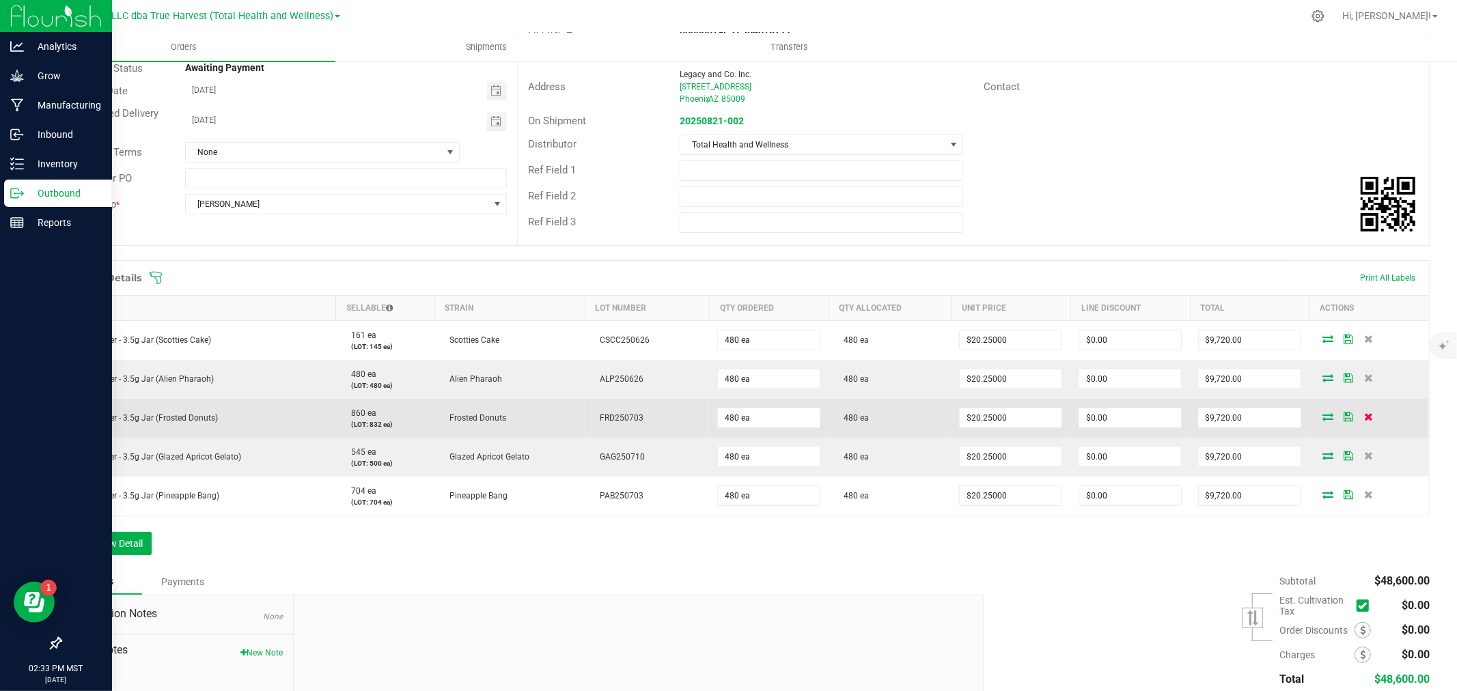
click at [1365, 417] on icon at bounding box center [1369, 417] width 9 height 8
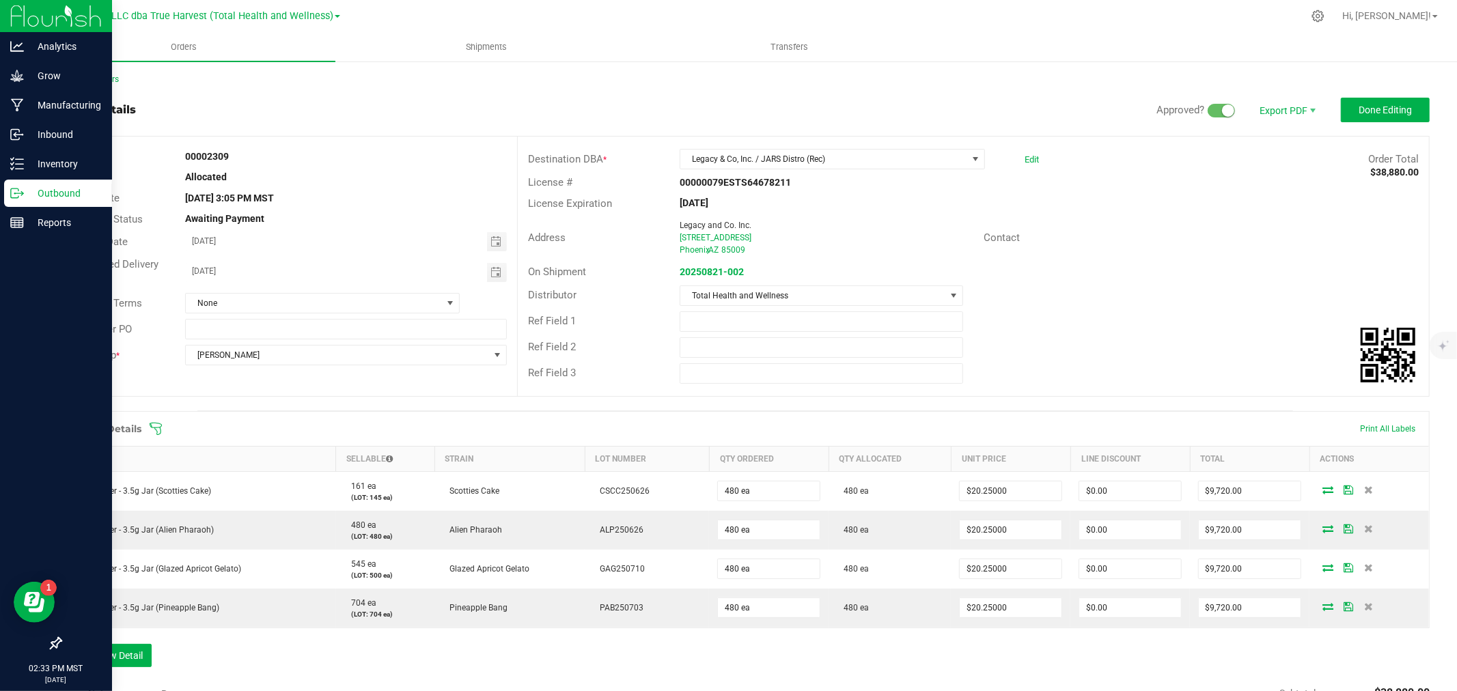
scroll to position [0, 0]
click at [1388, 113] on span "Done Editing" at bounding box center [1384, 110] width 53 height 11
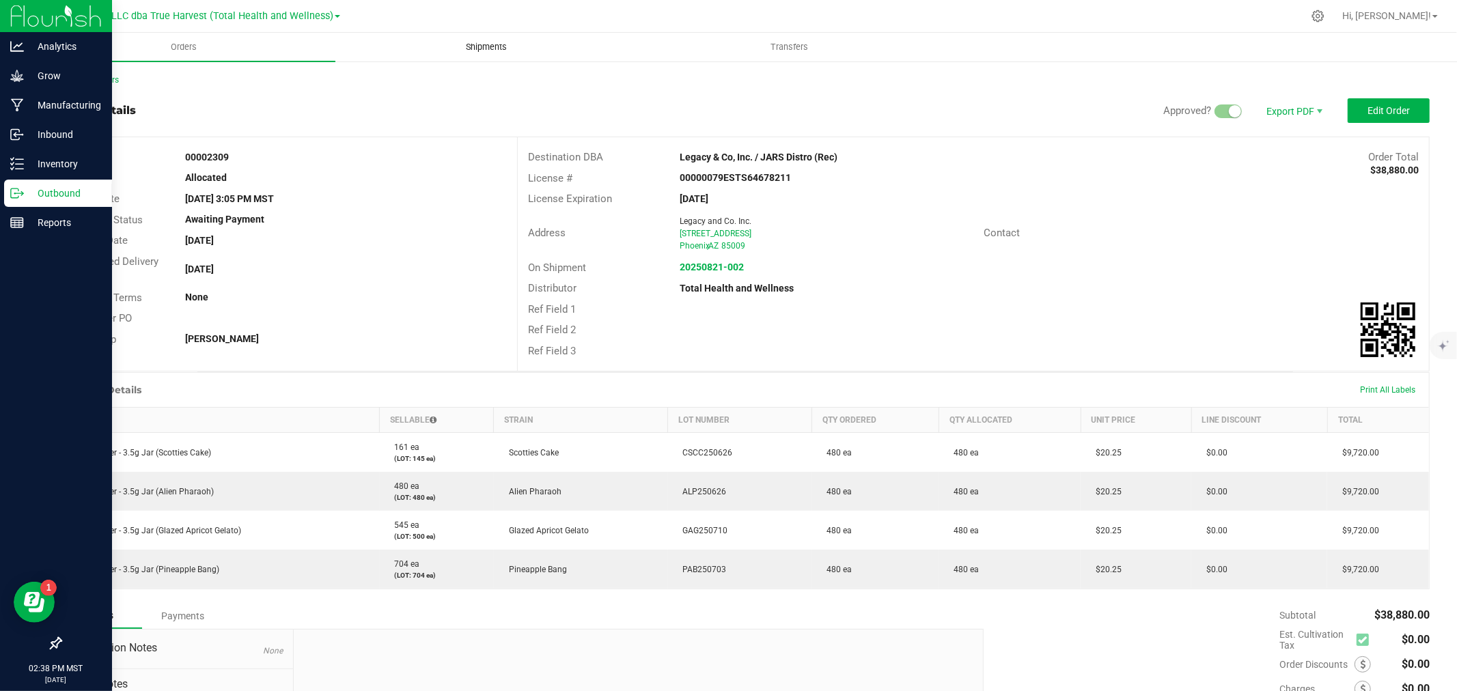
click at [489, 49] on span "Shipments" at bounding box center [487, 47] width 78 height 12
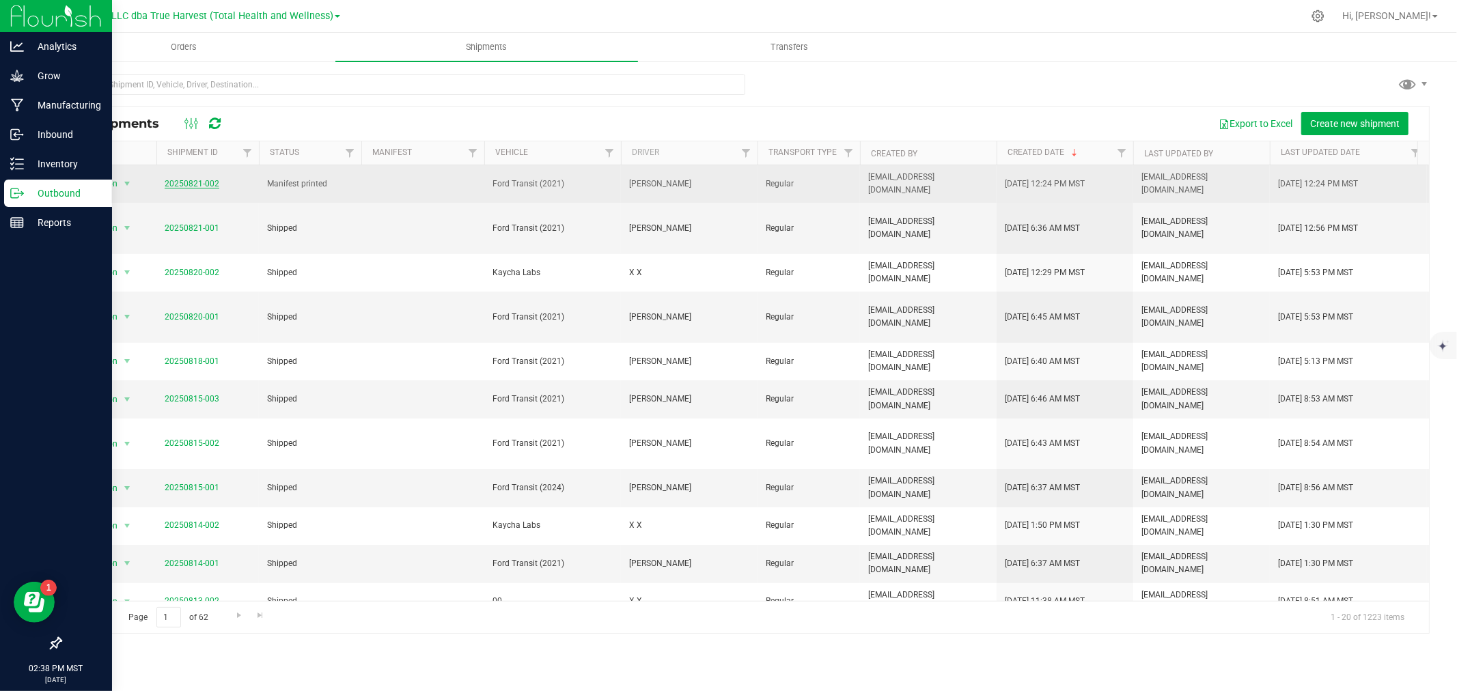
click at [206, 182] on link "20250821-002" at bounding box center [192, 184] width 55 height 10
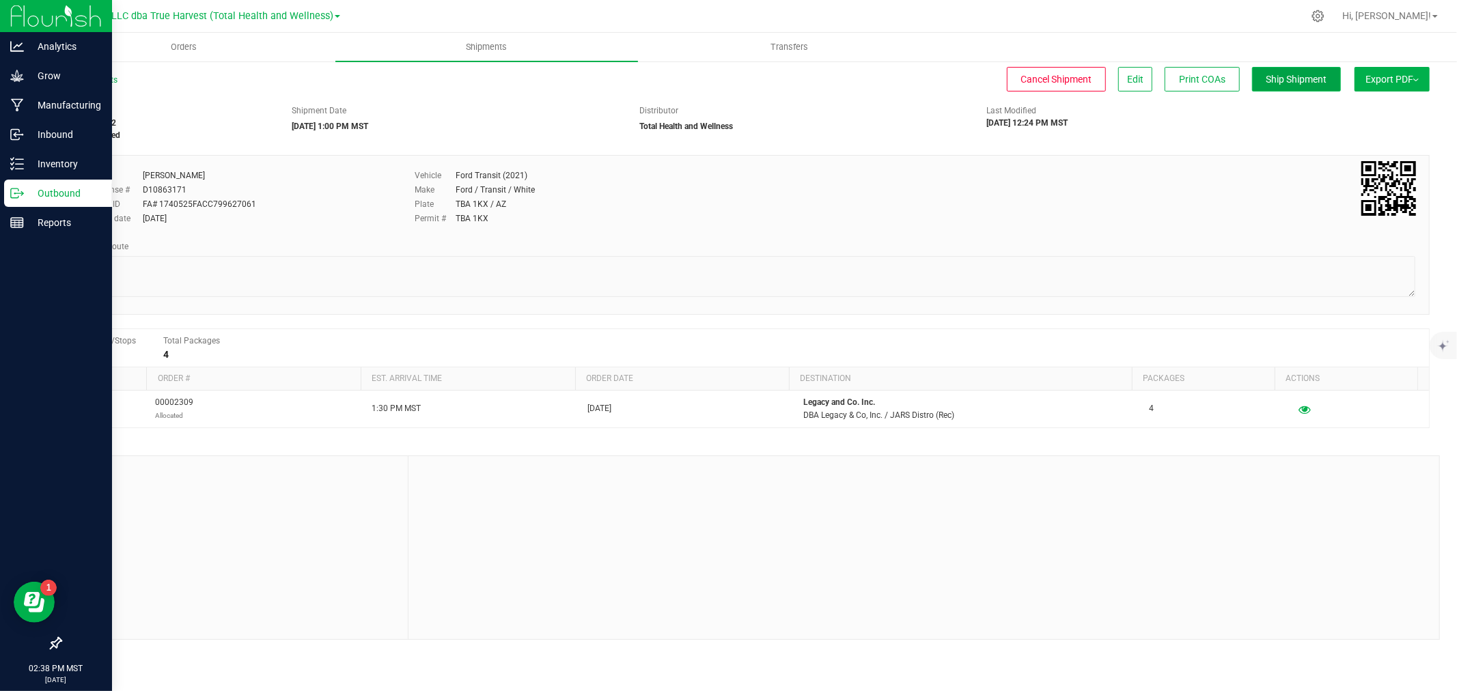
click at [1314, 76] on span "Ship Shipment" at bounding box center [1296, 79] width 61 height 11
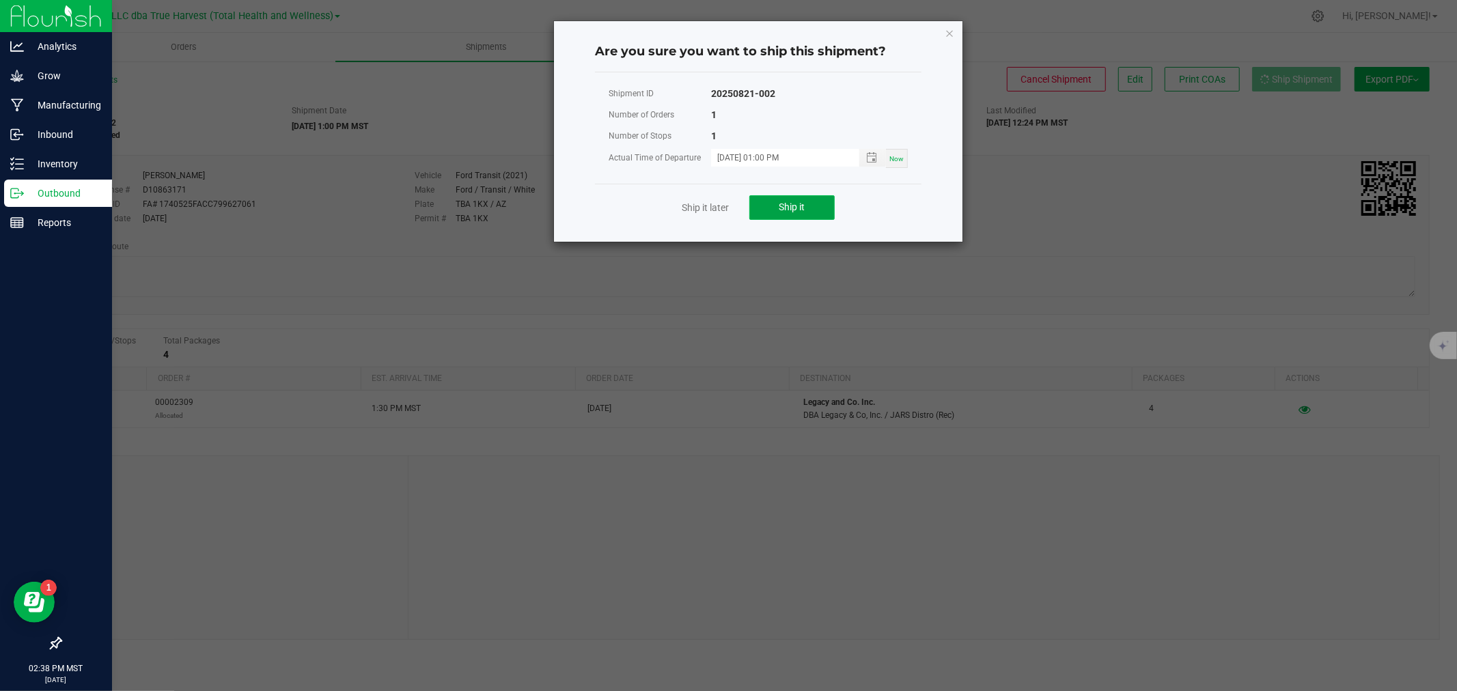
click at [772, 210] on button "Ship it" at bounding box center [791, 207] width 85 height 25
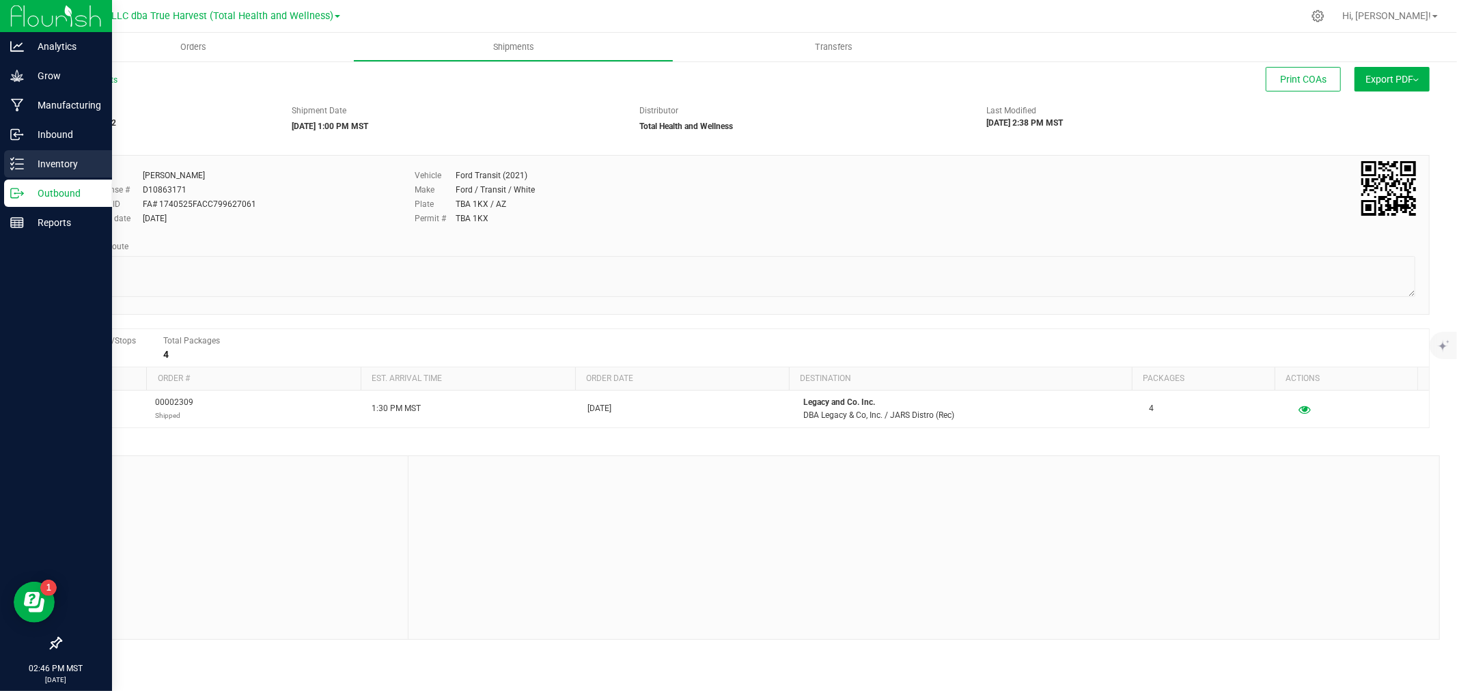
click at [24, 171] on p "Inventory" at bounding box center [65, 164] width 82 height 16
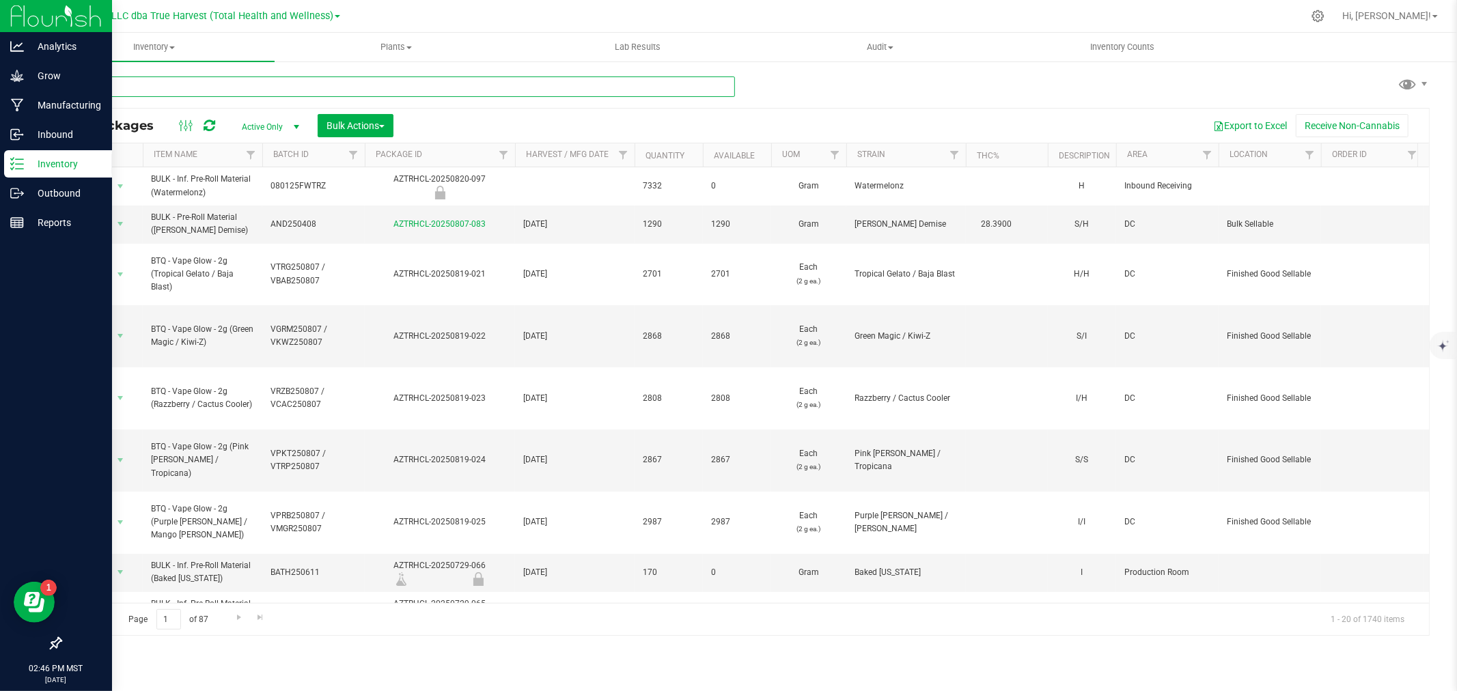
click at [185, 84] on input "text" at bounding box center [397, 86] width 675 height 20
type input "e"
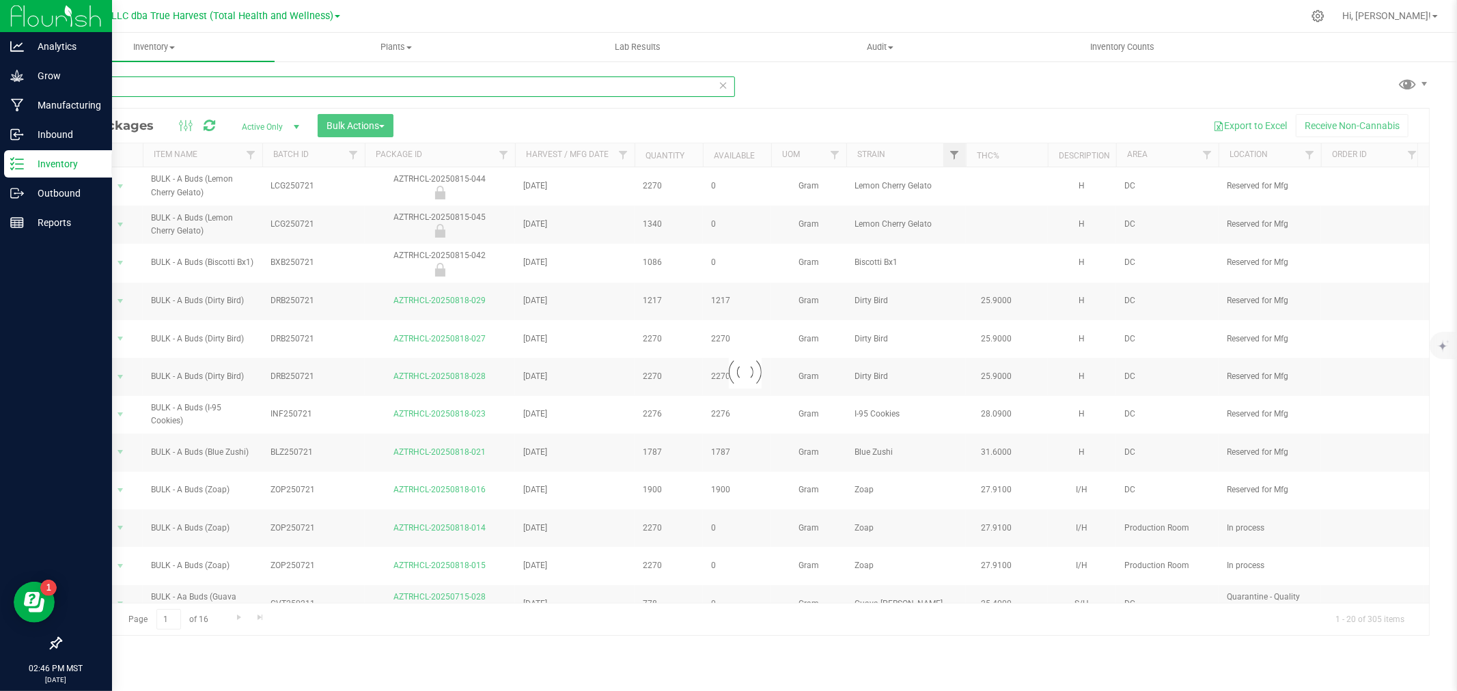
type input "a bud"
click at [951, 154] on span "Filter" at bounding box center [954, 155] width 11 height 11
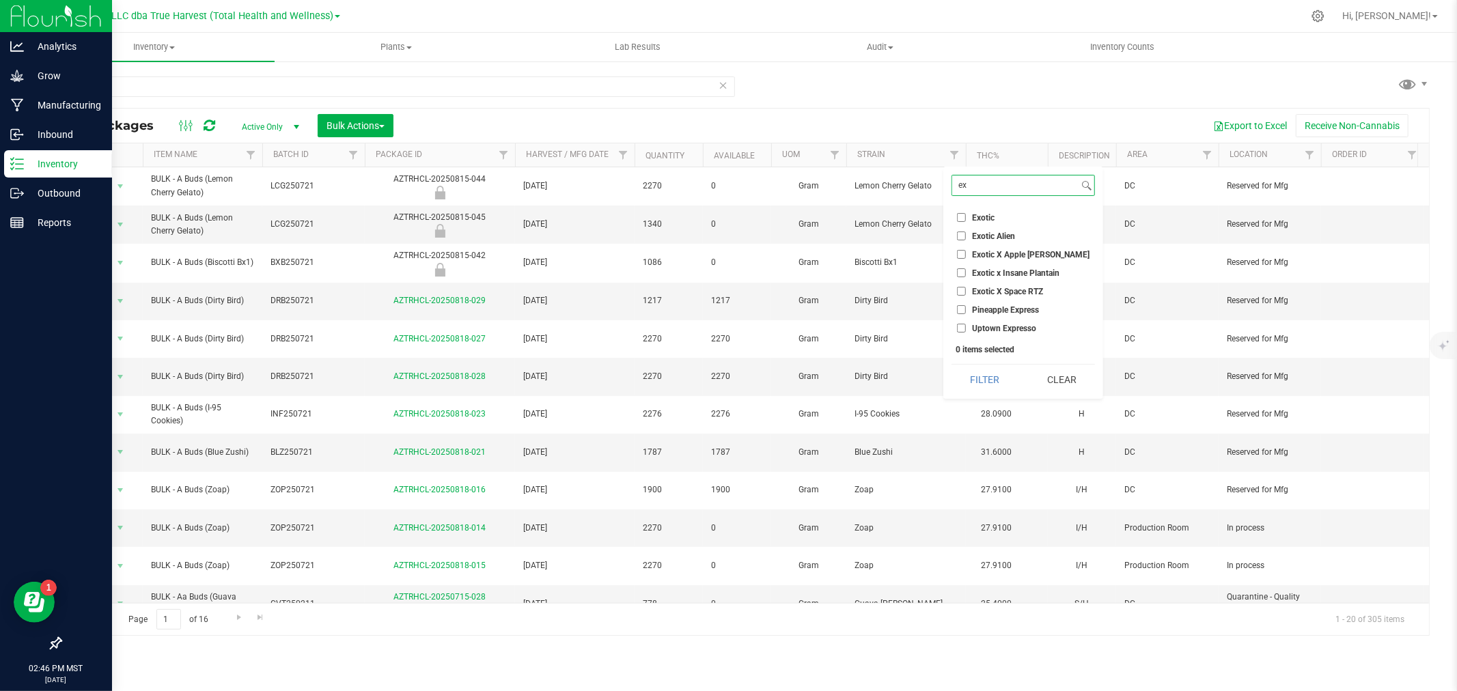
type input "ex"
click at [964, 214] on input "Exotic" at bounding box center [961, 217] width 9 height 9
checkbox input "true"
click at [992, 380] on button "Filter" at bounding box center [984, 380] width 67 height 30
